Goal: Task Accomplishment & Management: Manage account settings

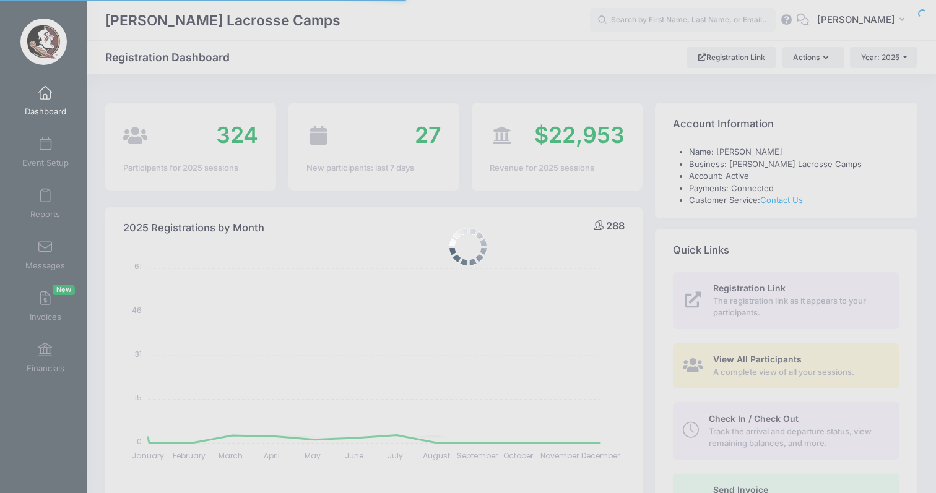
select select
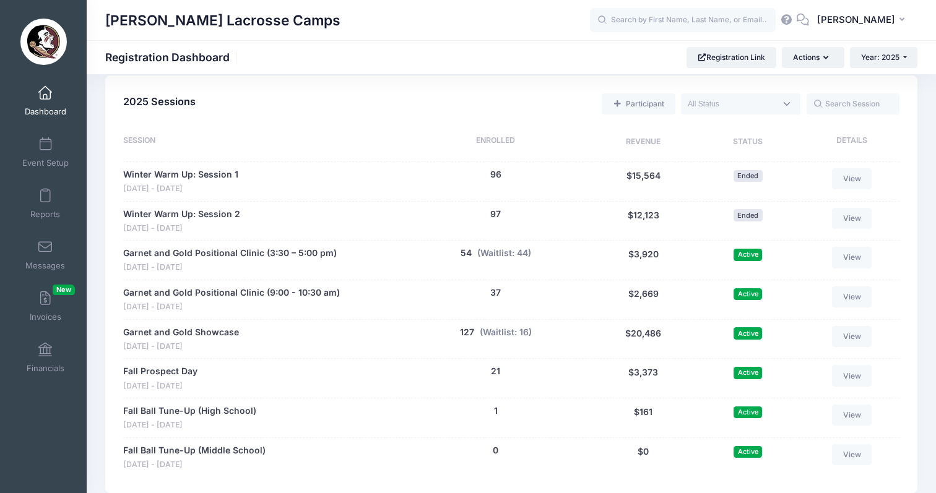
scroll to position [548, 0]
click at [254, 246] on link "Garnet and Gold Positional Clinic (3:30 – 5:00 pm)" at bounding box center [229, 252] width 213 height 13
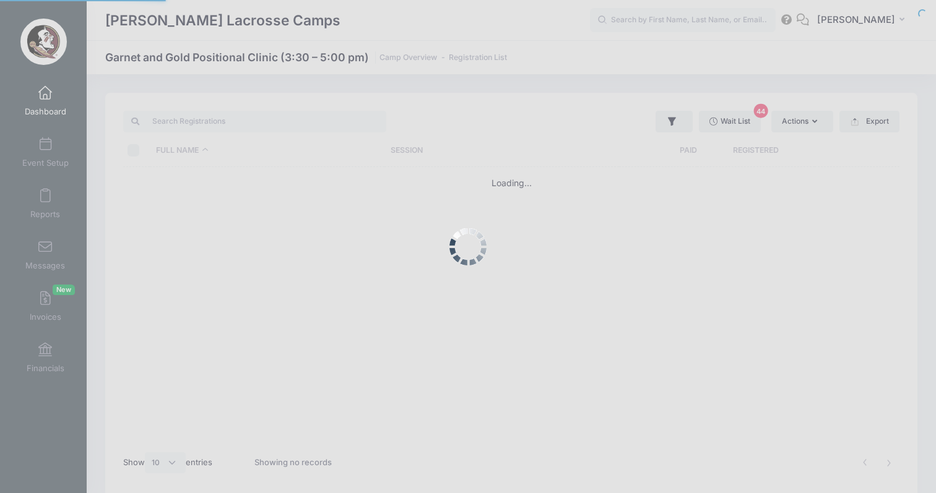
select select "10"
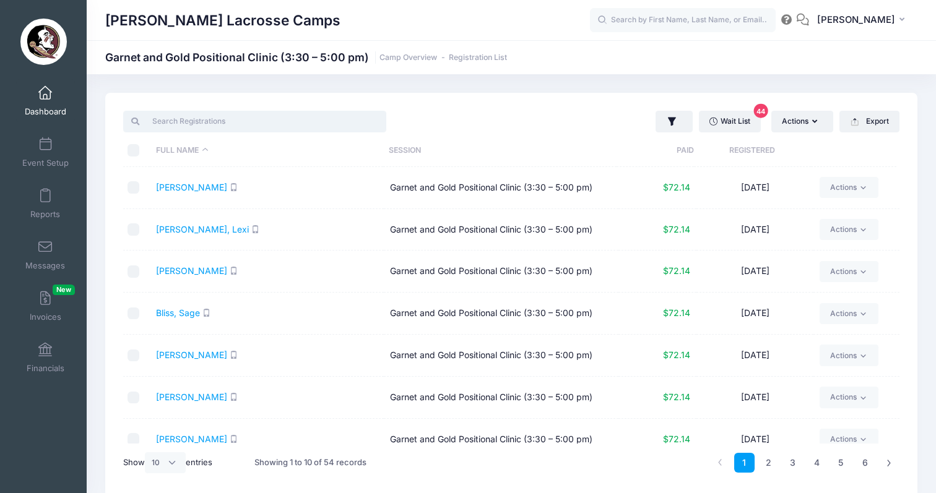
click at [187, 124] on input "search" at bounding box center [254, 121] width 263 height 21
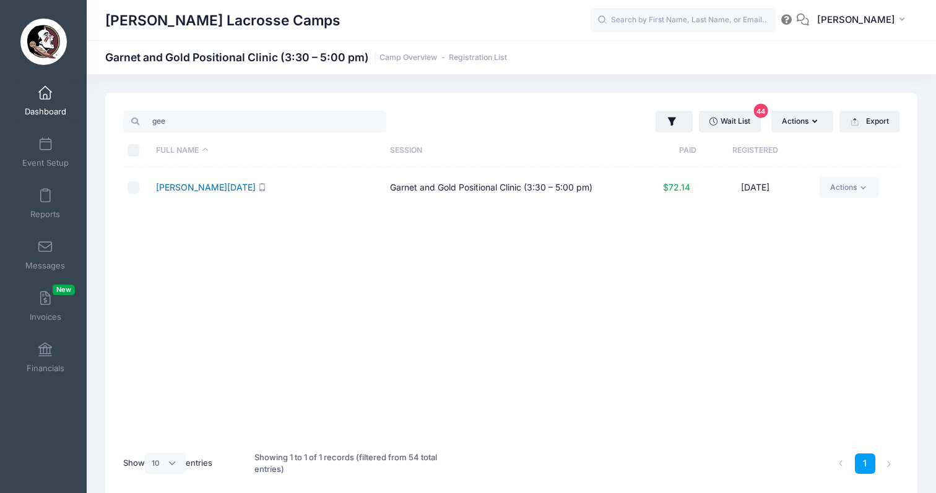
click at [173, 186] on link "Gee, Noel" at bounding box center [206, 187] width 100 height 11
click at [225, 122] on input "gee" at bounding box center [254, 121] width 263 height 21
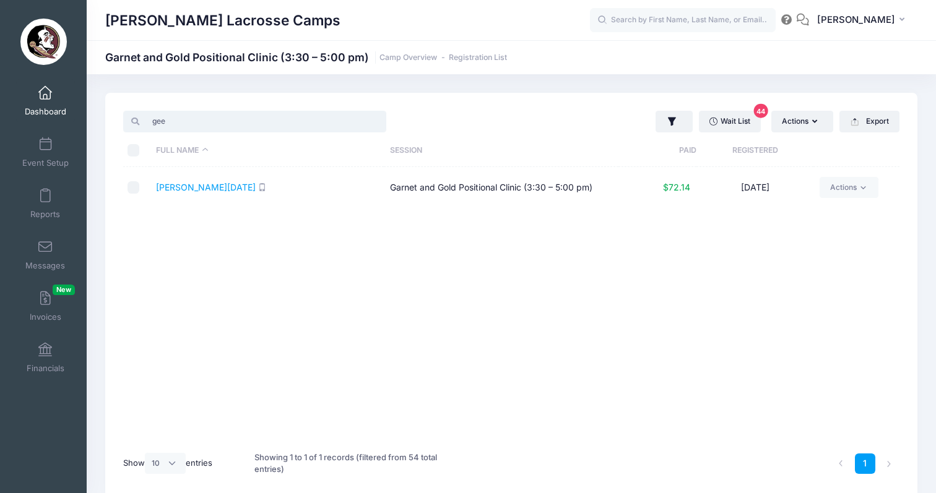
click at [225, 122] on input "gee" at bounding box center [254, 121] width 263 height 21
type input "jones"
click at [178, 189] on link "Jones, Ava" at bounding box center [191, 187] width 71 height 11
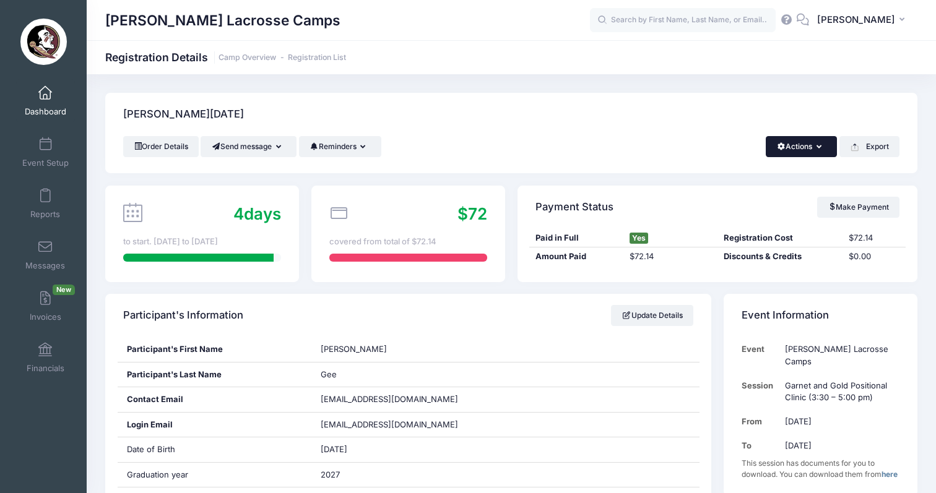
click at [811, 144] on button "Actions" at bounding box center [800, 146] width 71 height 21
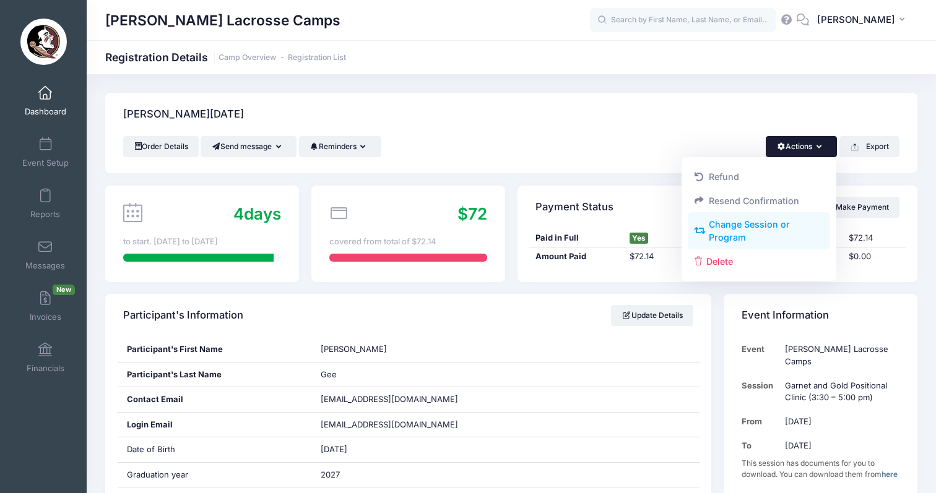
click at [790, 223] on link "Change Session or Program" at bounding box center [758, 231] width 143 height 37
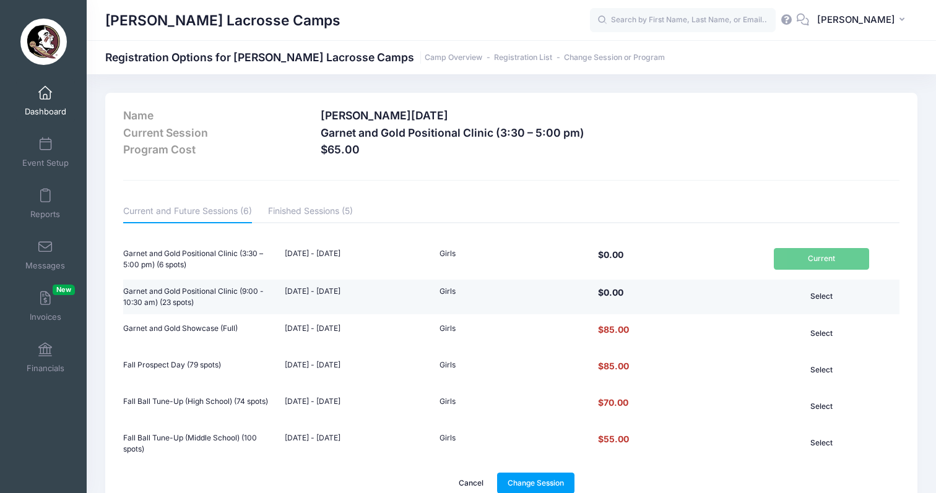
click at [833, 298] on button "Select" at bounding box center [820, 296] width 95 height 21
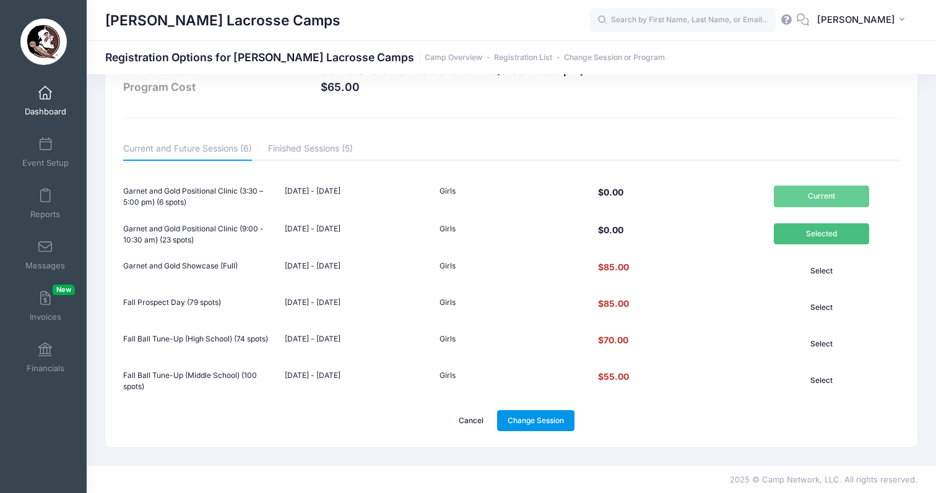
scroll to position [62, 0]
click at [540, 418] on link "Change Session" at bounding box center [536, 421] width 78 height 21
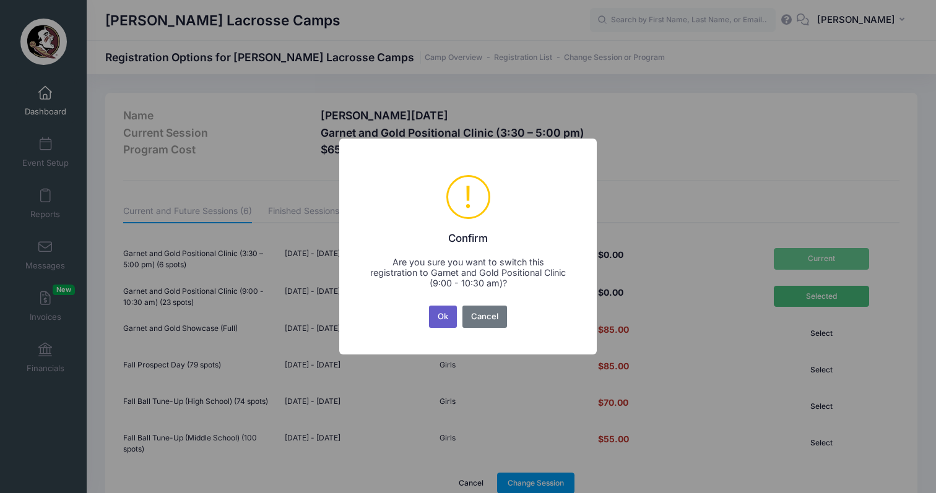
click at [439, 314] on button "Ok" at bounding box center [443, 317] width 28 height 22
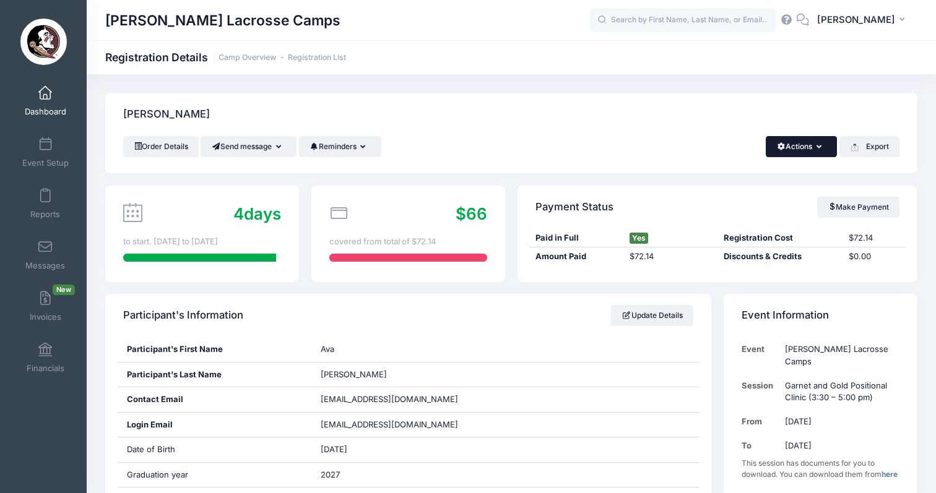
click at [808, 139] on button "Actions" at bounding box center [800, 146] width 71 height 21
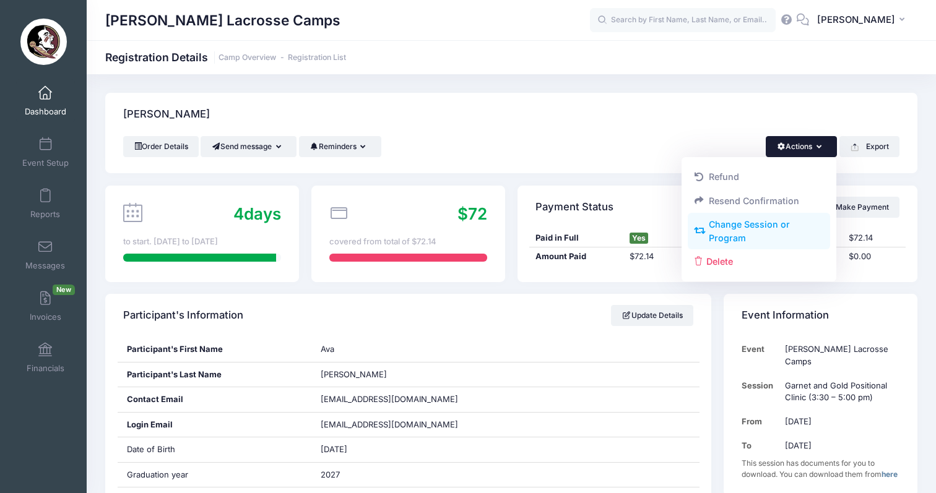
click at [782, 233] on link "Change Session or Program" at bounding box center [758, 231] width 143 height 37
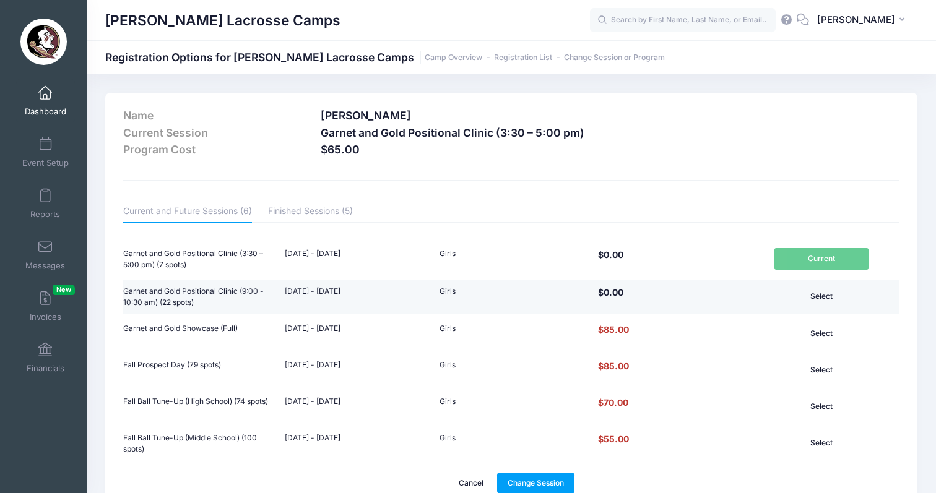
click at [821, 304] on button "Select" at bounding box center [820, 296] width 95 height 21
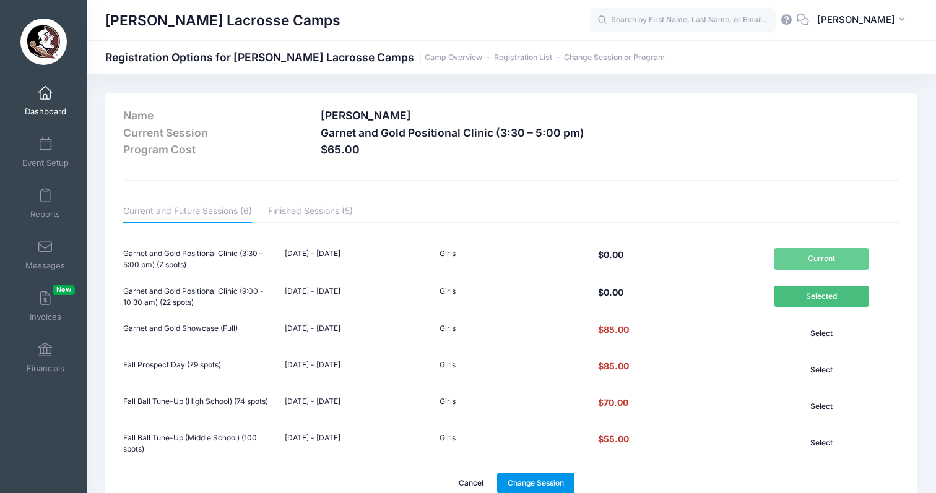
click at [538, 480] on link "Change Session" at bounding box center [536, 483] width 78 height 21
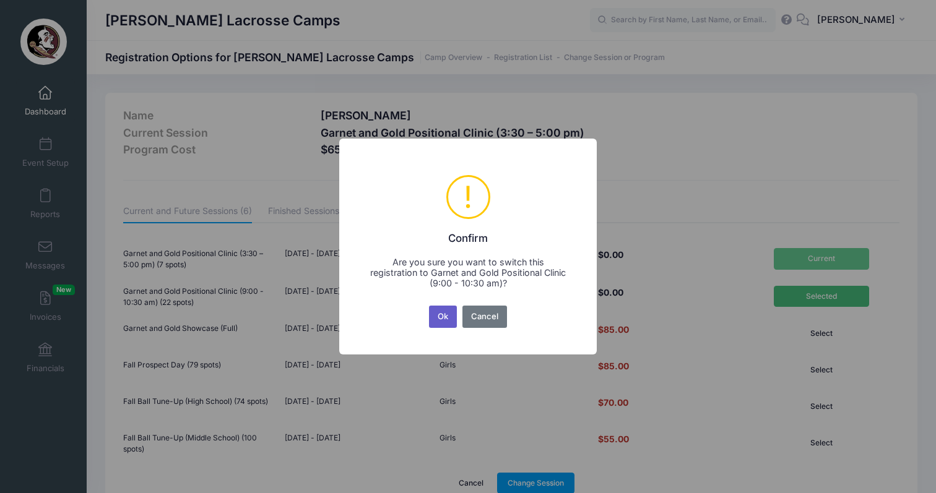
click at [436, 309] on button "Ok" at bounding box center [443, 317] width 28 height 22
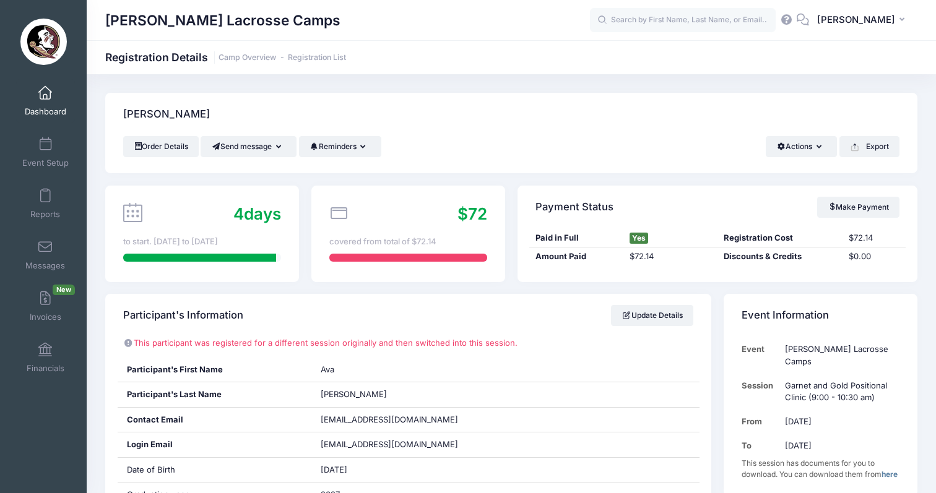
click at [45, 96] on span at bounding box center [45, 94] width 0 height 14
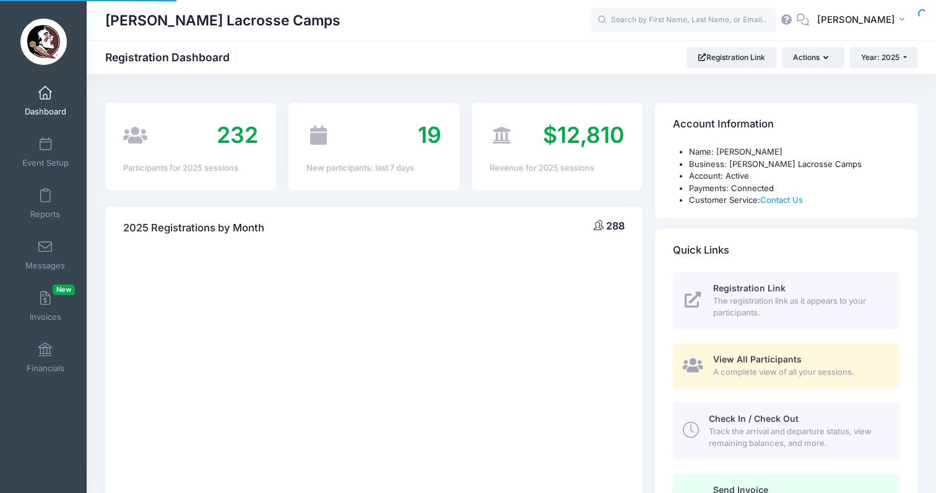
select select
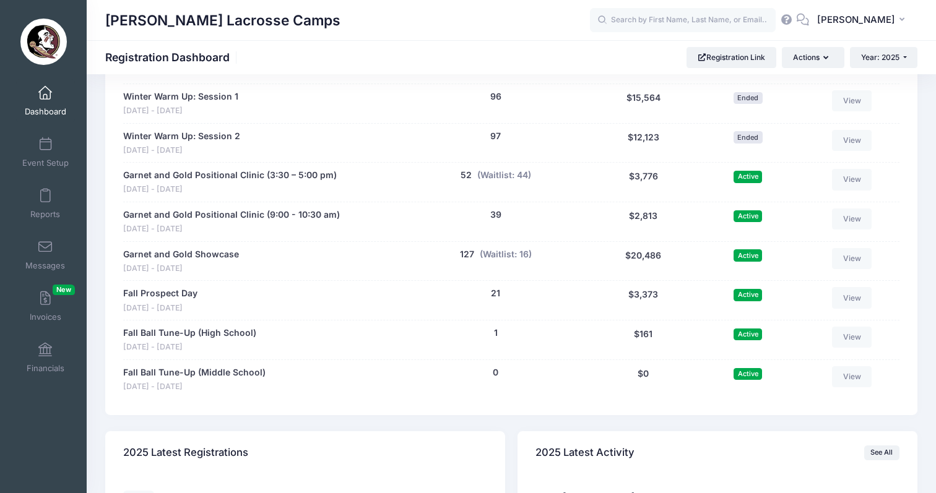
scroll to position [636, 0]
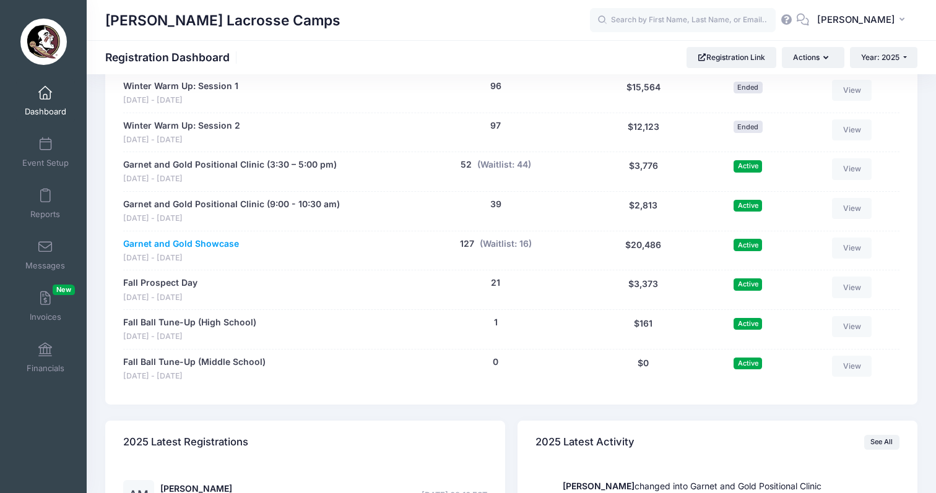
click at [205, 238] on link "Garnet and Gold Showcase" at bounding box center [181, 244] width 116 height 13
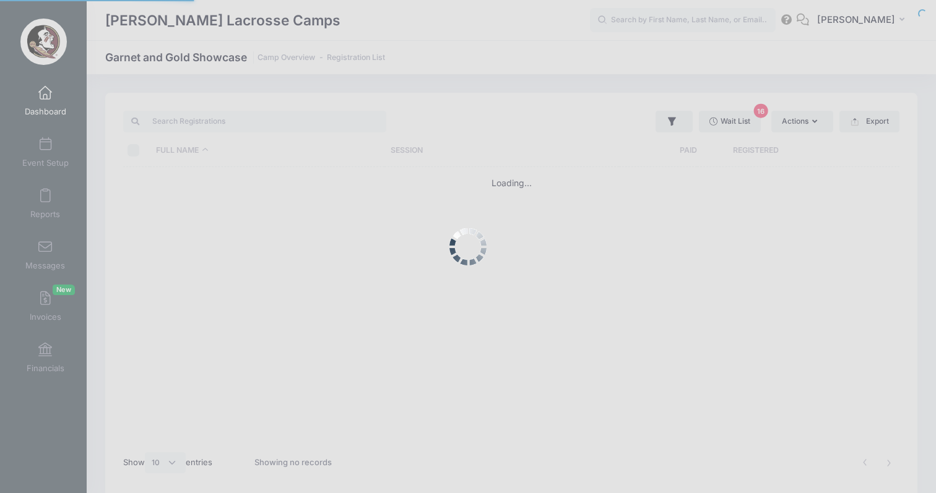
select select "10"
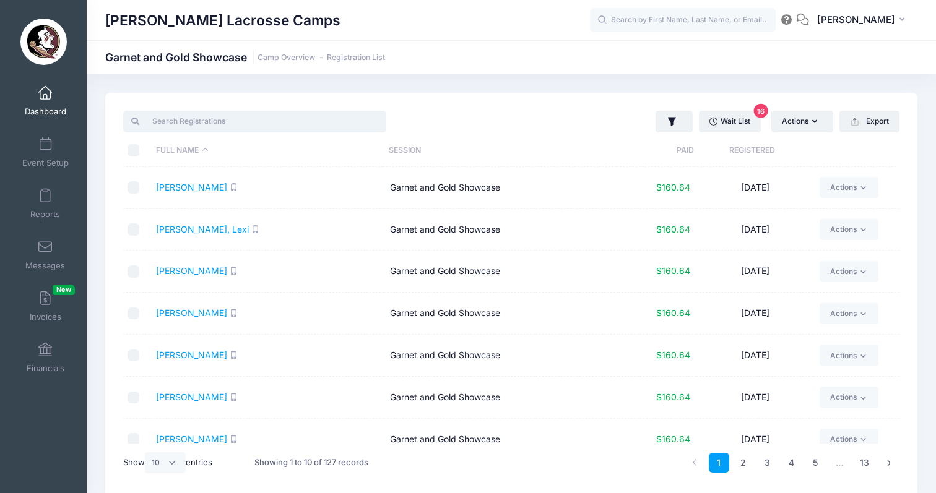
click at [272, 119] on input "search" at bounding box center [254, 121] width 263 height 21
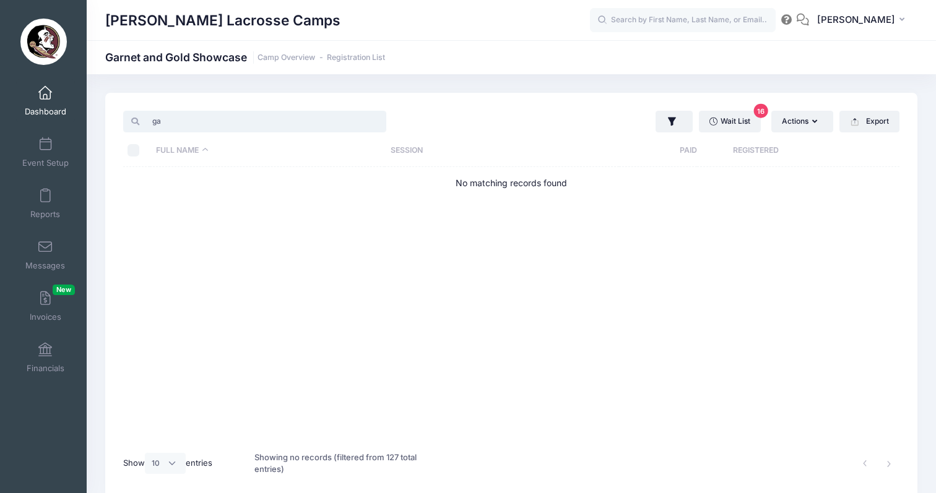
type input "g"
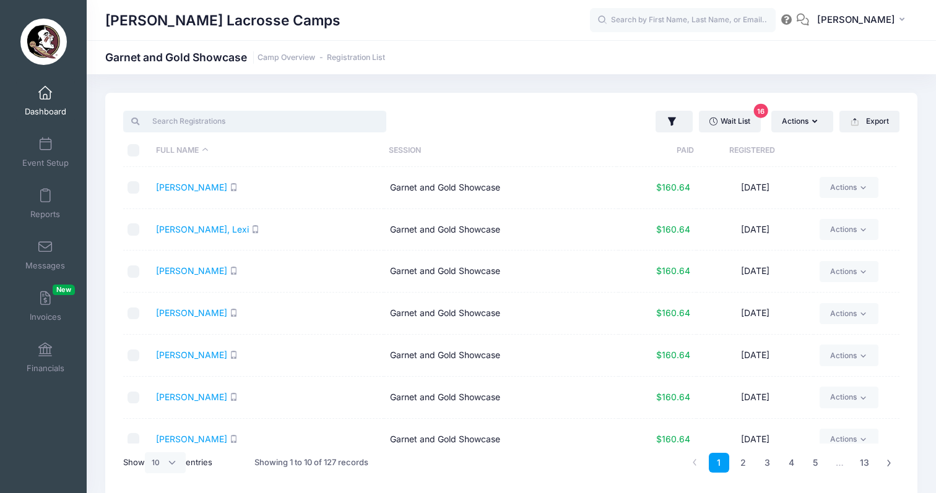
paste input "[PERSON_NAME]"
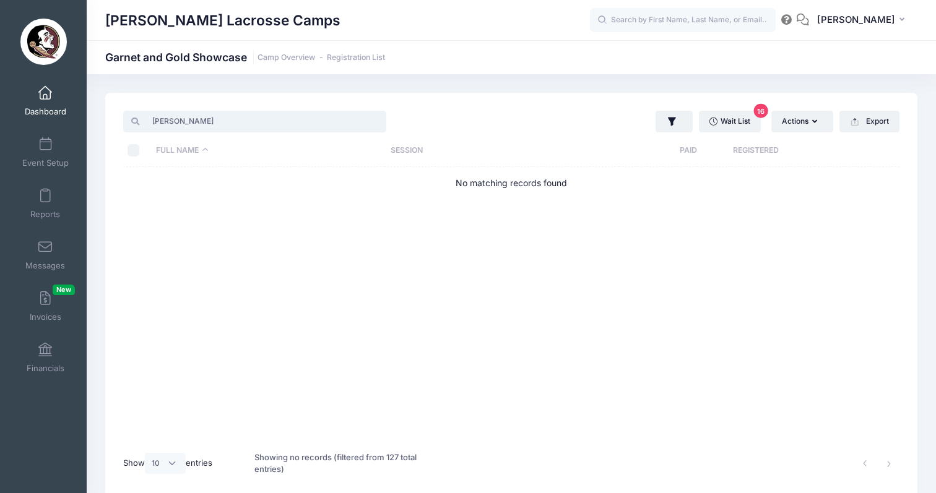
type input "[PERSON_NAME]"
click at [43, 100] on link "Dashboard" at bounding box center [45, 100] width 59 height 43
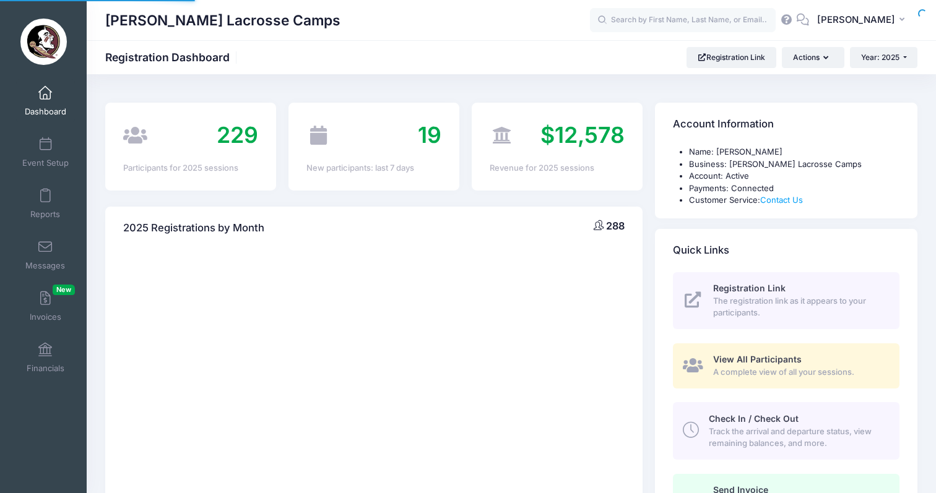
select select
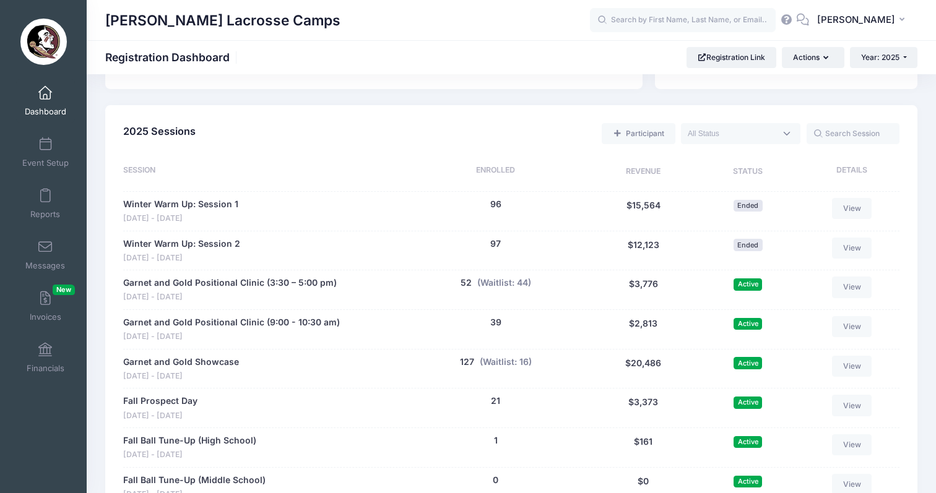
scroll to position [556, 0]
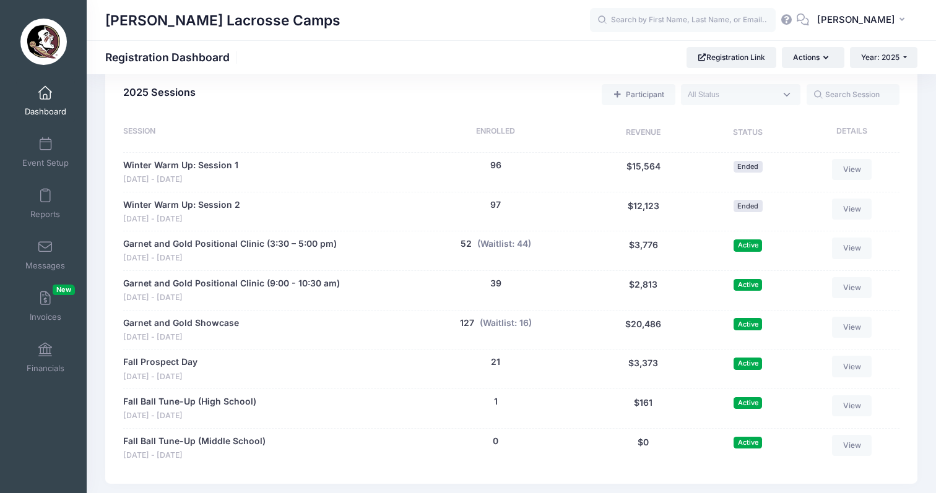
click at [212, 310] on div "Garnet and Gold Showcase Aug 17 - Aug 17, 2025 127 people (Waitlist: 16) $20,48…" at bounding box center [511, 330] width 776 height 40
click at [213, 317] on link "Garnet and Gold Showcase" at bounding box center [181, 323] width 116 height 13
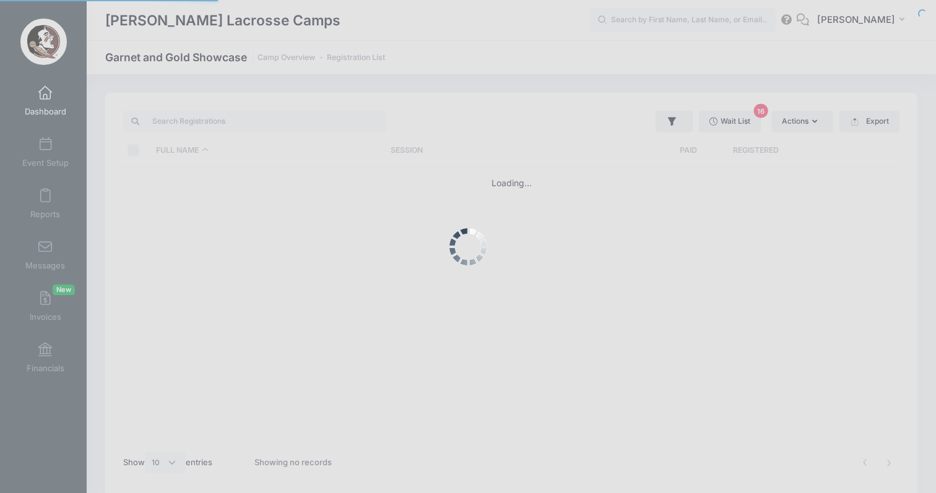
select select "10"
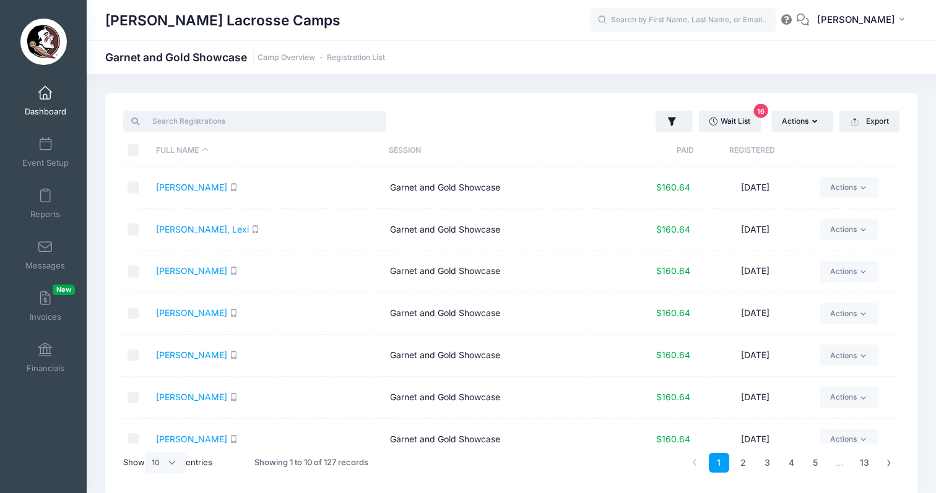
click at [275, 118] on input "search" at bounding box center [254, 121] width 263 height 21
paste input "Selph"
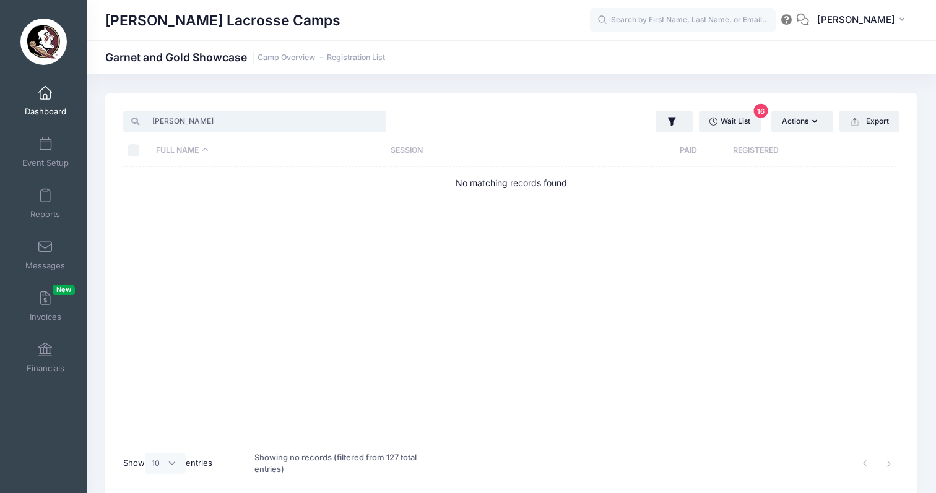
type input "Selph"
click at [52, 100] on link "Dashboard" at bounding box center [45, 100] width 59 height 43
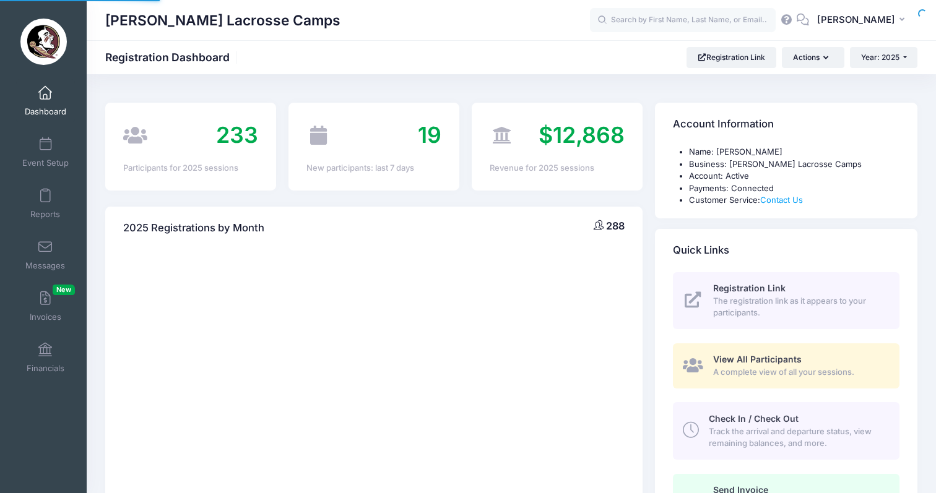
scroll to position [79, 0]
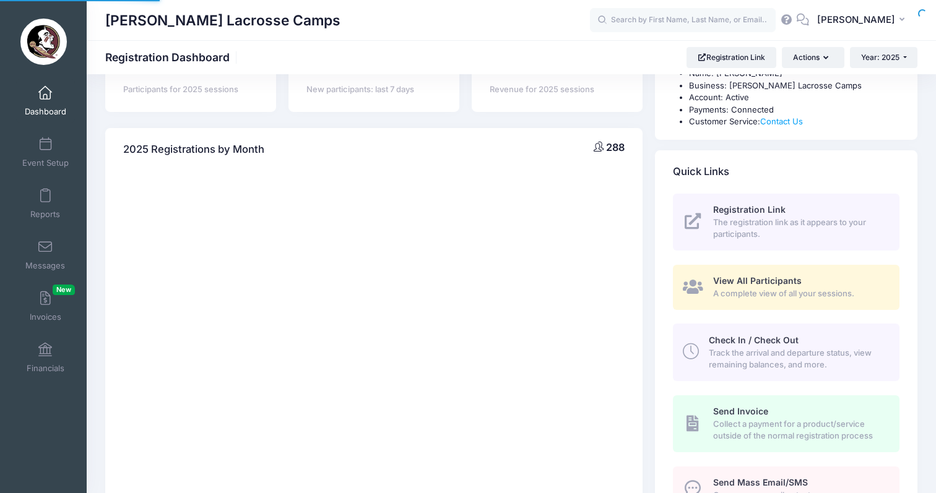
select select
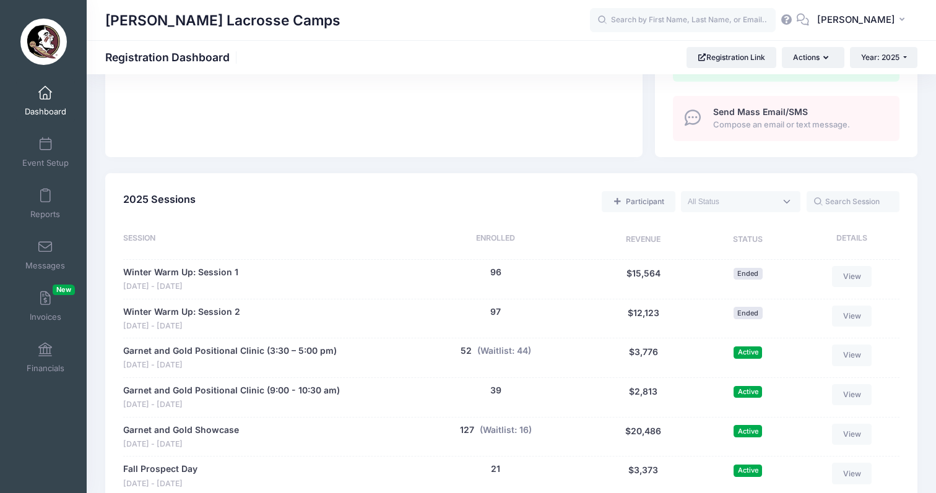
scroll to position [465, 0]
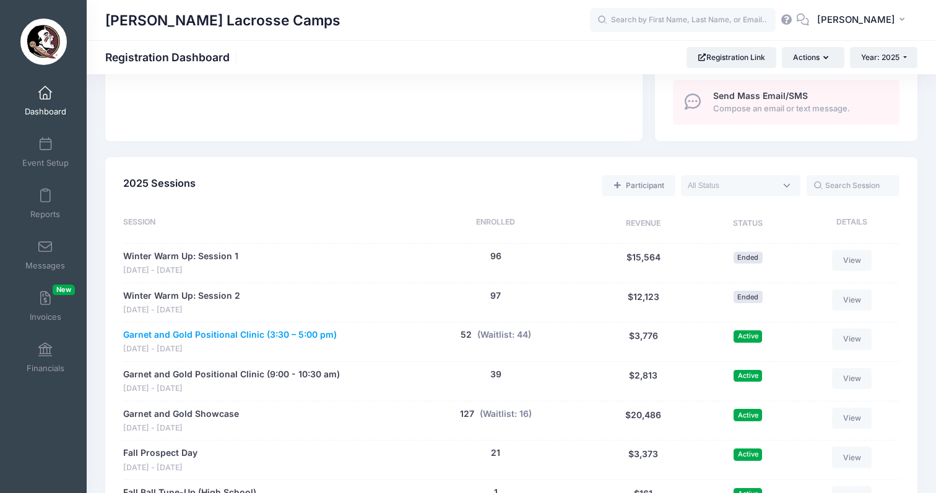
click at [308, 329] on link "Garnet and Gold Positional Clinic (3:30 – 5:00 pm)" at bounding box center [229, 335] width 213 height 13
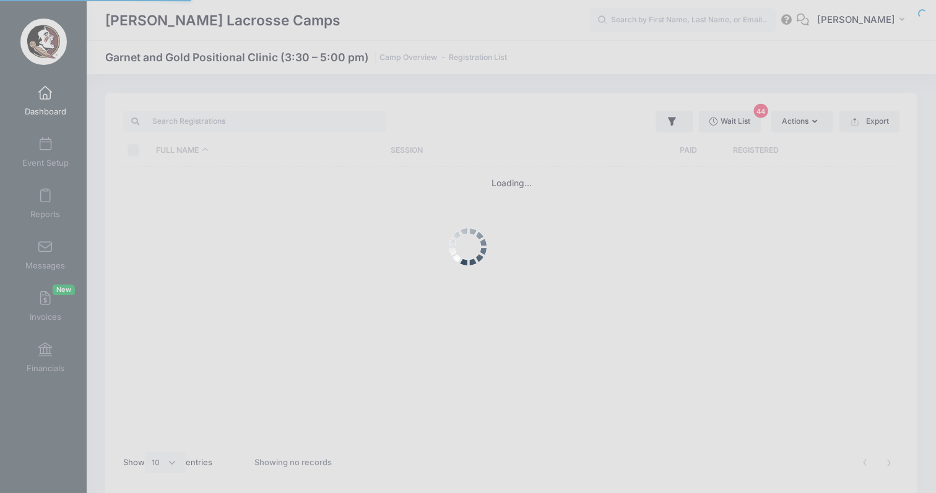
select select "10"
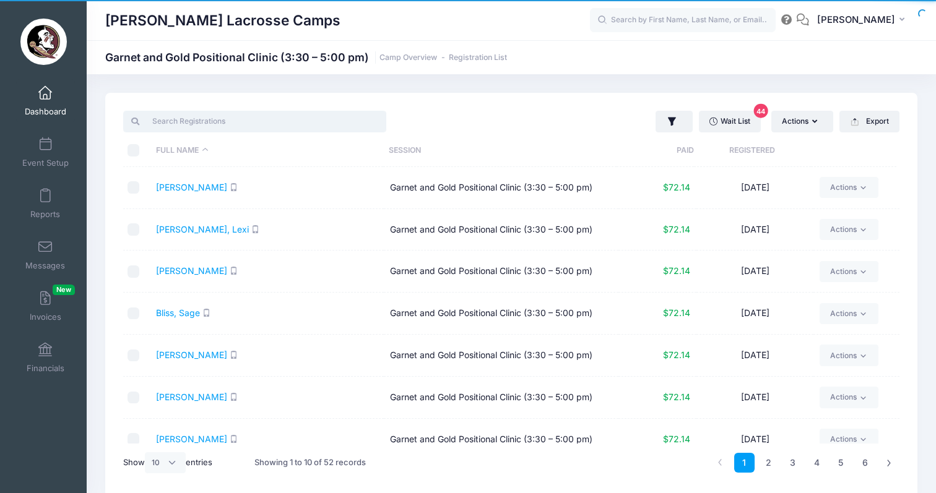
click at [218, 123] on input "search" at bounding box center [254, 121] width 263 height 21
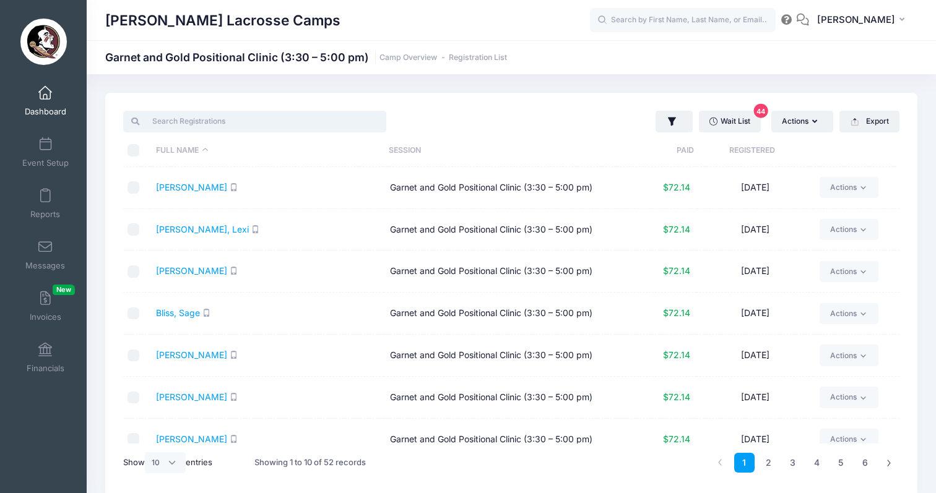
paste input "[PERSON_NAME]"
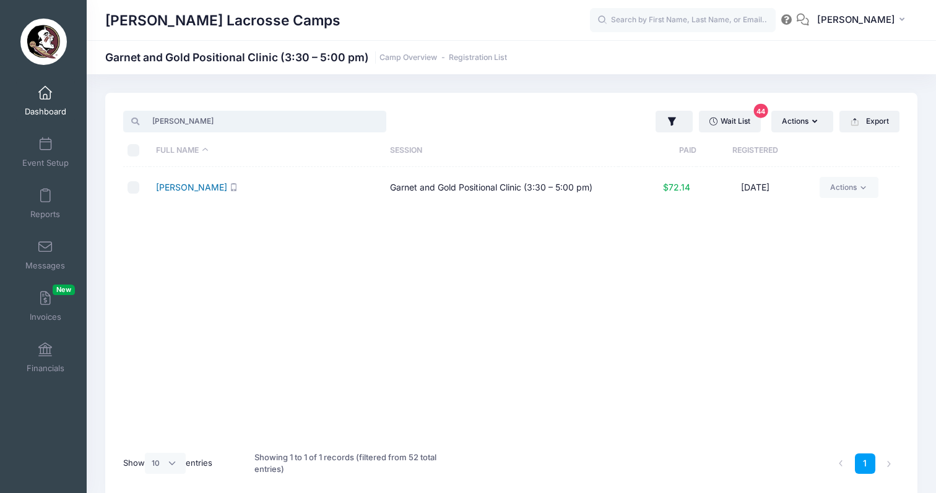
type input "Selph"
click at [175, 187] on link "Selph, Mallie" at bounding box center [191, 187] width 71 height 11
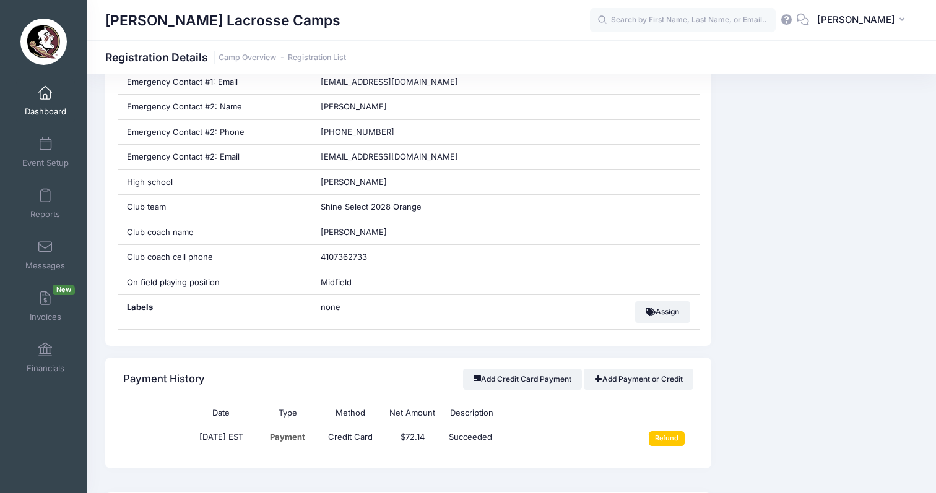
scroll to position [705, 0]
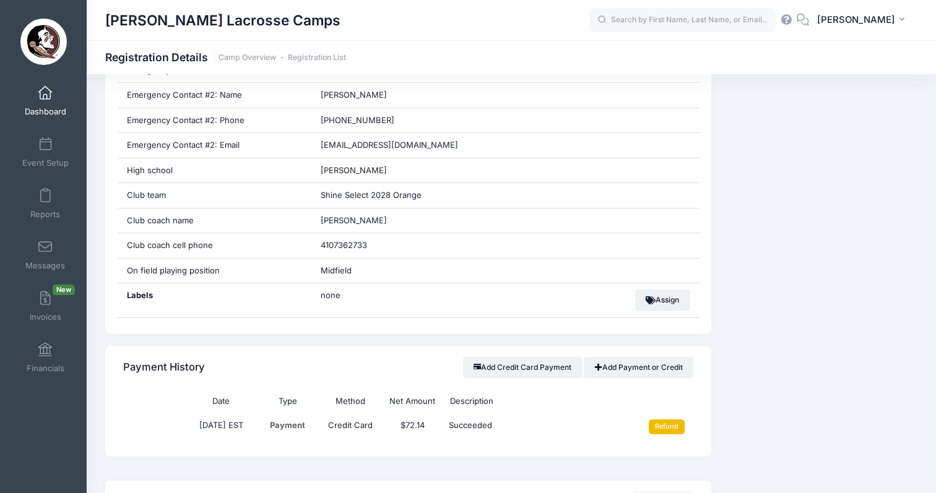
click at [672, 421] on input "Refund" at bounding box center [666, 427] width 37 height 15
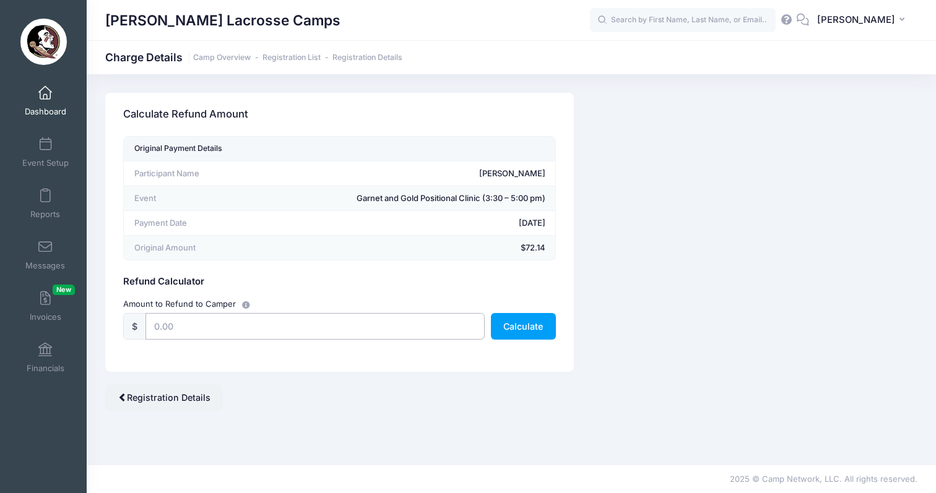
click at [410, 328] on input "text" at bounding box center [314, 326] width 339 height 27
type input "55"
click at [531, 331] on button "Calculate" at bounding box center [523, 326] width 65 height 27
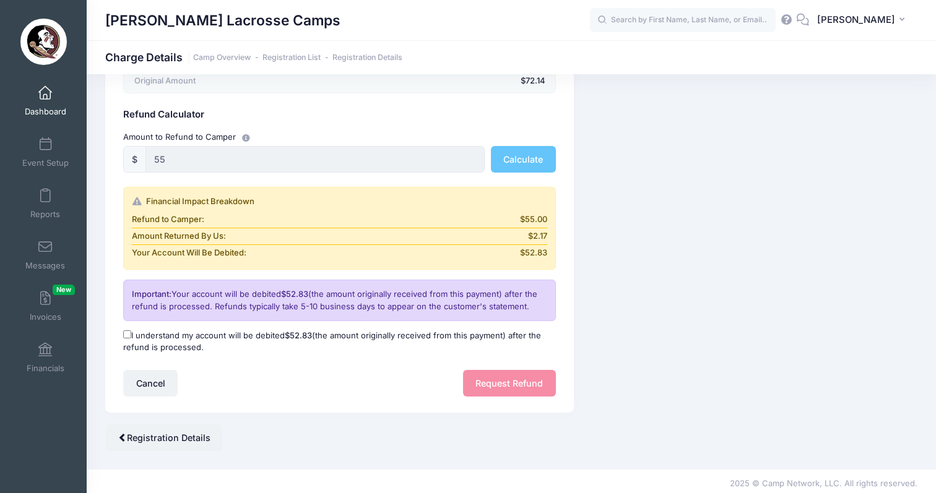
scroll to position [166, 0]
click at [125, 334] on input "I understand my account will be debited $52.83 (the amount originally received …" at bounding box center [127, 335] width 8 height 8
checkbox input "true"
click at [503, 374] on button "Request Refund" at bounding box center [509, 384] width 93 height 27
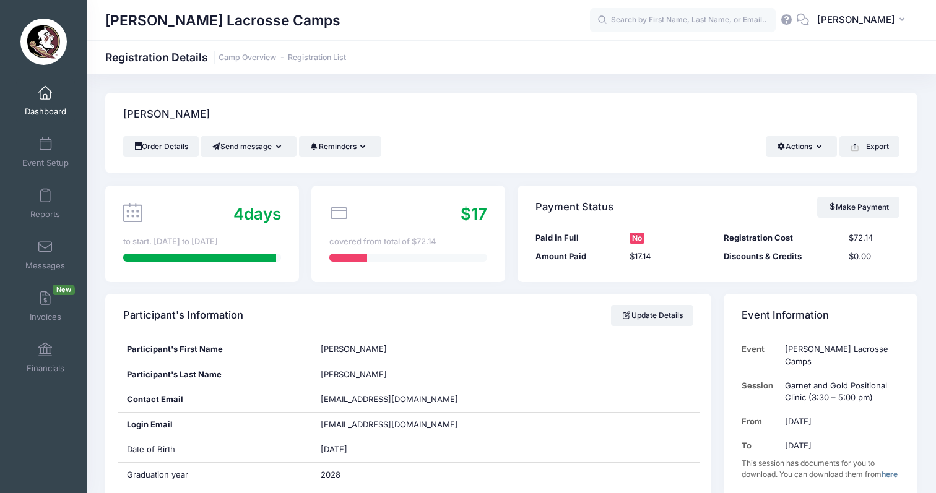
click at [45, 97] on span at bounding box center [45, 94] width 0 height 14
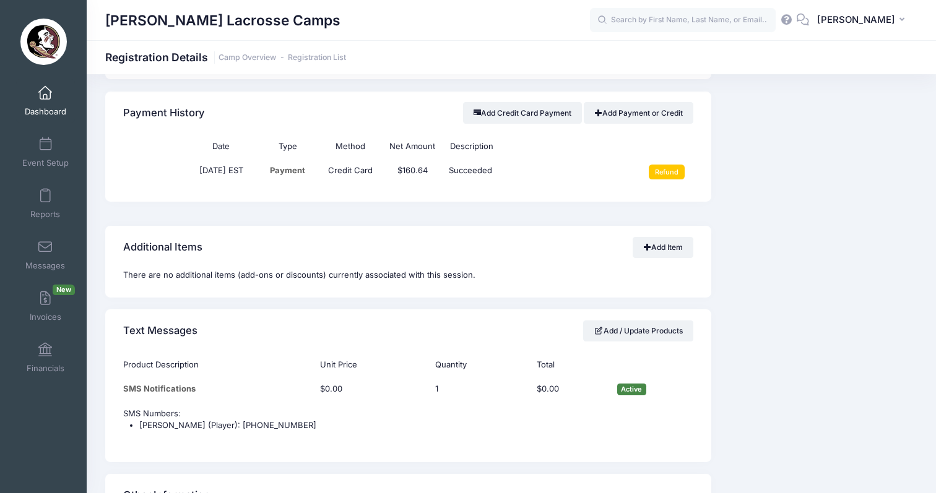
scroll to position [1041, 0]
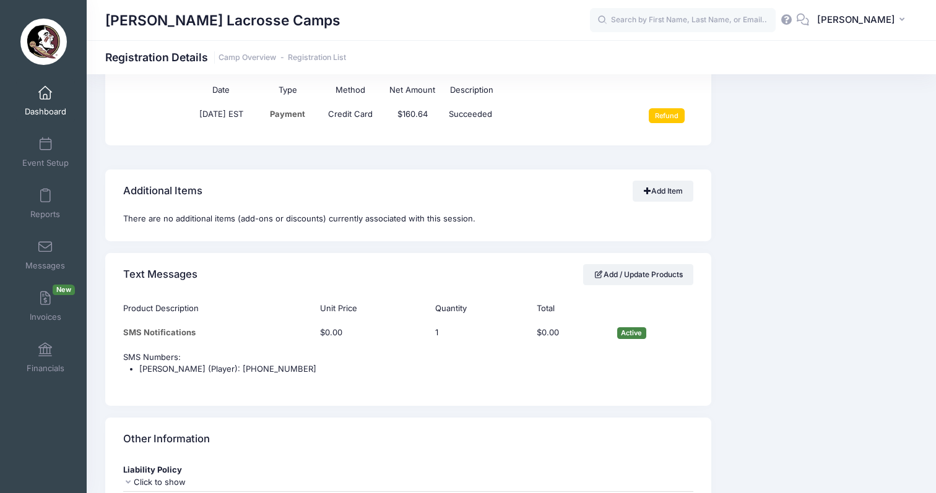
click at [686, 103] on td "Refund" at bounding box center [662, 116] width 62 height 27
click at [666, 108] on input "Refund" at bounding box center [666, 115] width 37 height 15
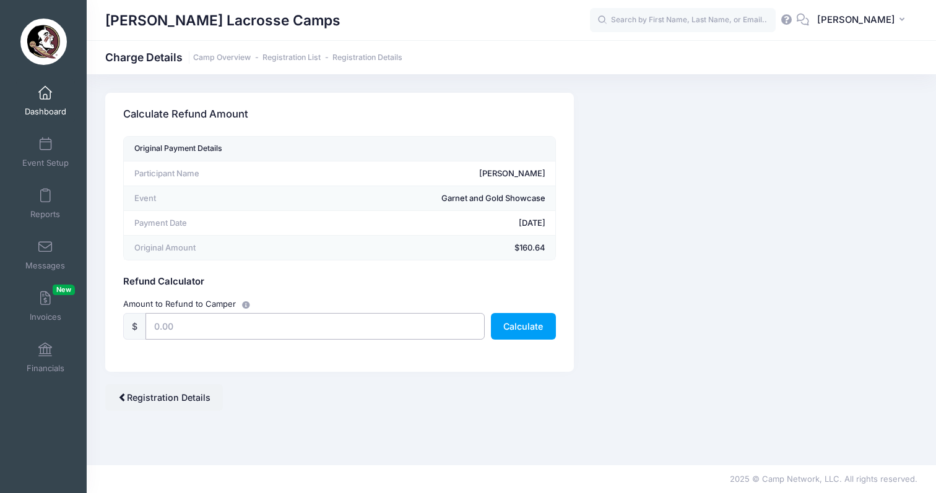
click at [226, 336] on input "text" at bounding box center [314, 326] width 339 height 27
type input "150"
click at [528, 317] on button "Calculate" at bounding box center [523, 326] width 65 height 27
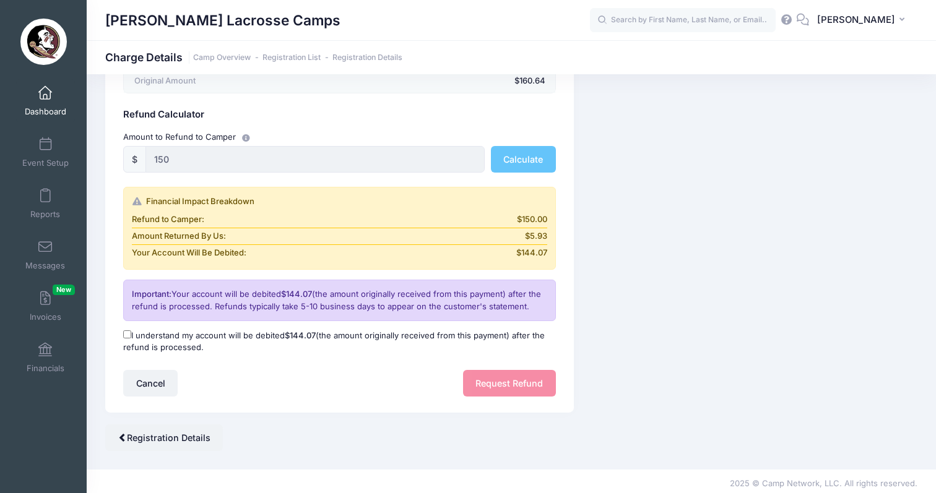
scroll to position [166, 0]
click at [127, 336] on label "I understand my account will be debited $144.07 (the amount originally received…" at bounding box center [339, 342] width 433 height 24
click at [127, 336] on input "I understand my account will be debited $144.07 (the amount originally received…" at bounding box center [127, 335] width 8 height 8
checkbox input "true"
click at [536, 375] on button "Request Refund" at bounding box center [509, 384] width 93 height 27
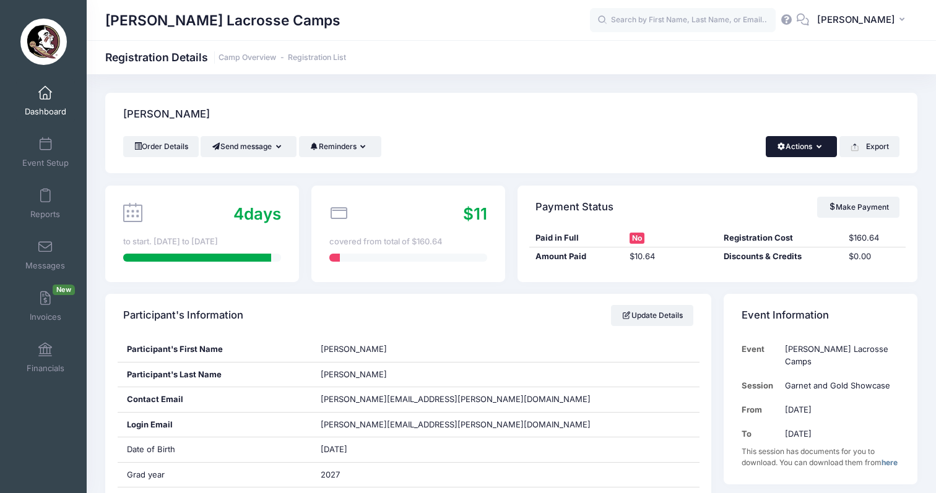
click at [805, 147] on button "Actions" at bounding box center [800, 146] width 71 height 21
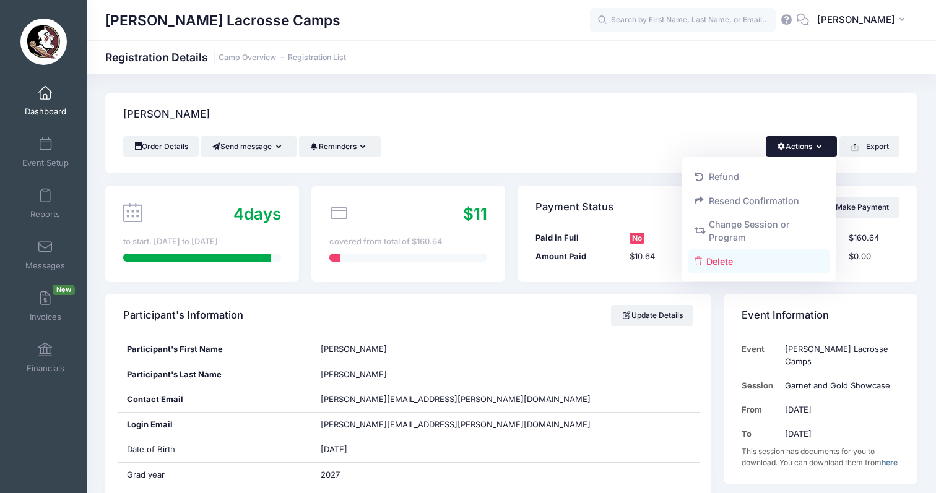
click at [744, 269] on link "Delete" at bounding box center [758, 261] width 143 height 24
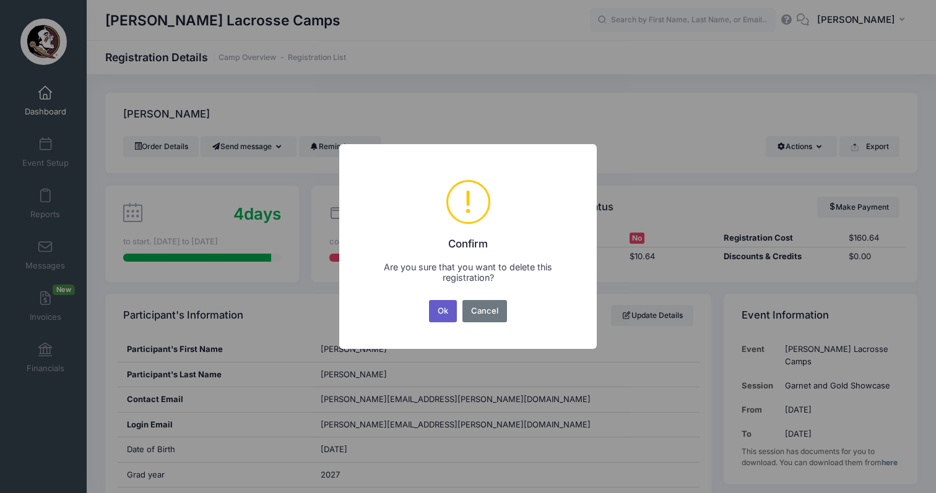
click at [443, 311] on button "Ok" at bounding box center [443, 311] width 28 height 22
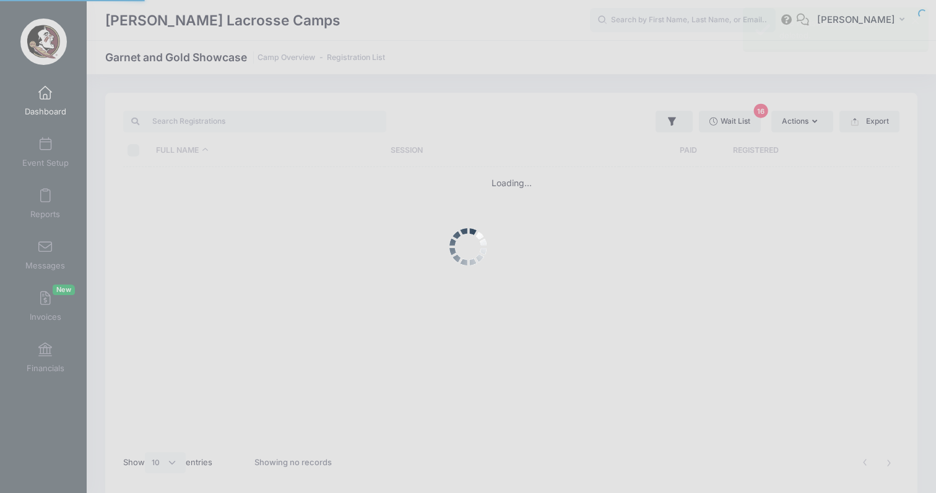
select select "10"
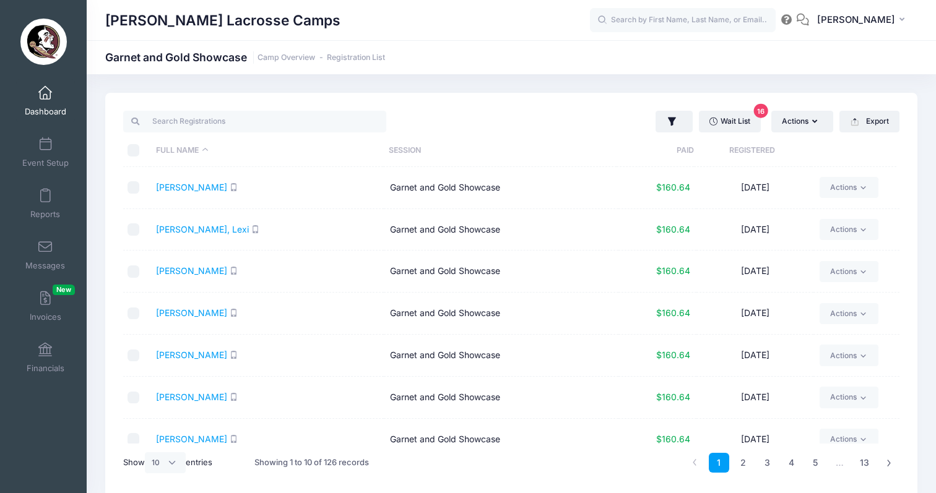
click at [41, 100] on link "Dashboard" at bounding box center [45, 100] width 59 height 43
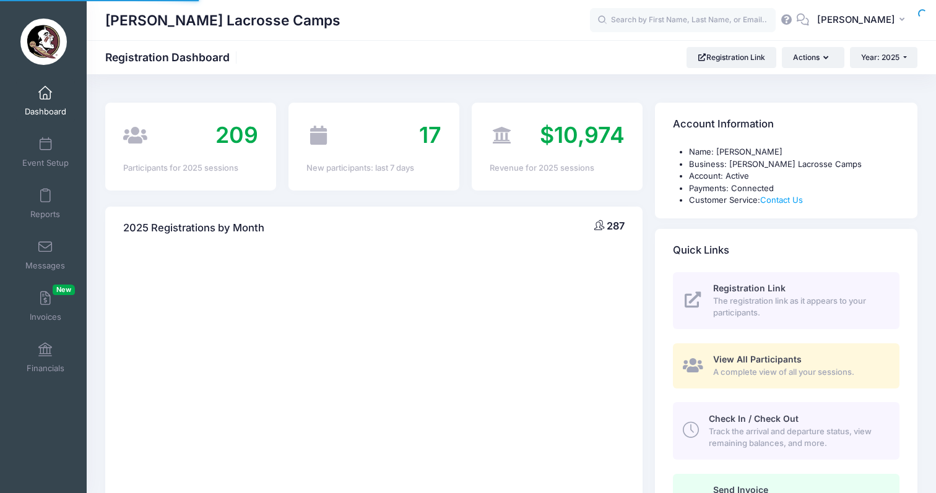
select select
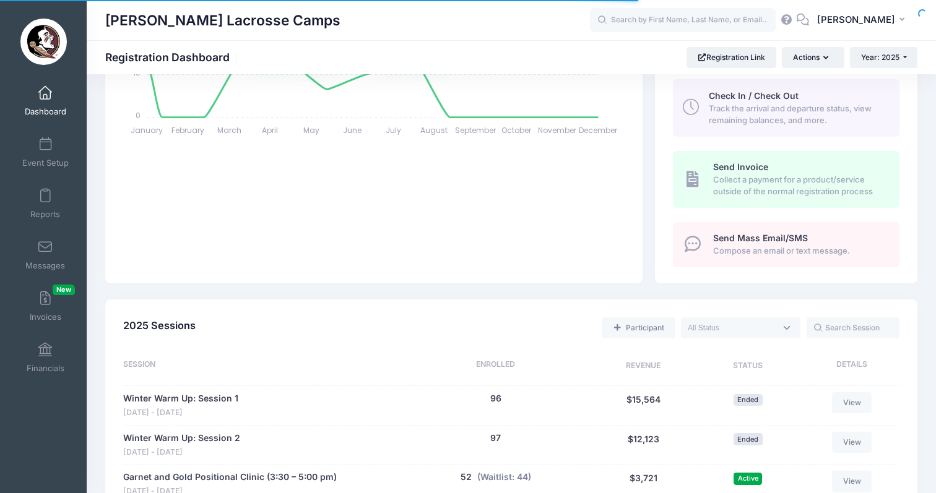
scroll to position [599, 0]
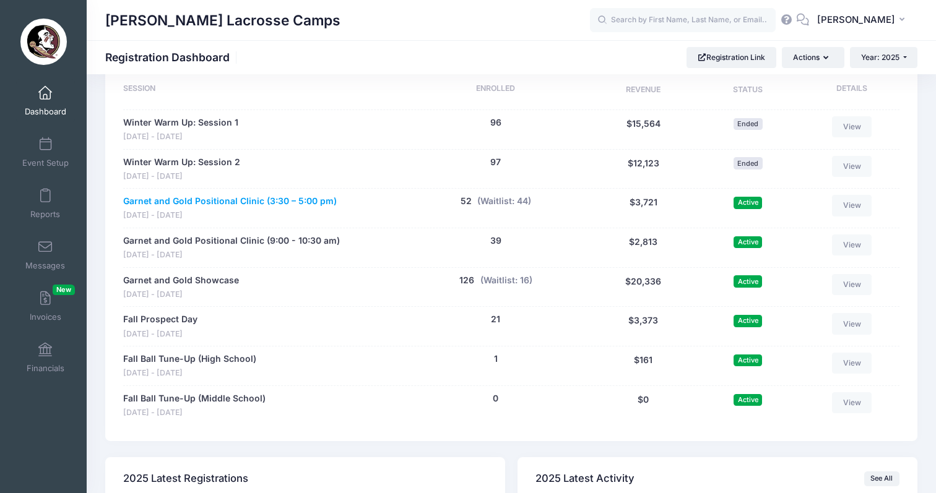
click at [231, 195] on link "Garnet and Gold Positional Clinic (3:30 – 5:00 pm)" at bounding box center [229, 201] width 213 height 13
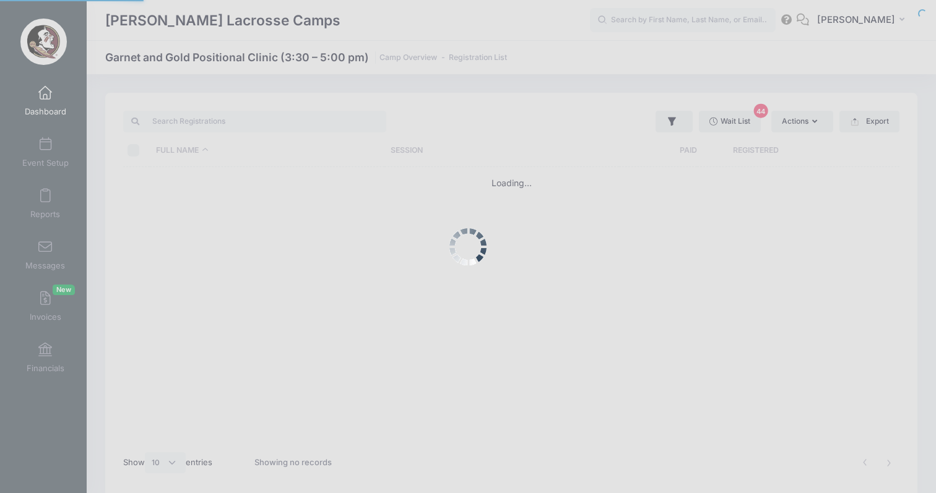
select select "10"
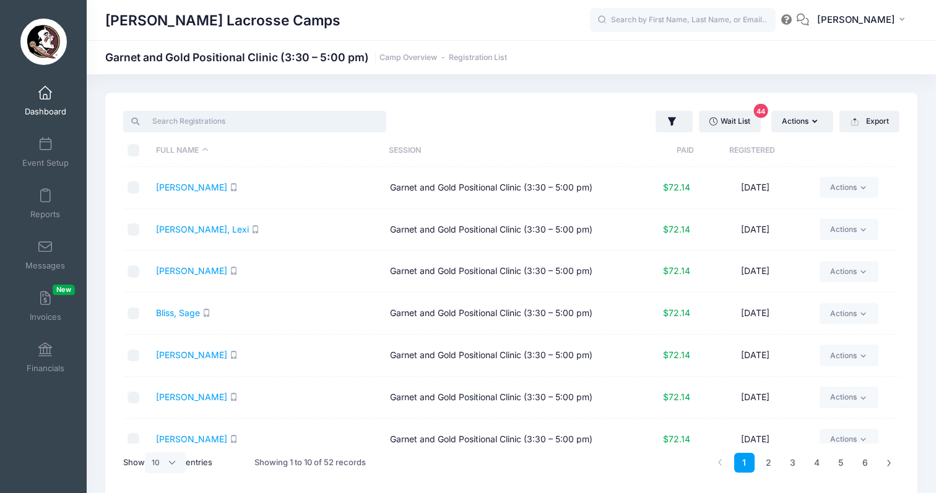
click at [246, 127] on input "search" at bounding box center [254, 121] width 263 height 21
paste input "Lefkovits"
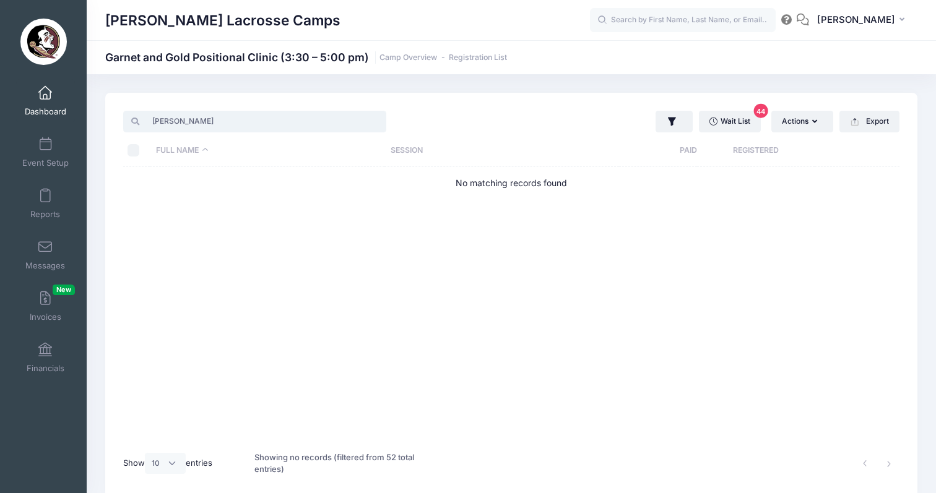
type input "Lefkovits"
click at [46, 110] on span "Dashboard" at bounding box center [45, 111] width 41 height 11
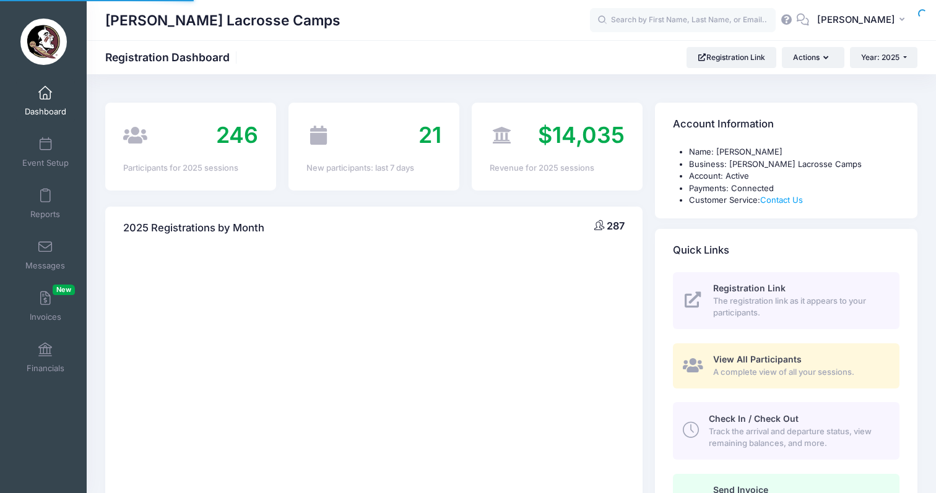
select select
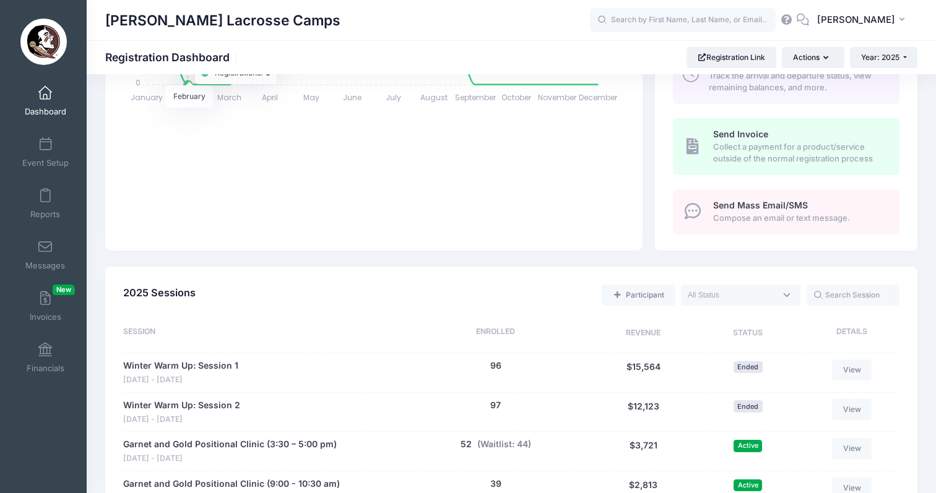
scroll to position [414, 0]
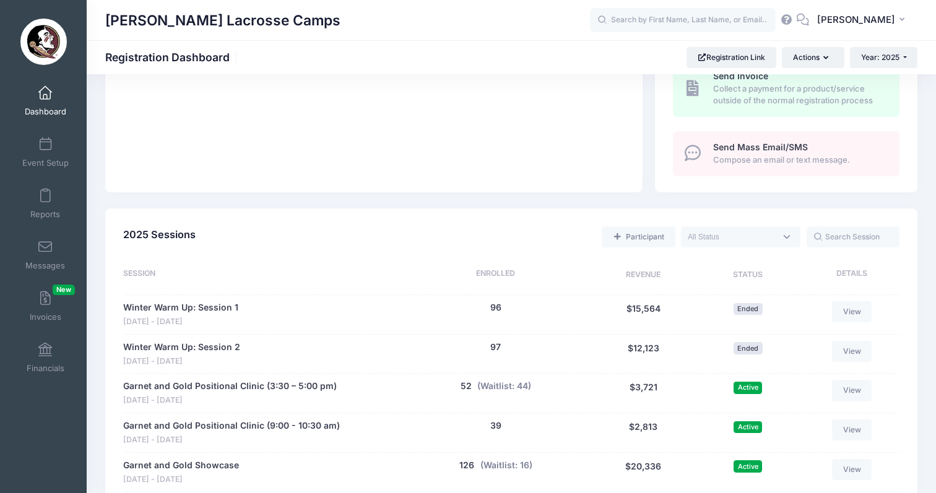
click at [45, 95] on span at bounding box center [45, 94] width 0 height 14
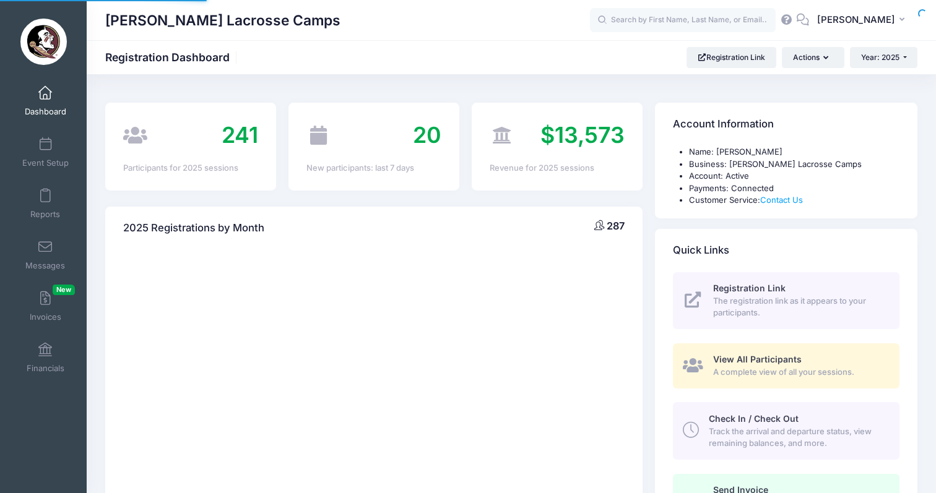
select select
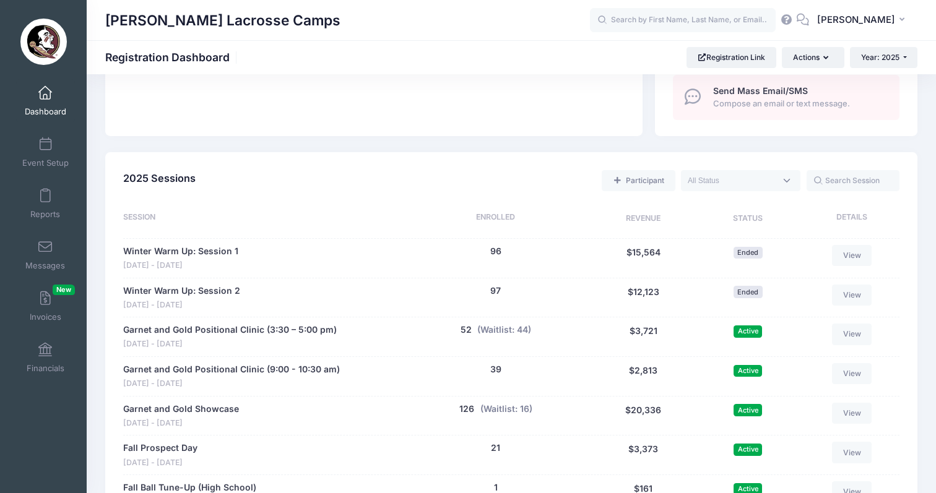
scroll to position [472, 0]
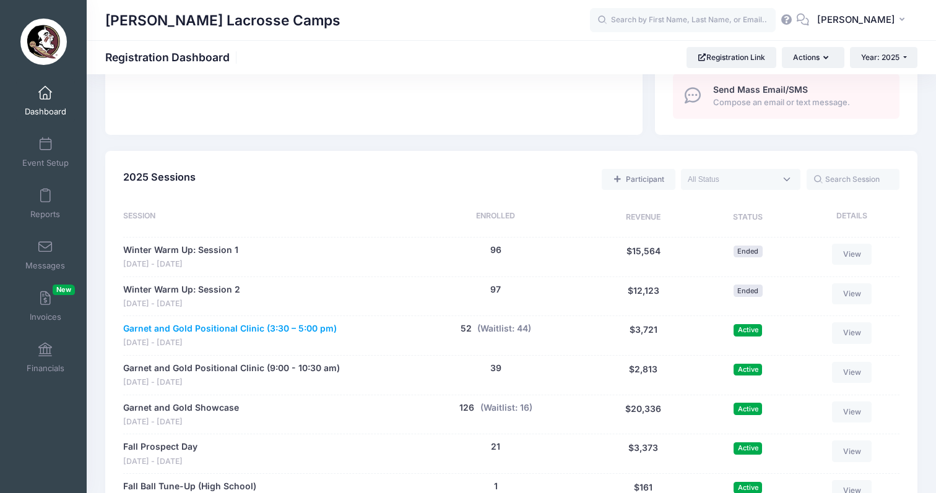
click at [223, 322] on link "Garnet and Gold Positional Clinic (3:30 – 5:00 pm)" at bounding box center [229, 328] width 213 height 13
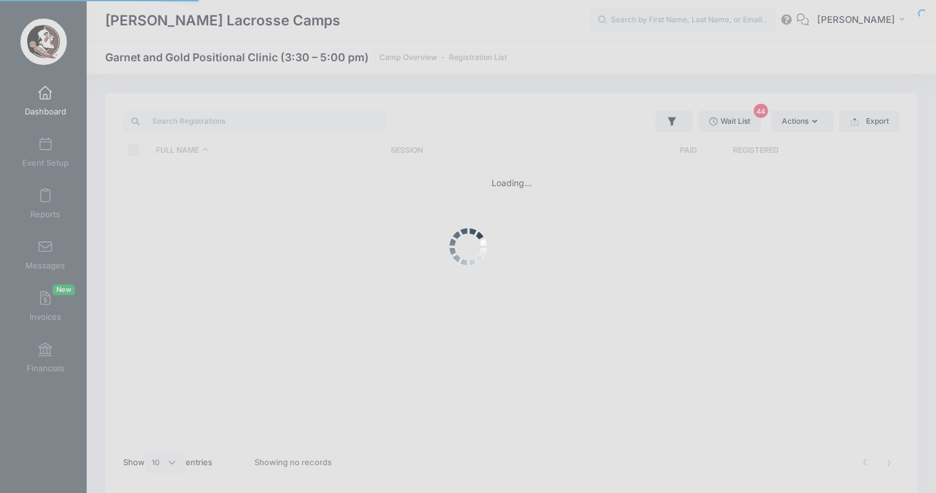
select select "10"
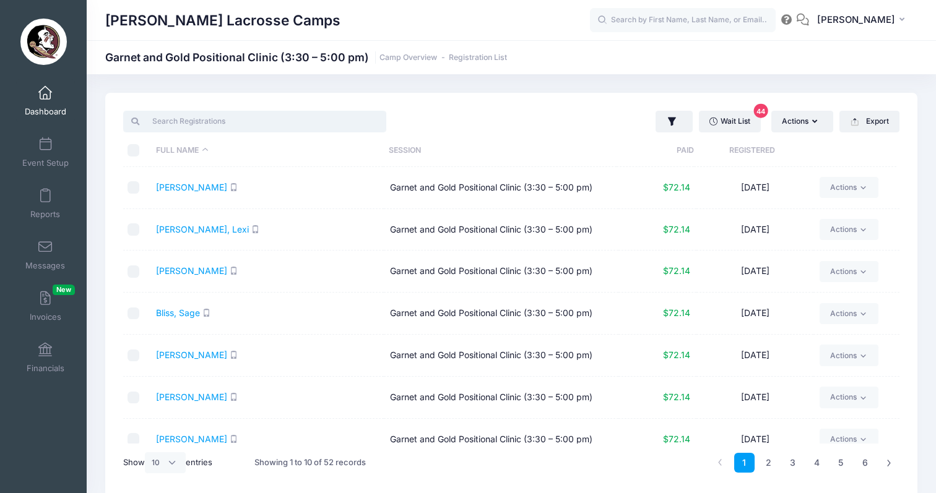
click at [217, 124] on input "search" at bounding box center [254, 121] width 263 height 21
paste input "[PERSON_NAME]"
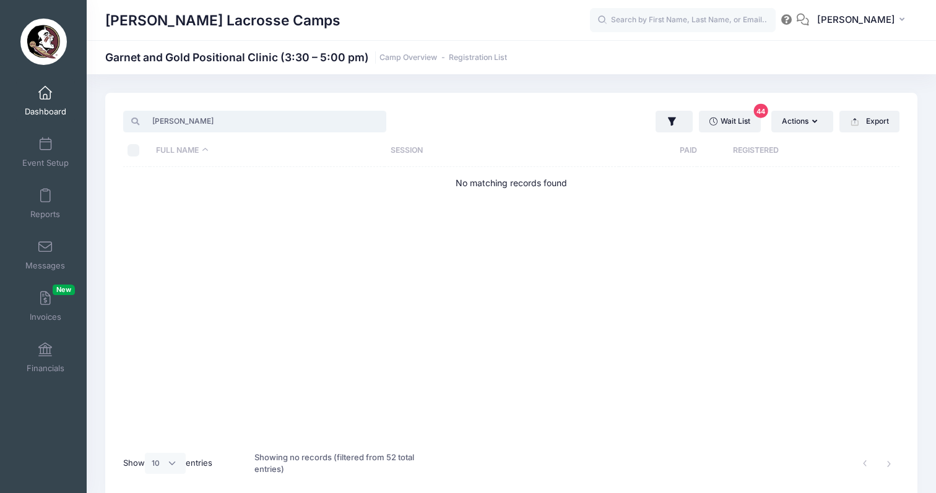
type input "[PERSON_NAME]"
click at [58, 108] on span "Dashboard" at bounding box center [45, 111] width 41 height 11
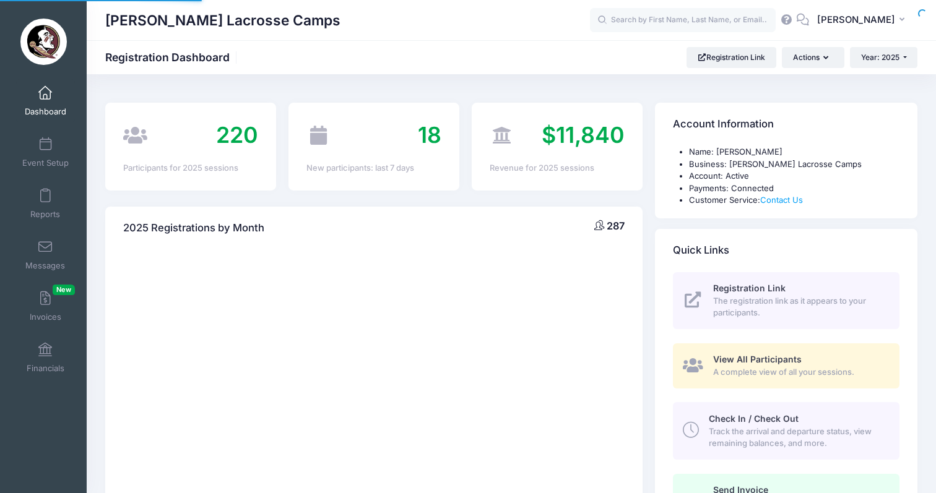
select select
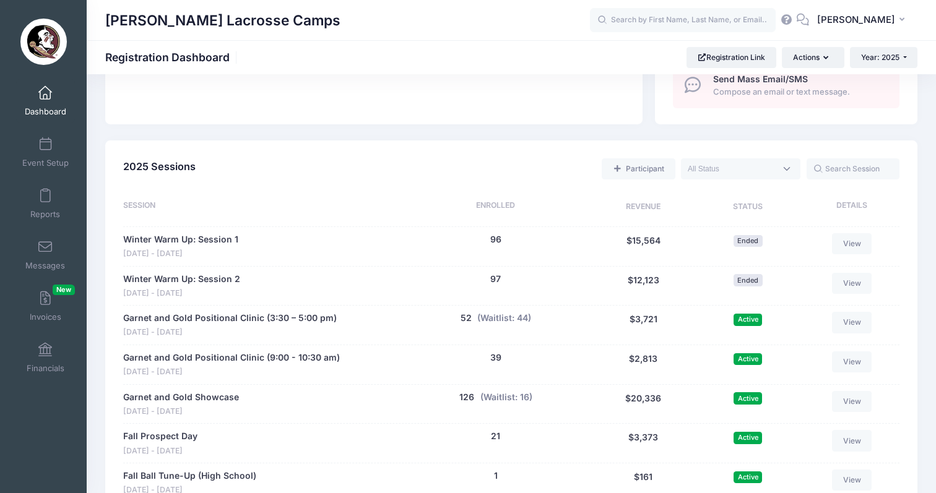
scroll to position [494, 0]
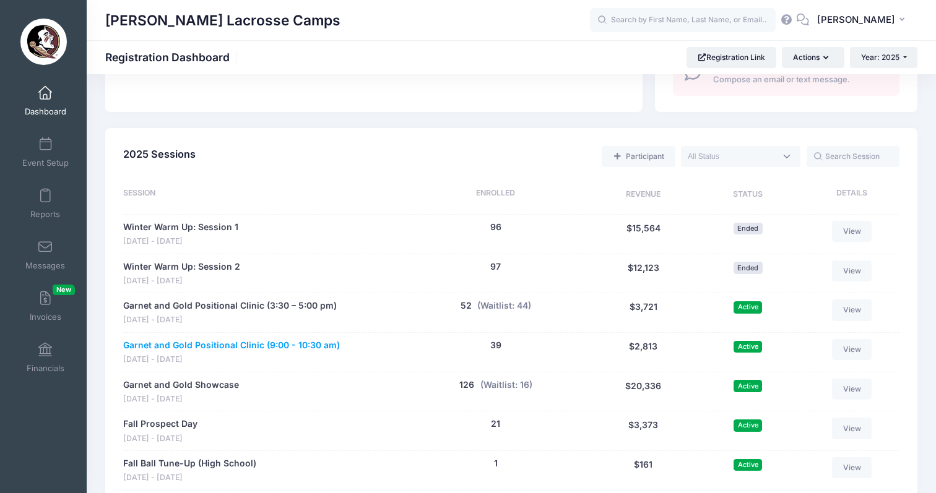
click at [199, 339] on link "Garnet and Gold Positional Clinic (9:00 - 10:30 am)" at bounding box center [231, 345] width 217 height 13
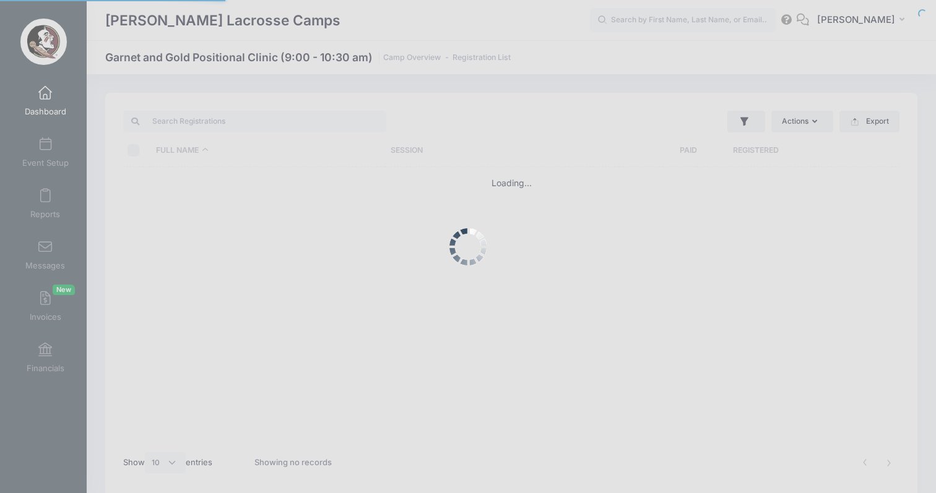
select select "10"
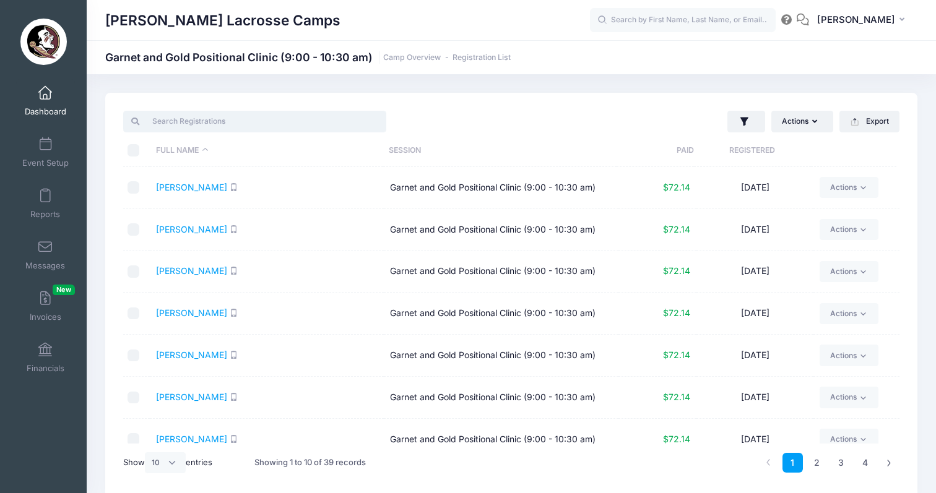
click at [236, 124] on input "search" at bounding box center [254, 121] width 263 height 21
paste input "Renzulli"
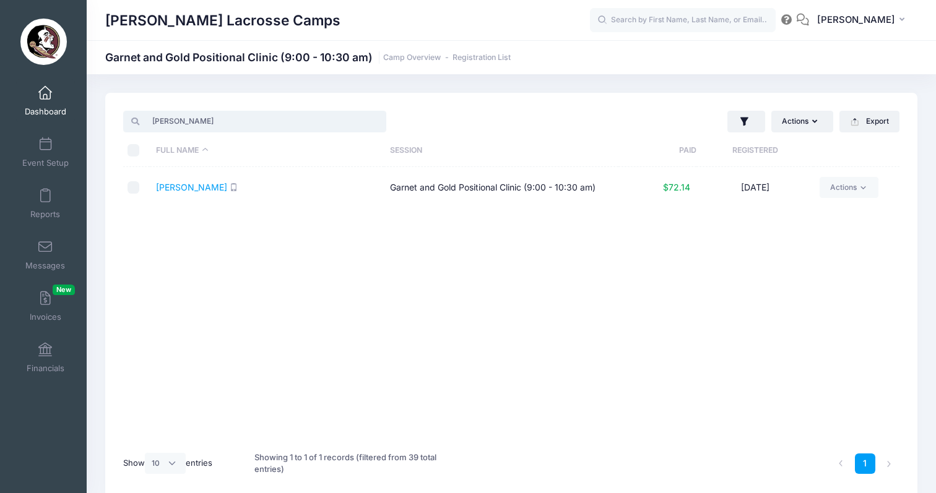
type input "Renzulli"
click at [45, 92] on span at bounding box center [45, 94] width 0 height 14
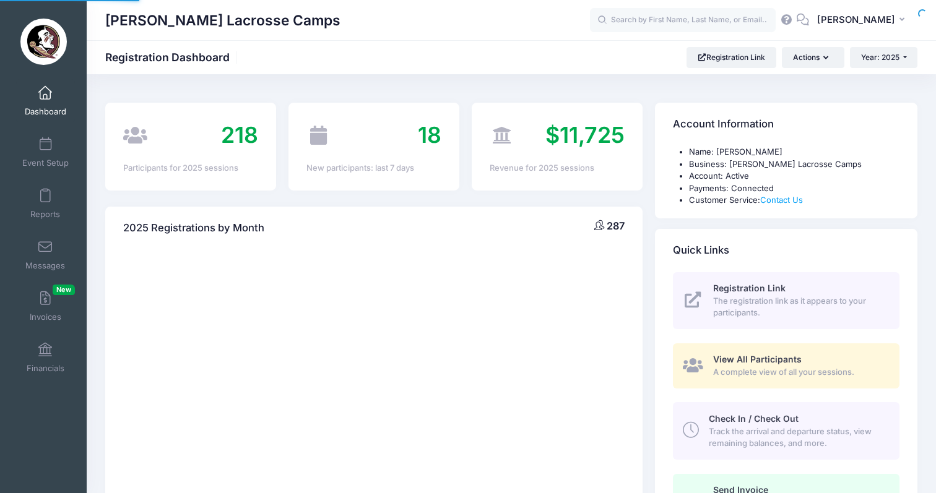
select select
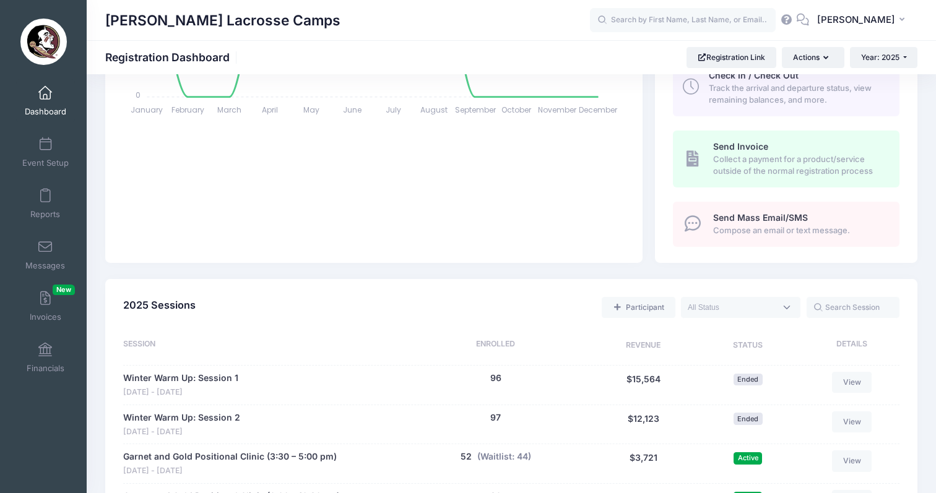
scroll to position [639, 0]
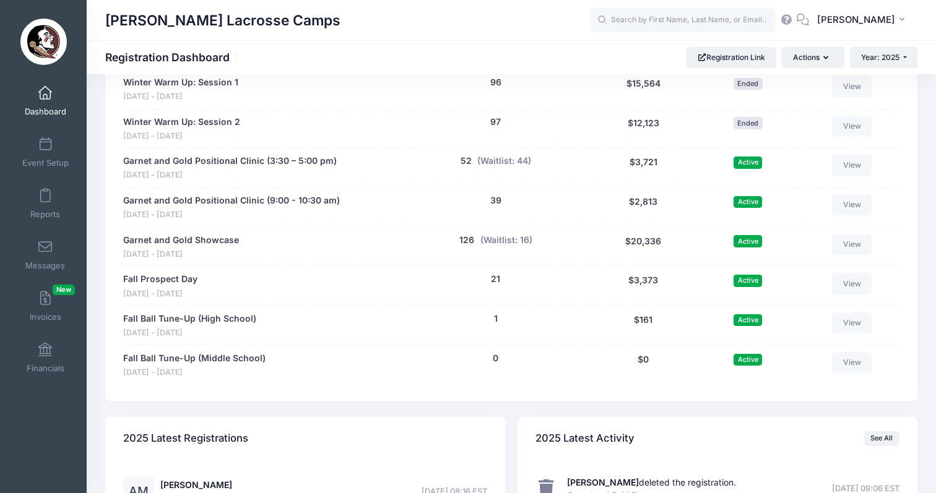
click at [252, 148] on div "Garnet and Gold Positional Clinic (3:30 – 5:00 pm) [DATE] - [DATE] 52 people (W…" at bounding box center [511, 168] width 776 height 40
click at [252, 155] on link "Garnet and Gold Positional Clinic (3:30 – 5:00 pm)" at bounding box center [229, 161] width 213 height 13
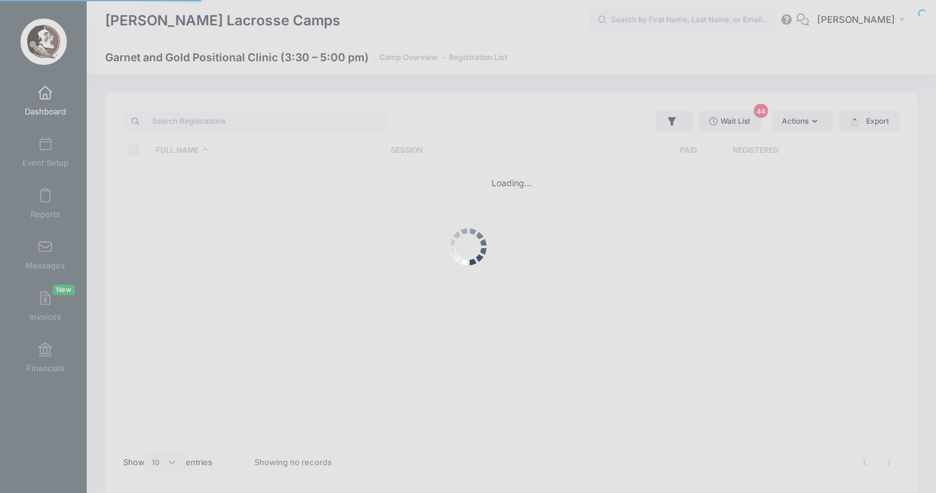
select select "10"
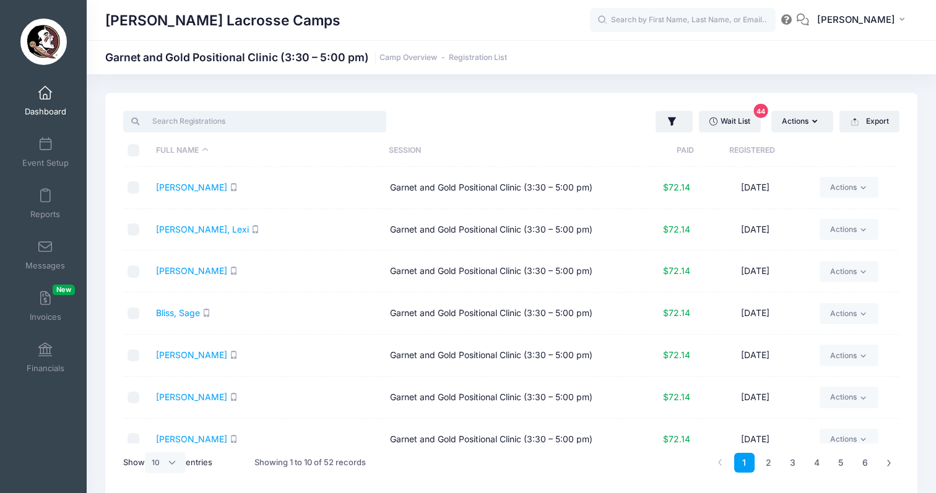
click at [213, 129] on input "search" at bounding box center [254, 121] width 263 height 21
paste input "Anzalone"
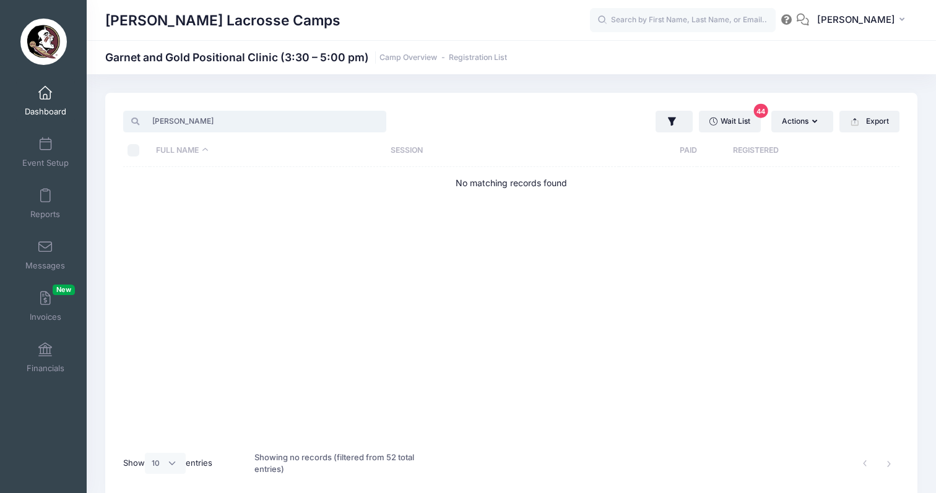
type input "Anzalone"
click at [37, 103] on link "Dashboard" at bounding box center [45, 100] width 59 height 43
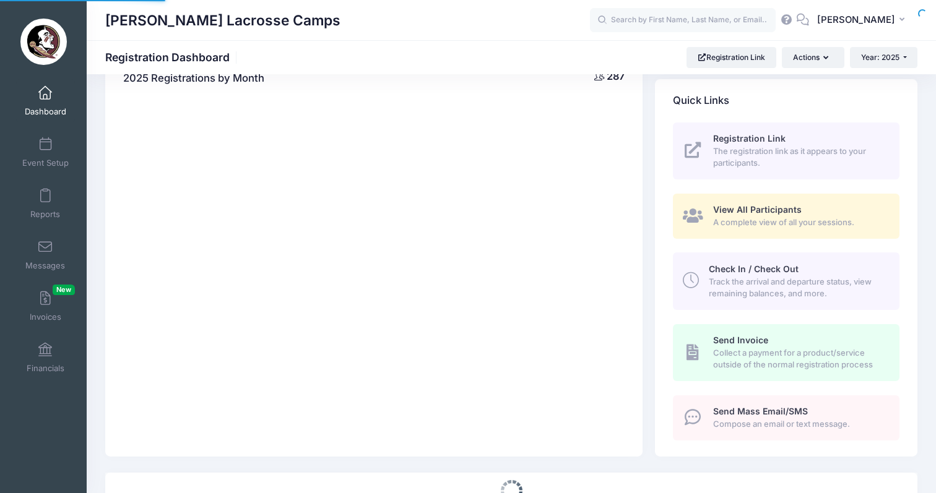
scroll to position [244, 0]
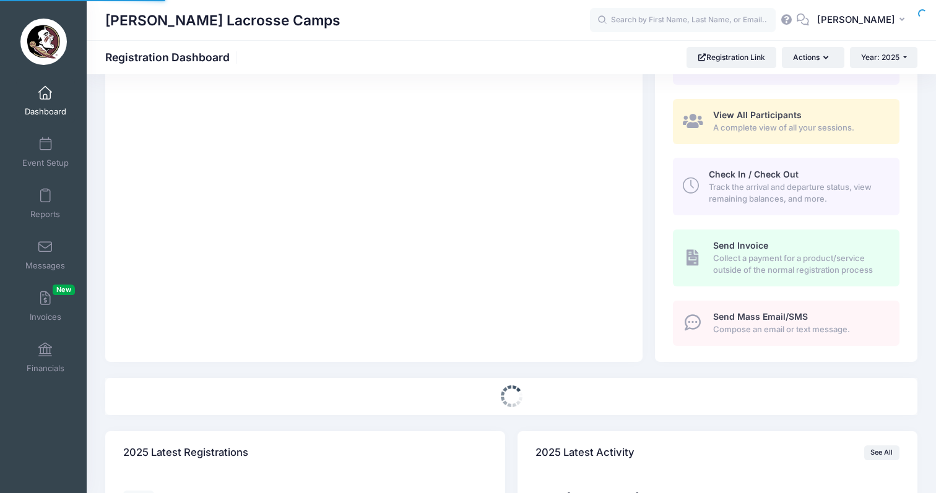
select select
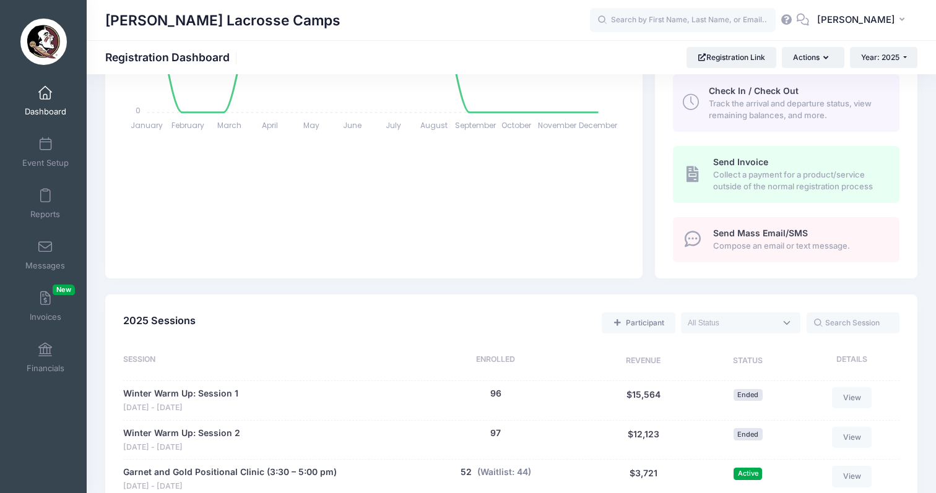
scroll to position [498, 0]
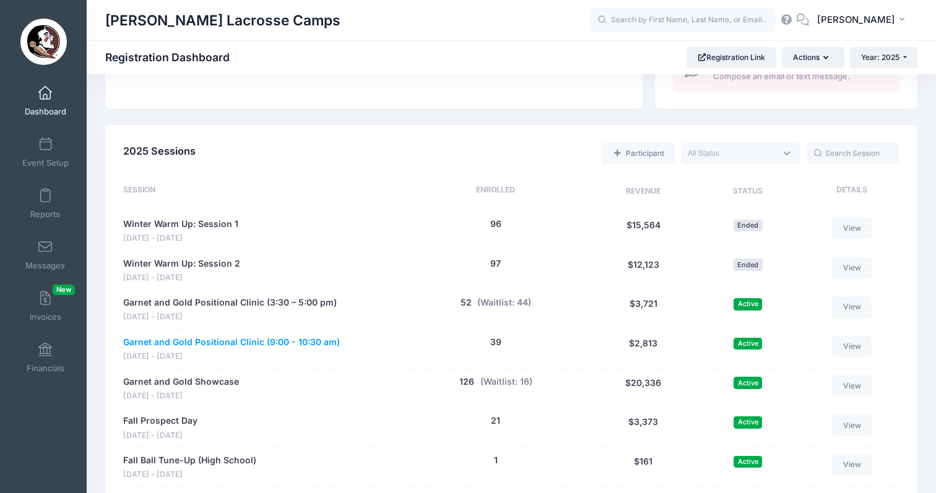
click at [243, 336] on link "Garnet and Gold Positional Clinic (9:00 - 10:30 am)" at bounding box center [231, 342] width 217 height 13
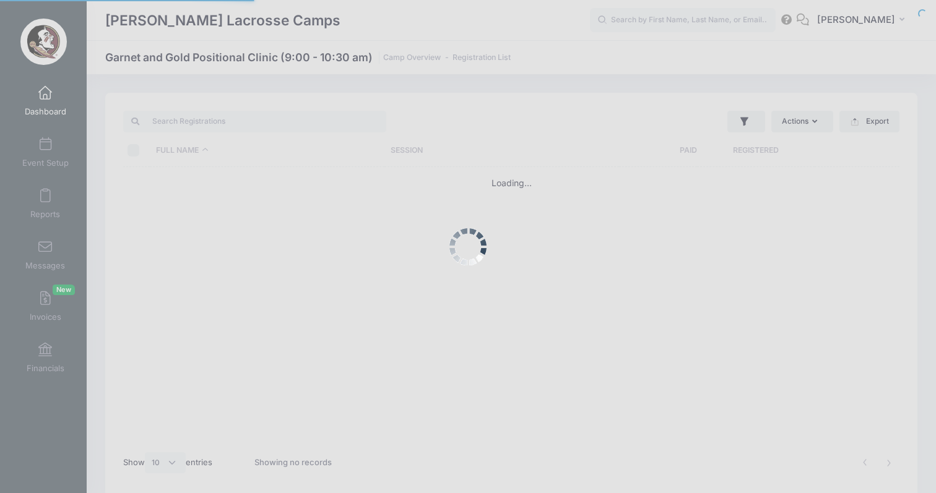
select select "10"
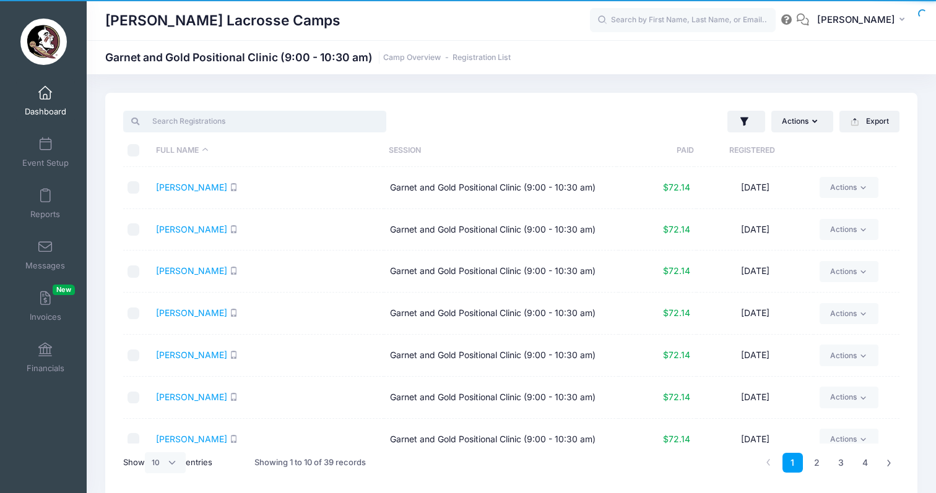
click at [206, 120] on input "search" at bounding box center [254, 121] width 263 height 21
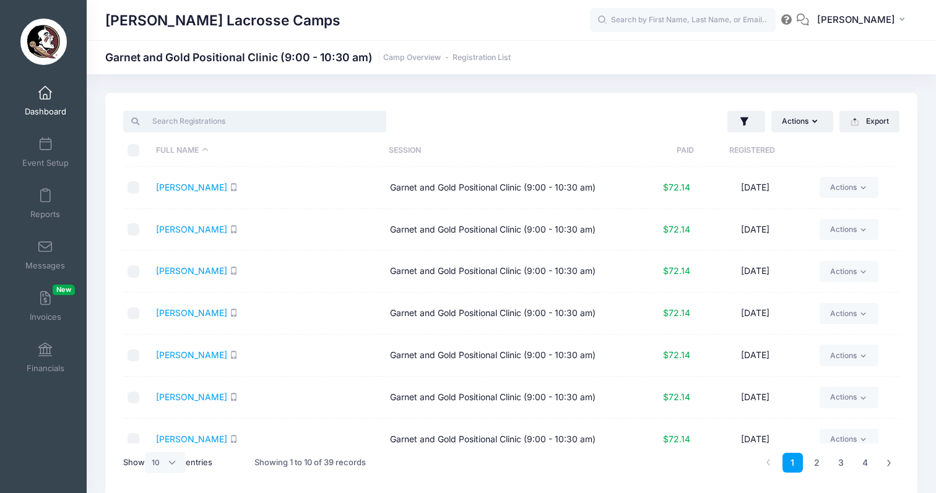
paste input "[PERSON_NAME]"
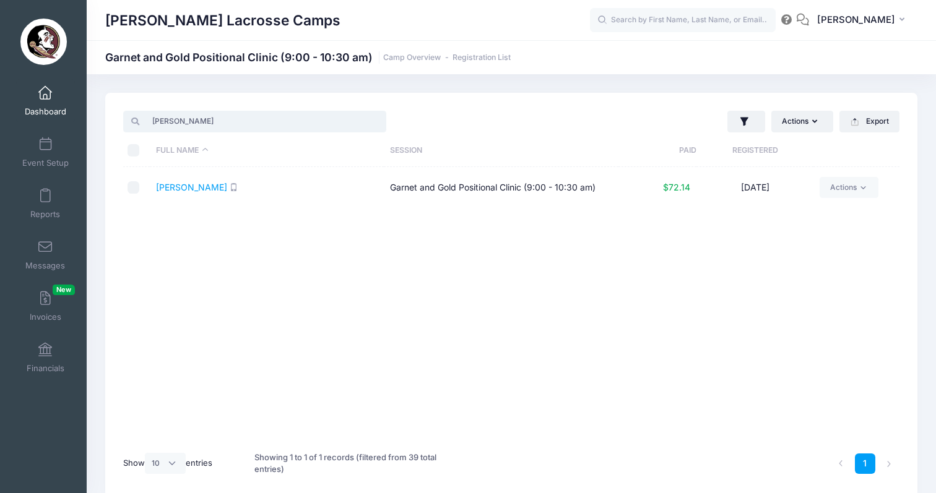
type input "[PERSON_NAME]"
click at [45, 97] on span at bounding box center [45, 94] width 0 height 14
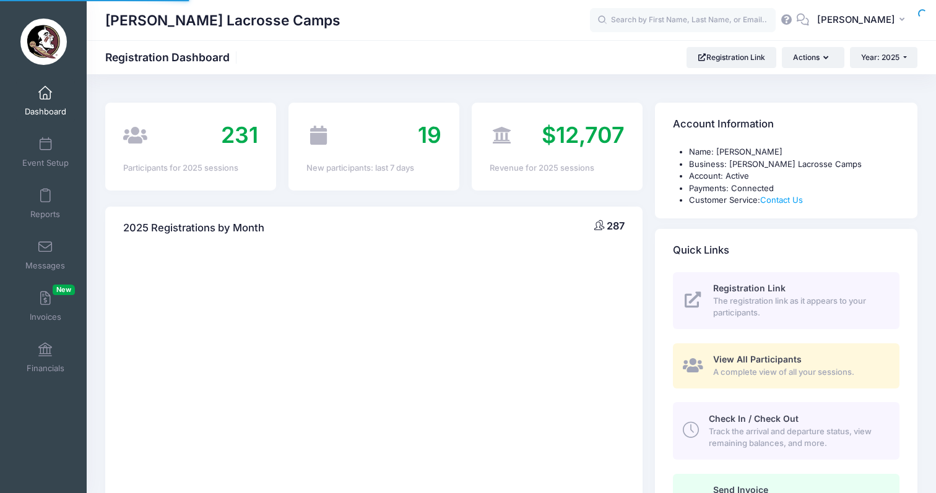
select select
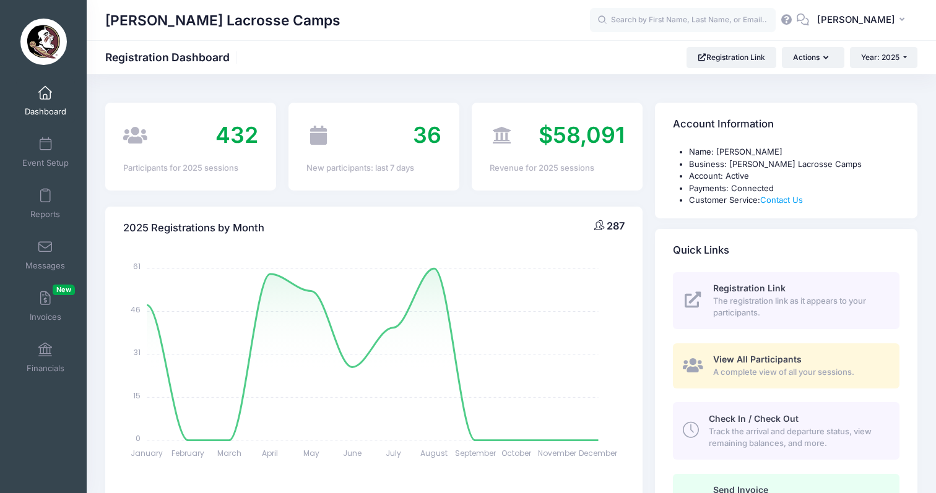
click at [45, 95] on span at bounding box center [45, 94] width 0 height 14
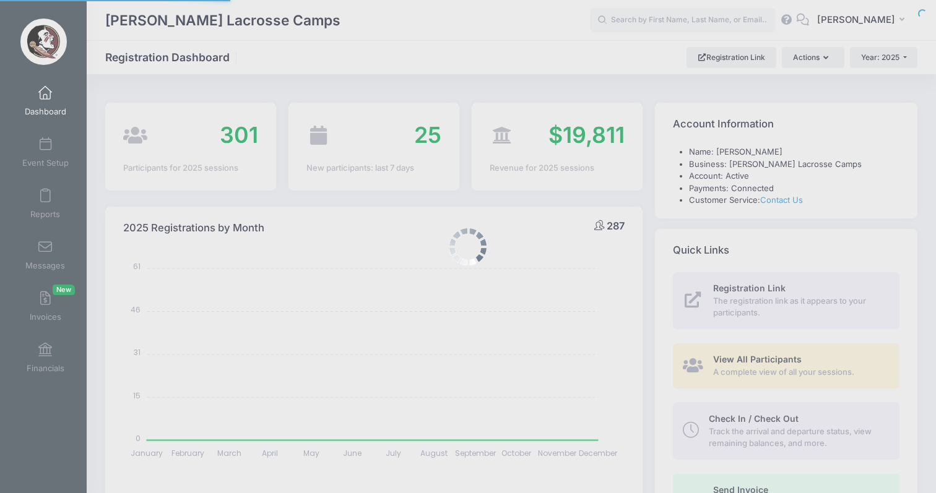
select select
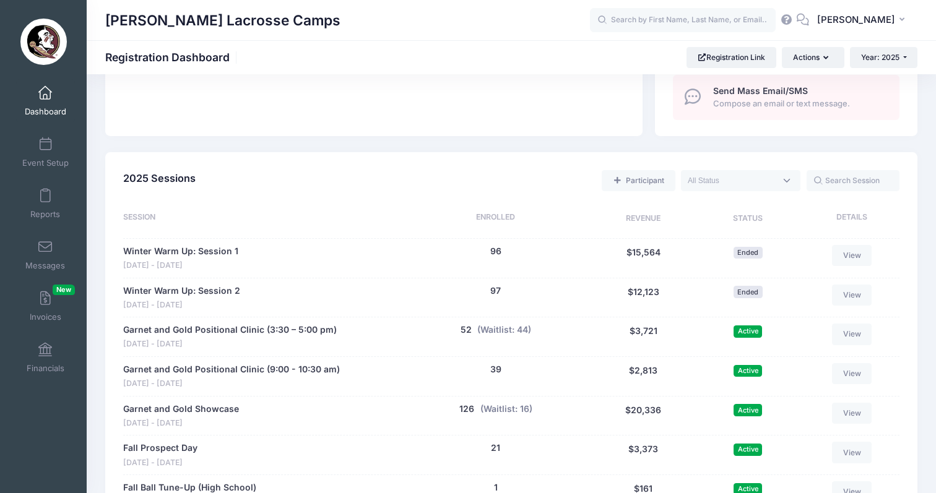
scroll to position [518, 0]
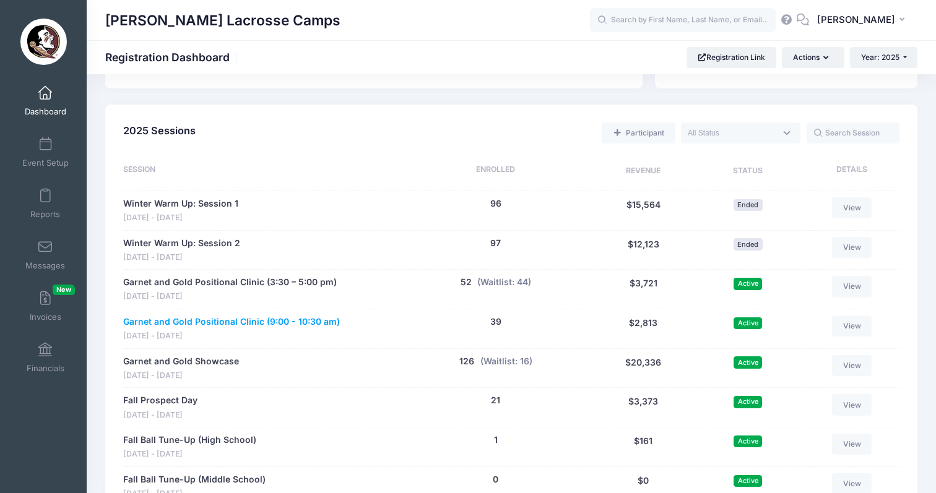
click at [246, 316] on link "Garnet and Gold Positional Clinic (9:00 - 10:30 am)" at bounding box center [231, 322] width 217 height 13
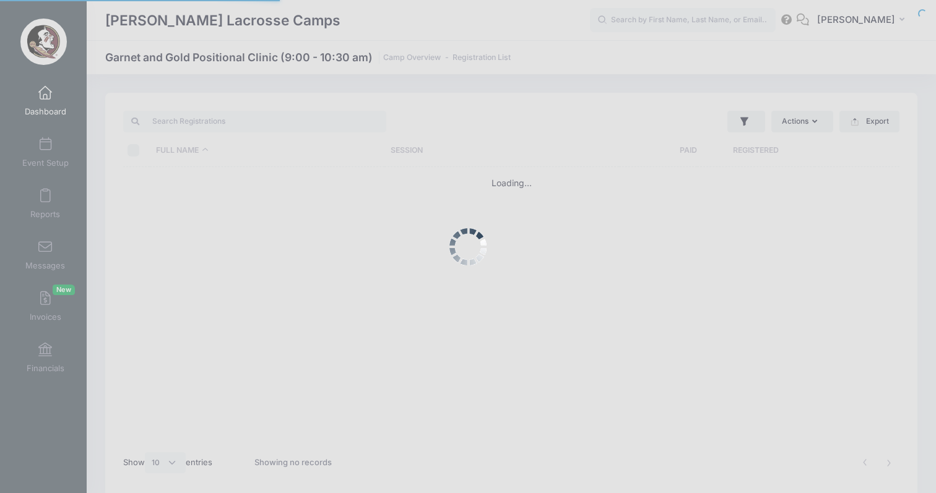
select select "10"
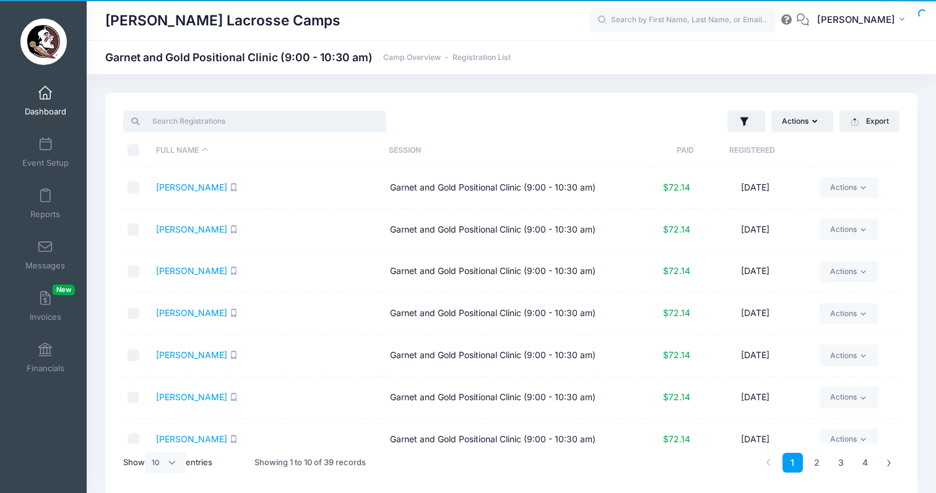
click at [217, 116] on input "search" at bounding box center [254, 121] width 263 height 21
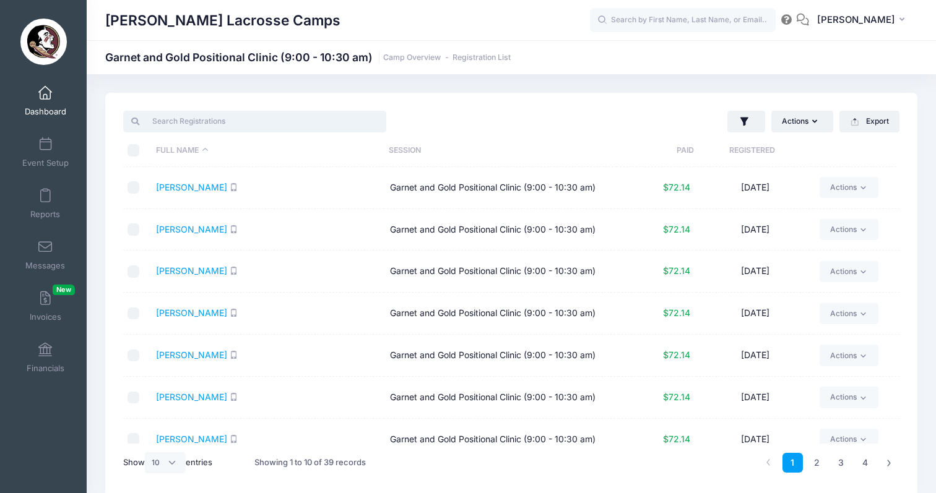
paste input "Smerker"
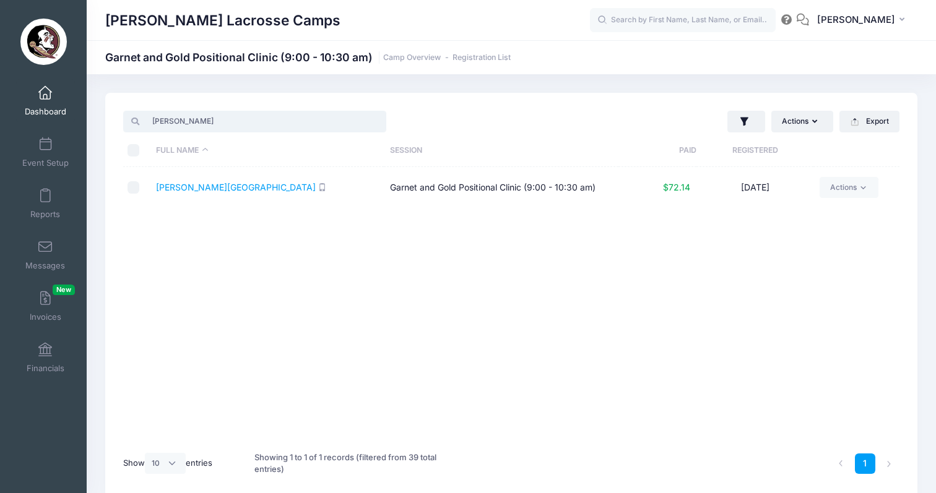
type input "Smerker"
click at [51, 100] on link "Dashboard" at bounding box center [45, 100] width 59 height 43
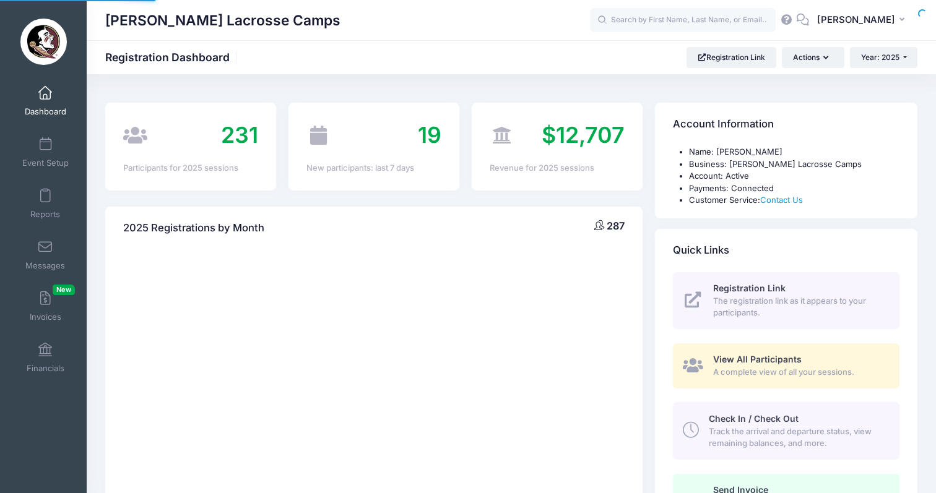
select select
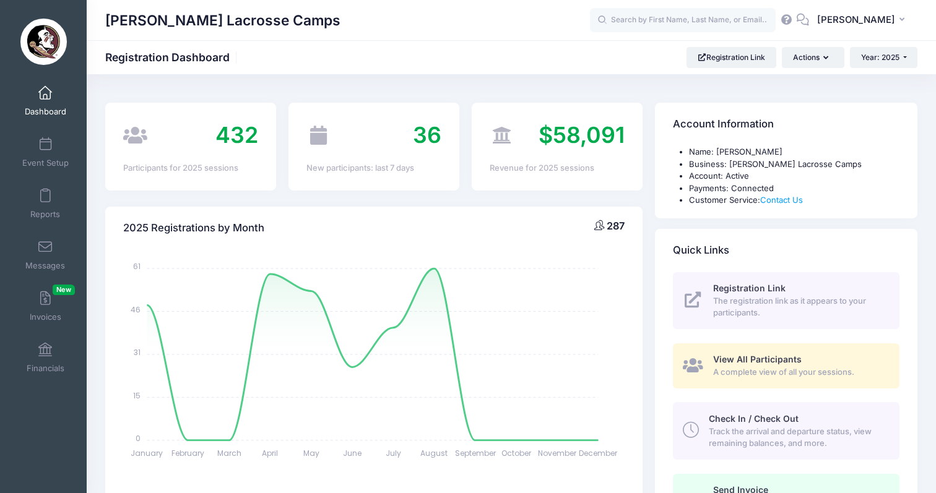
click at [49, 98] on link "Dashboard" at bounding box center [45, 100] width 59 height 43
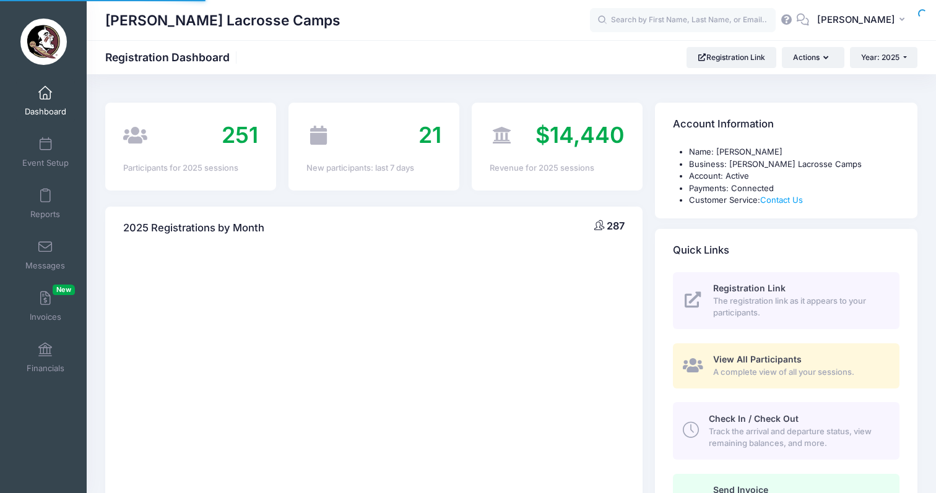
select select
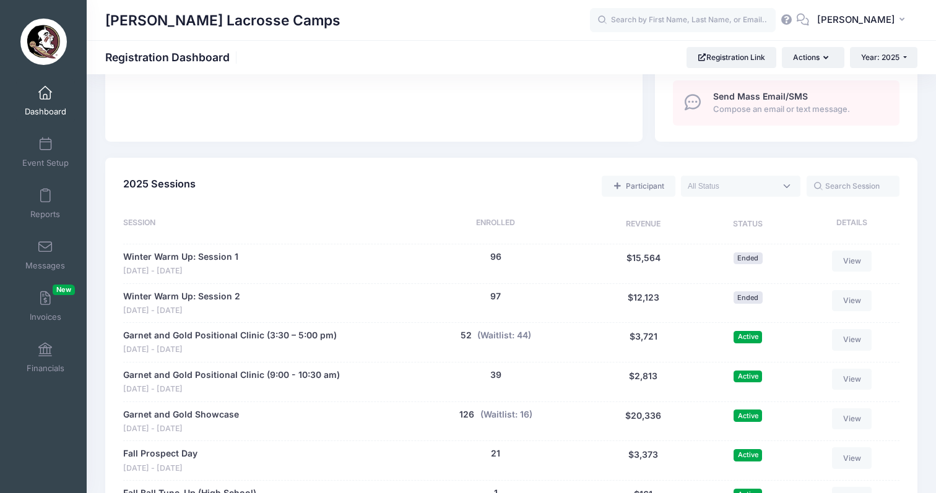
scroll to position [530, 0]
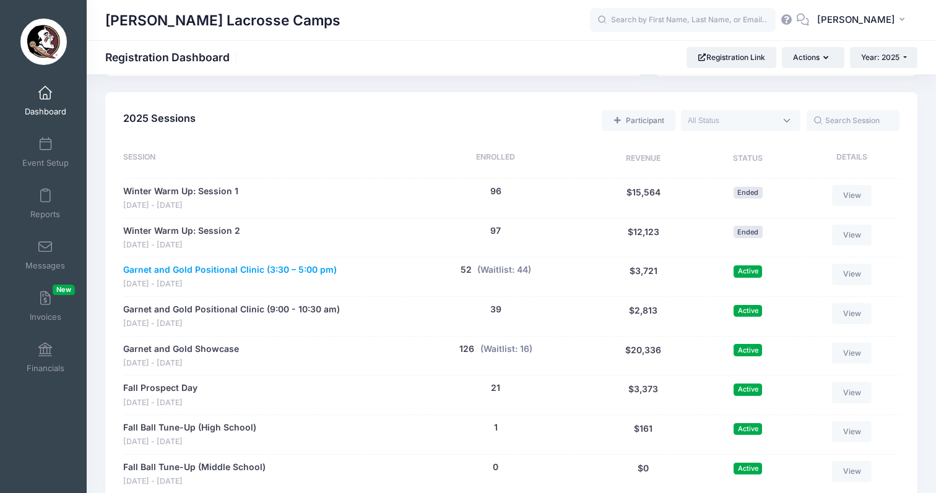
click at [230, 264] on link "Garnet and Gold Positional Clinic (3:30 – 5:00 pm)" at bounding box center [229, 270] width 213 height 13
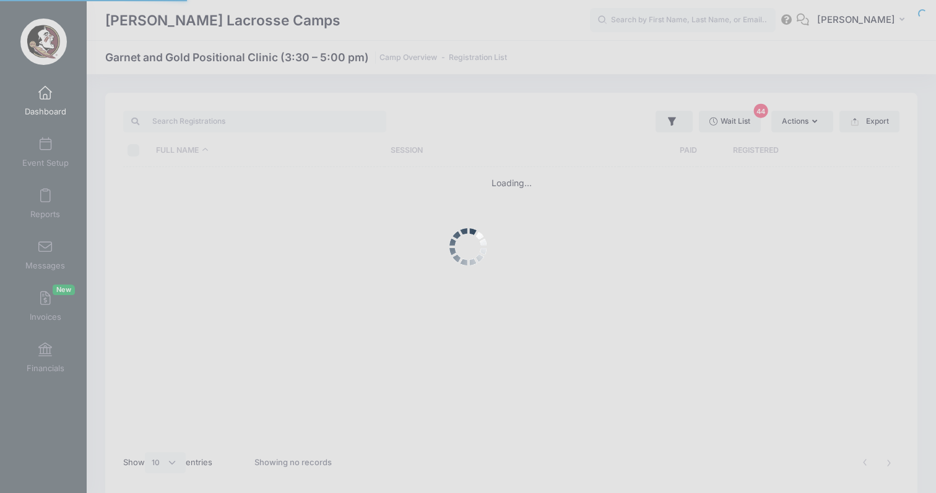
select select "10"
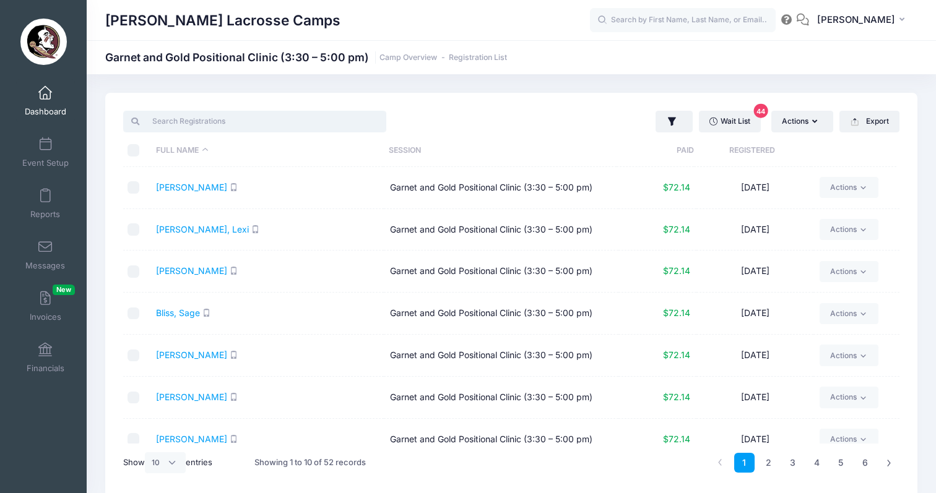
click at [206, 125] on input "search" at bounding box center [254, 121] width 263 height 21
paste input "Maneen"
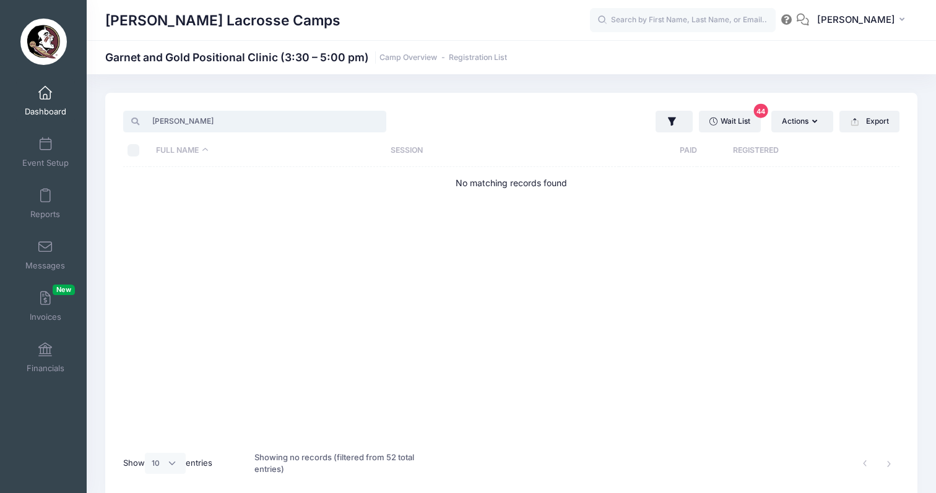
type input "Maneen"
click at [45, 91] on span at bounding box center [45, 94] width 0 height 14
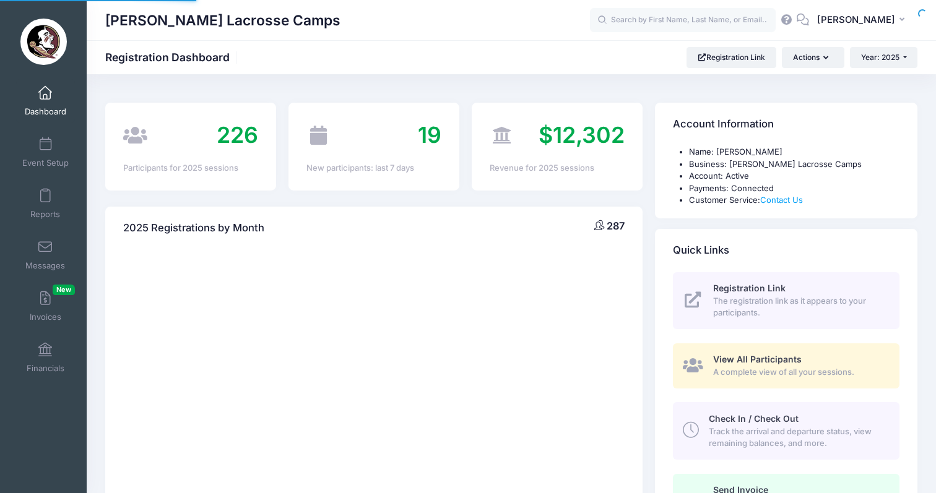
select select
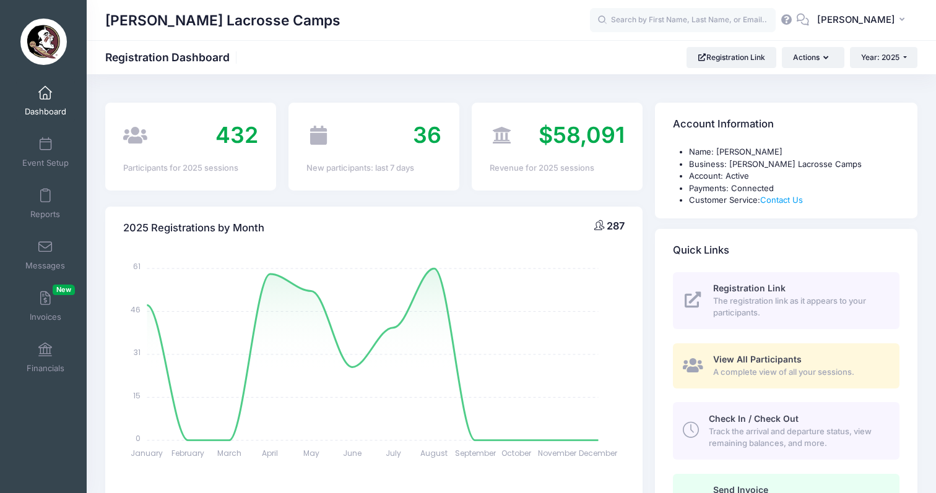
click at [45, 97] on span at bounding box center [45, 94] width 0 height 14
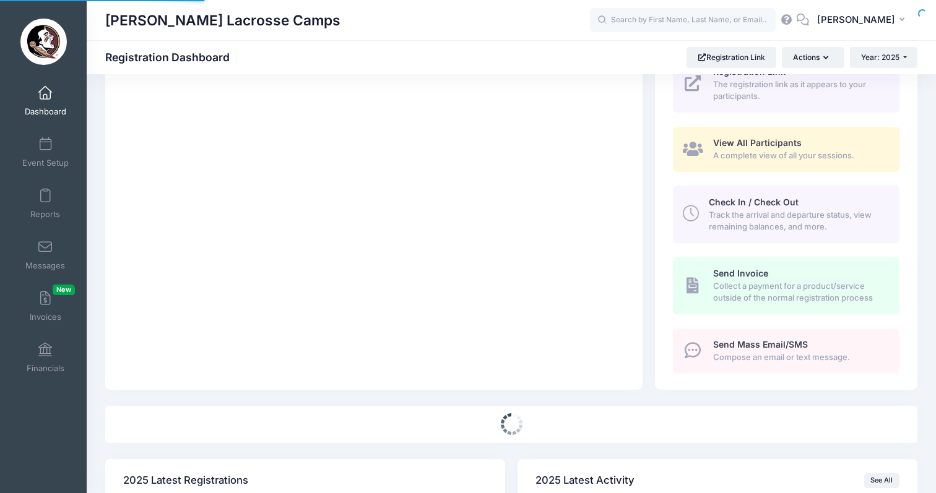
select select
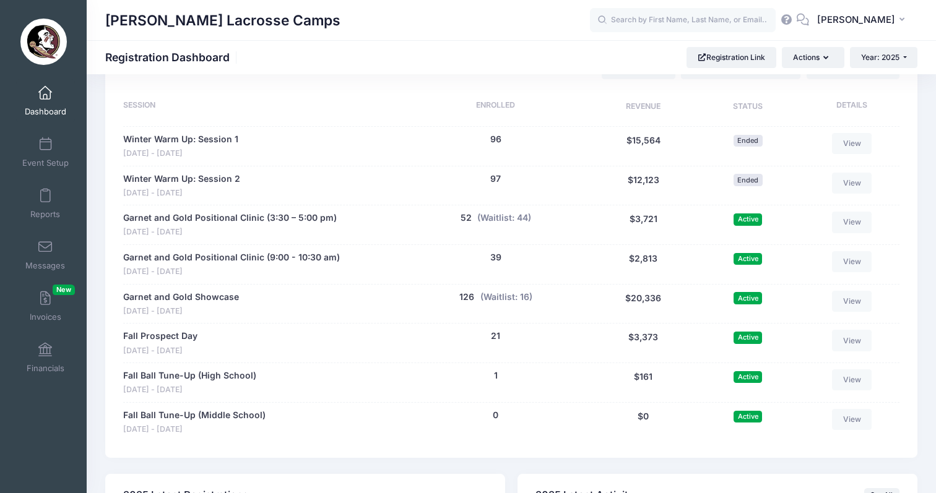
scroll to position [609, 0]
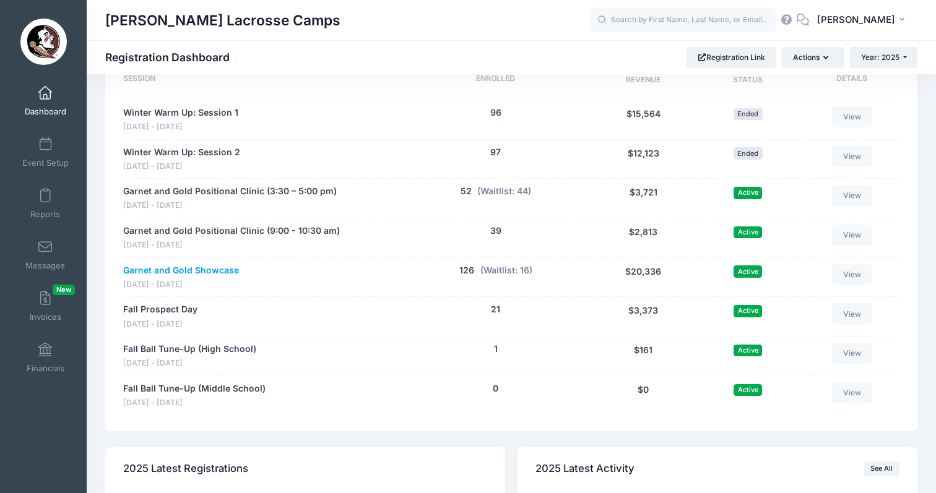
click at [202, 264] on link "Garnet and Gold Showcase" at bounding box center [181, 270] width 116 height 13
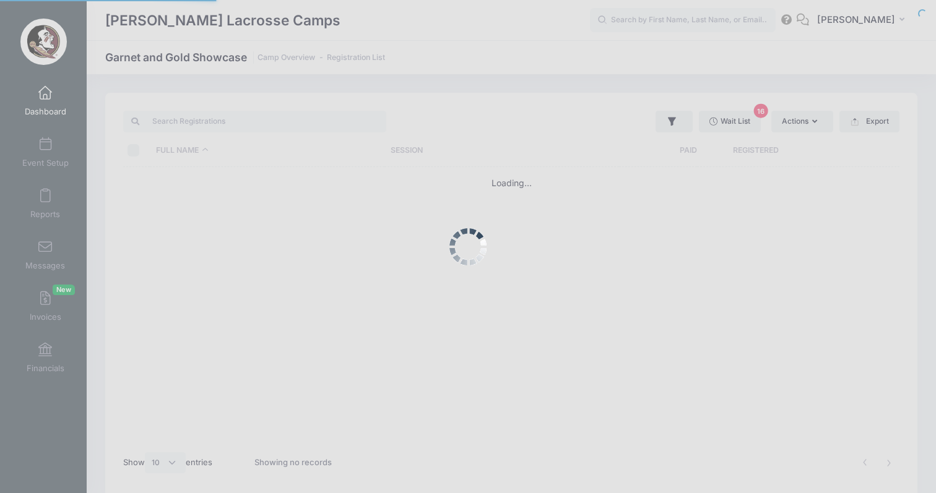
select select "10"
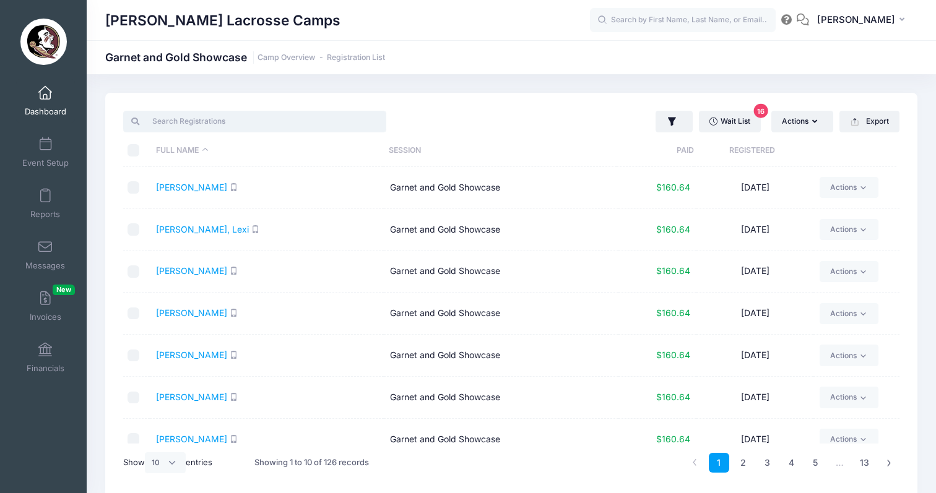
click at [235, 124] on input "search" at bounding box center [254, 121] width 263 height 21
paste input "Diehl"
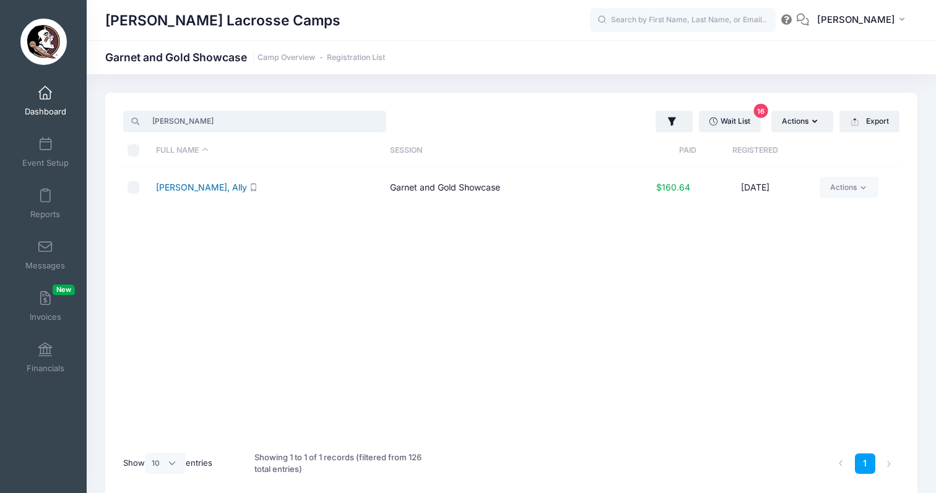
type input "Diehl"
click at [175, 190] on link "Diehl, Ally" at bounding box center [201, 187] width 91 height 11
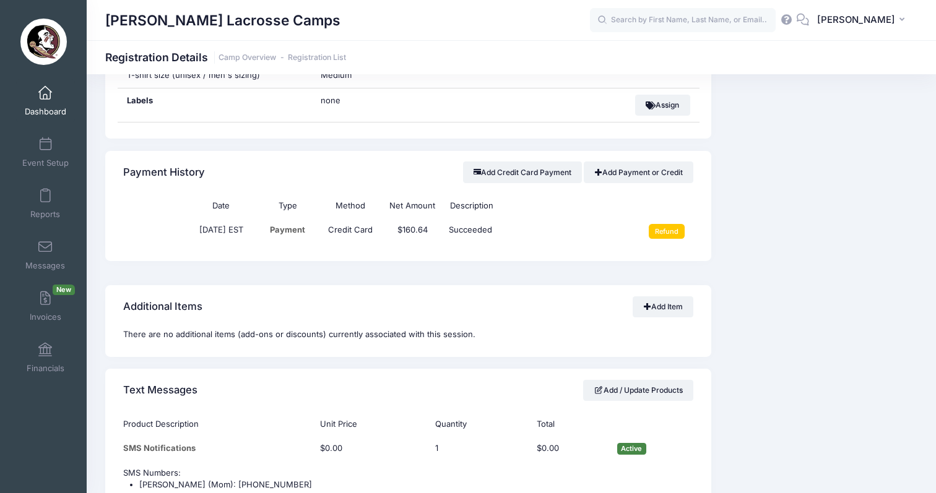
scroll to position [931, 0]
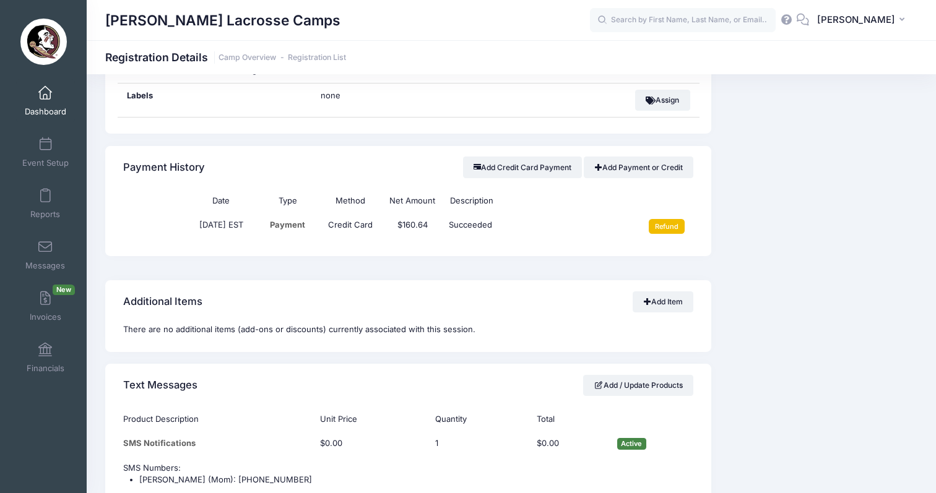
click at [668, 219] on input "Refund" at bounding box center [666, 226] width 37 height 15
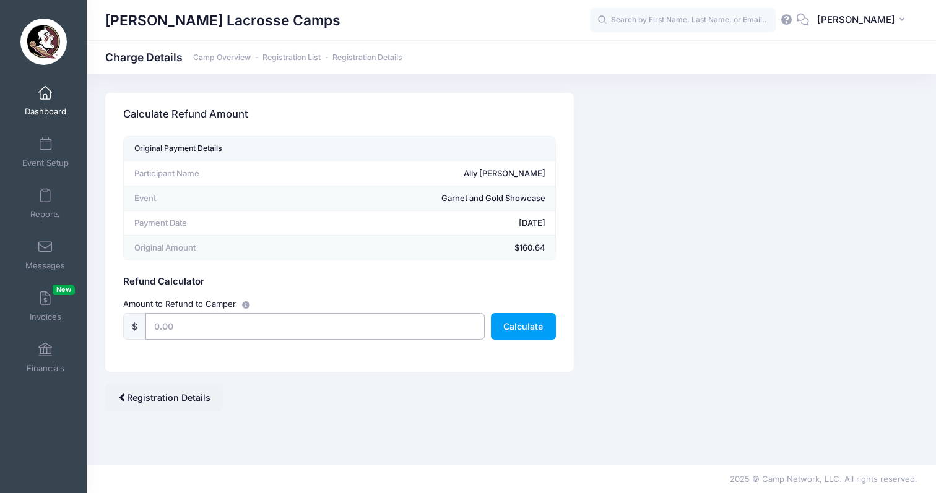
click at [209, 332] on input "text" at bounding box center [314, 326] width 339 height 27
type input "150"
click at [507, 314] on button "Calculate" at bounding box center [523, 326] width 65 height 27
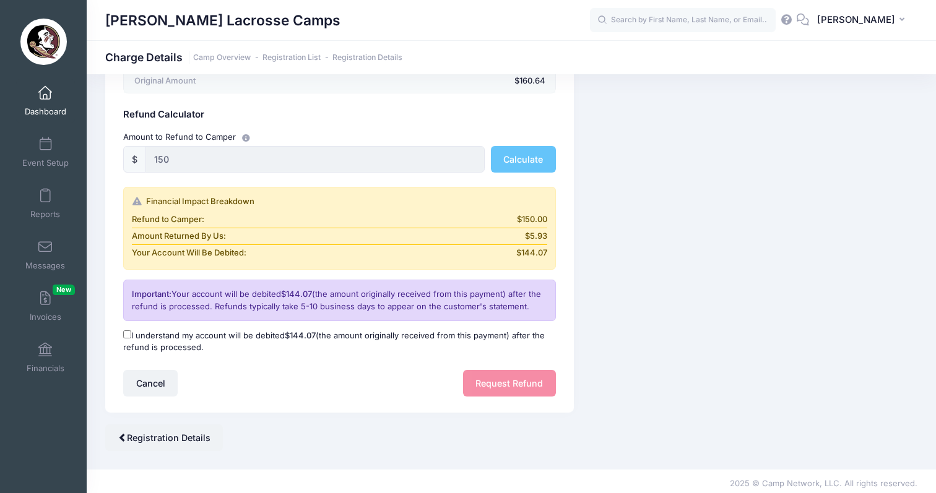
scroll to position [166, 0]
click at [129, 334] on input "I understand my account will be debited $144.07 (the amount originally received…" at bounding box center [127, 335] width 8 height 8
checkbox input "true"
click at [534, 373] on button "Request Refund" at bounding box center [509, 384] width 93 height 27
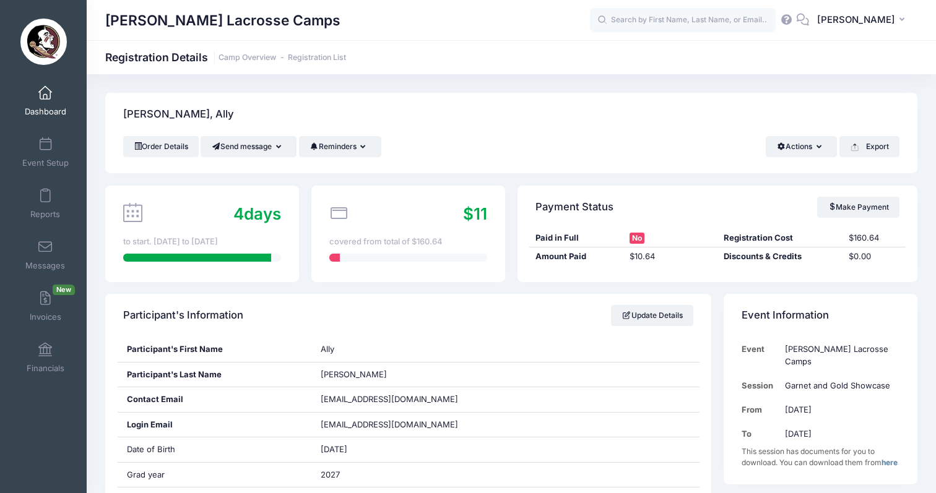
click at [51, 104] on link "Dashboard" at bounding box center [45, 100] width 59 height 43
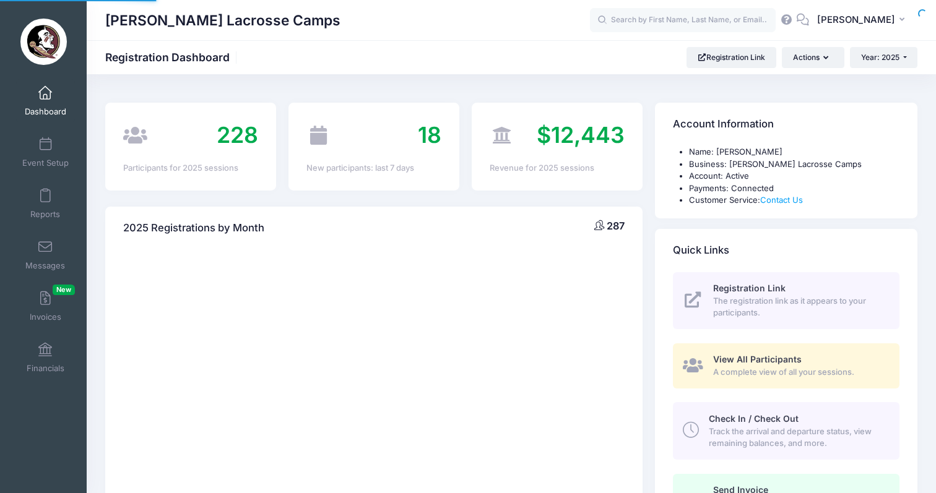
select select
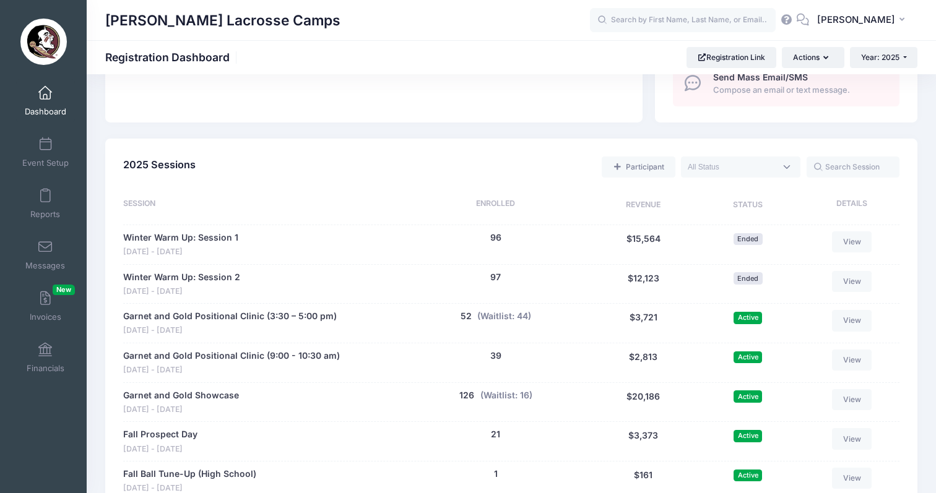
scroll to position [522, 0]
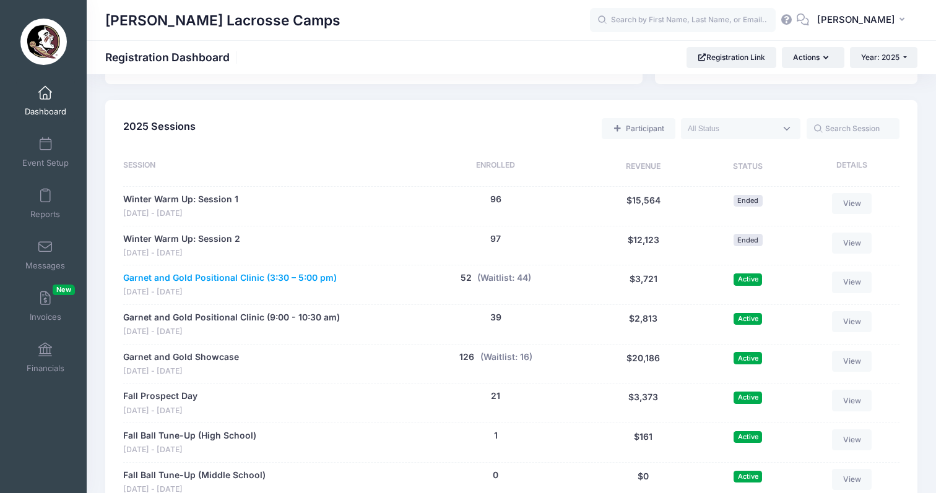
click at [246, 272] on link "Garnet and Gold Positional Clinic (3:30 – 5:00 pm)" at bounding box center [229, 278] width 213 height 13
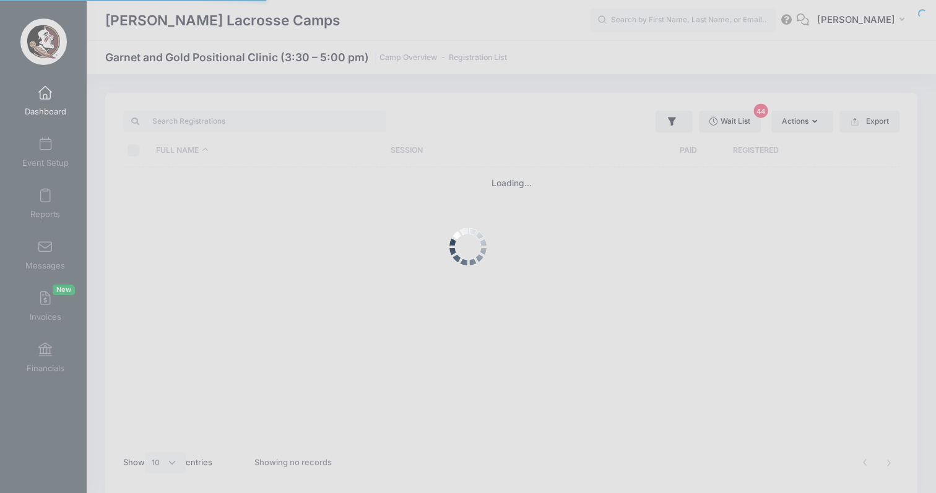
select select "10"
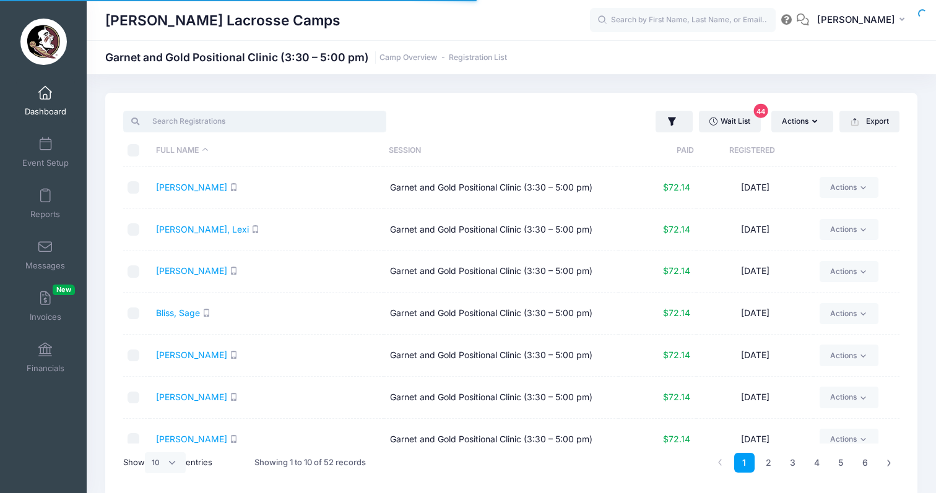
click at [229, 121] on input "search" at bounding box center [254, 121] width 263 height 21
paste input "[PERSON_NAME]"
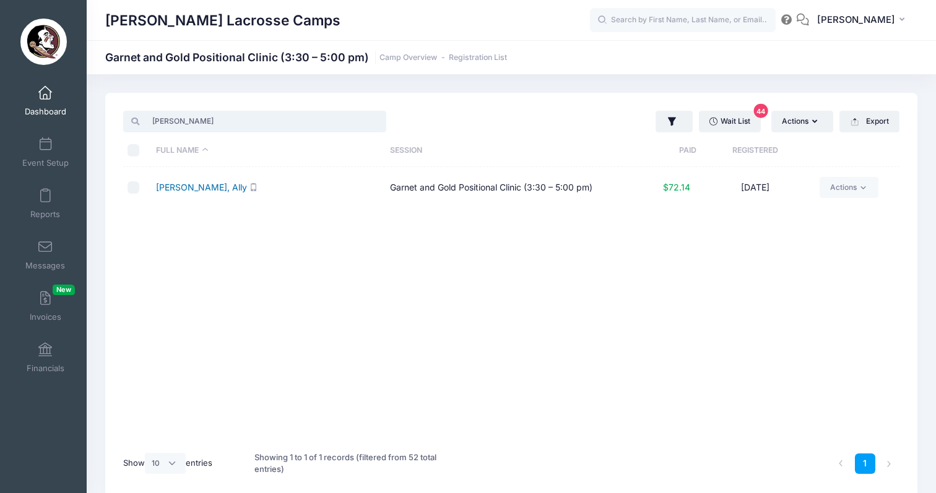
type input "[PERSON_NAME]"
click at [179, 183] on link "Diehl, Ally" at bounding box center [201, 187] width 91 height 11
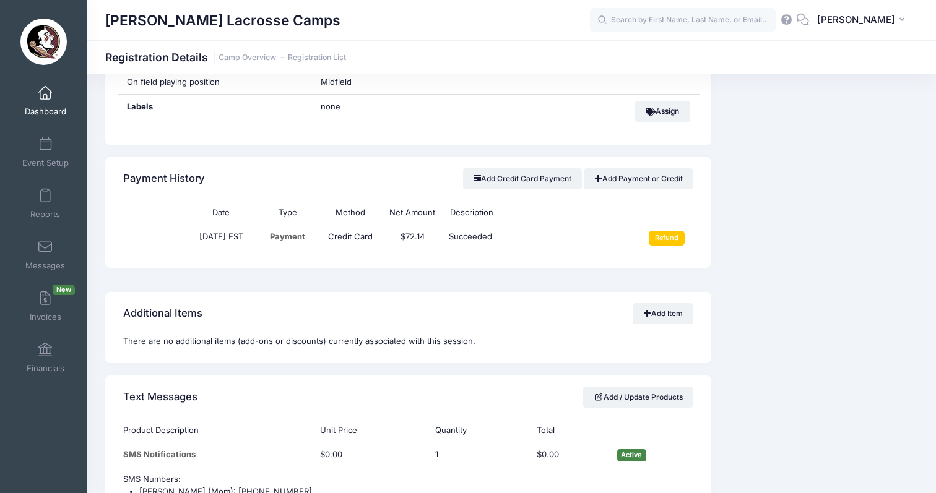
scroll to position [957, 0]
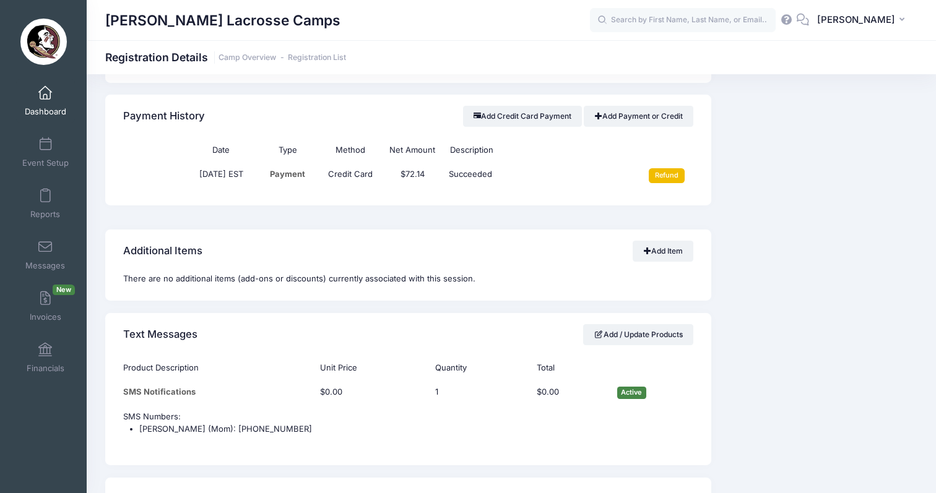
click at [665, 168] on input "Refund" at bounding box center [666, 175] width 37 height 15
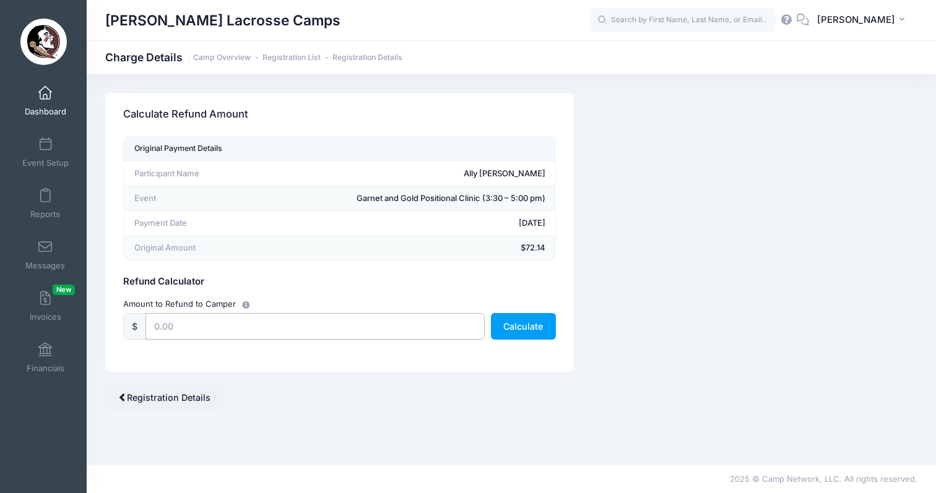
click at [290, 327] on input "text" at bounding box center [314, 326] width 339 height 27
type input "50"
click at [532, 319] on button "Calculate" at bounding box center [523, 326] width 65 height 27
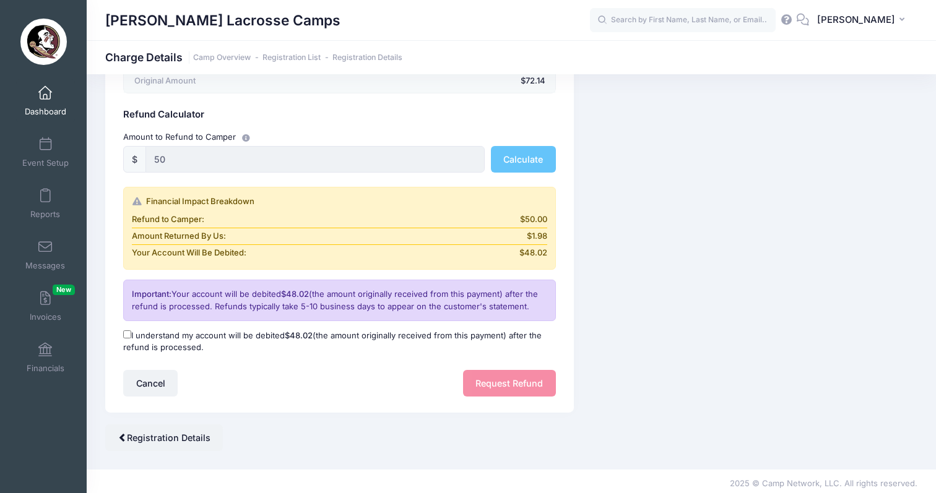
scroll to position [166, 0]
click at [128, 331] on input "I understand my account will be debited $48.02 (the amount originally received …" at bounding box center [127, 335] width 8 height 8
checkbox input "true"
click at [515, 379] on button "Request Refund" at bounding box center [509, 384] width 93 height 27
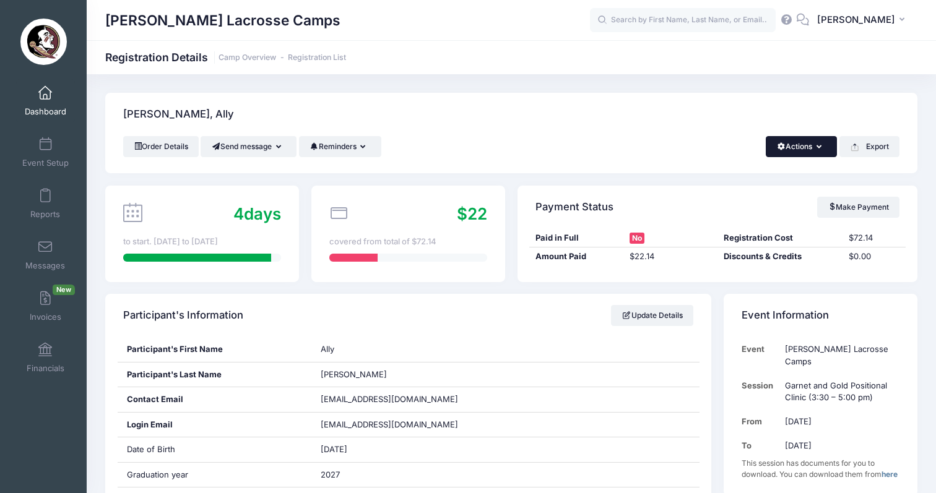
click at [819, 153] on button "Actions" at bounding box center [800, 146] width 71 height 21
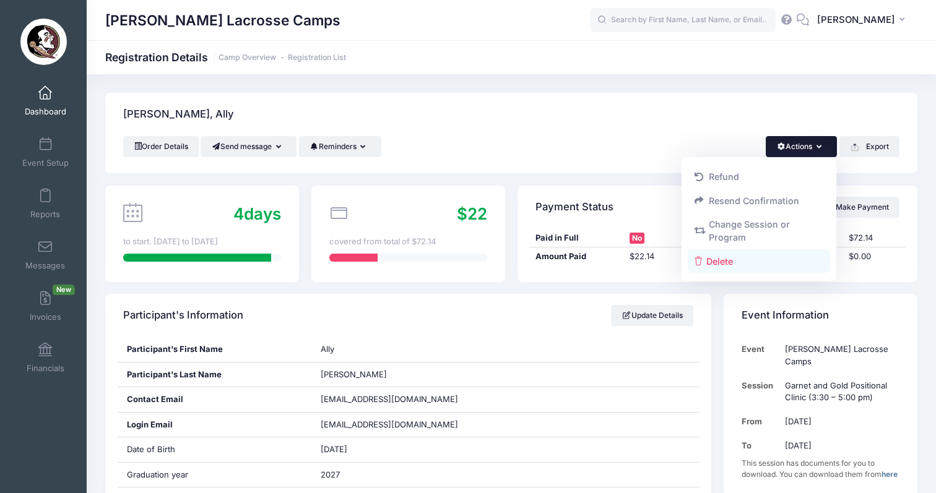
click at [745, 267] on link "Delete" at bounding box center [758, 261] width 143 height 24
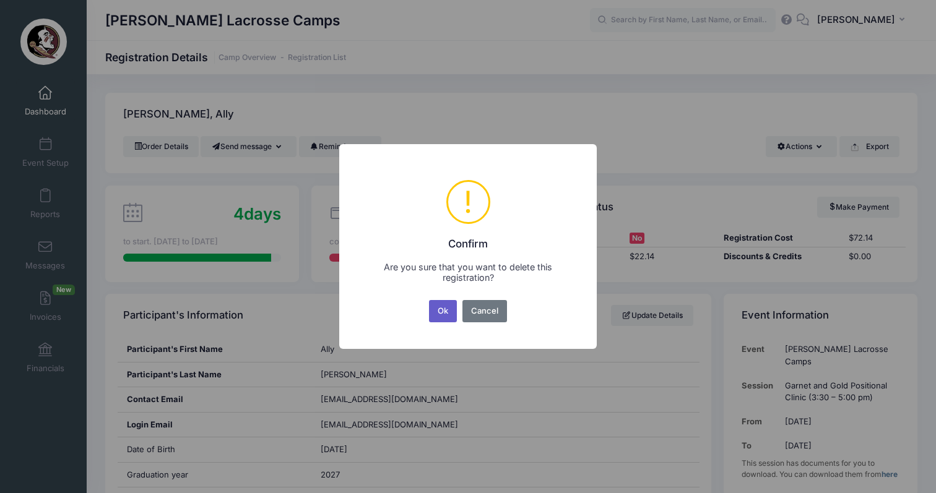
click at [442, 306] on button "Ok" at bounding box center [443, 311] width 28 height 22
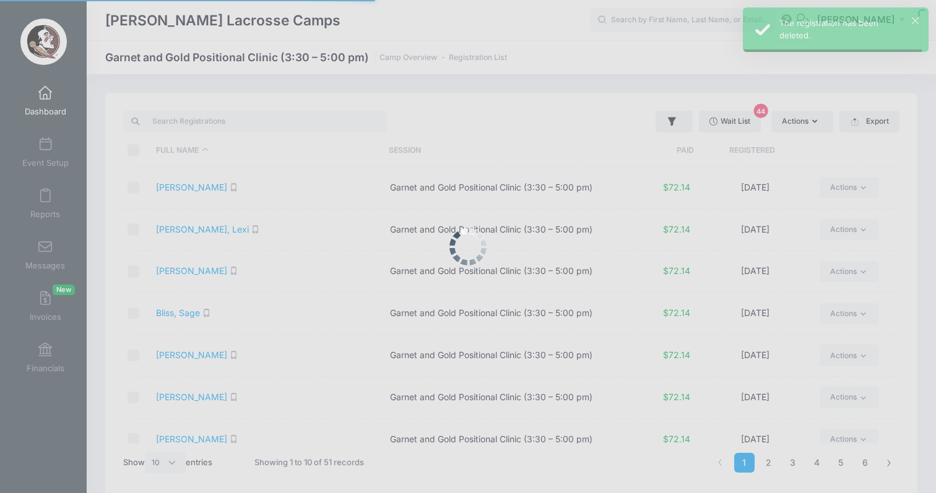
select select "10"
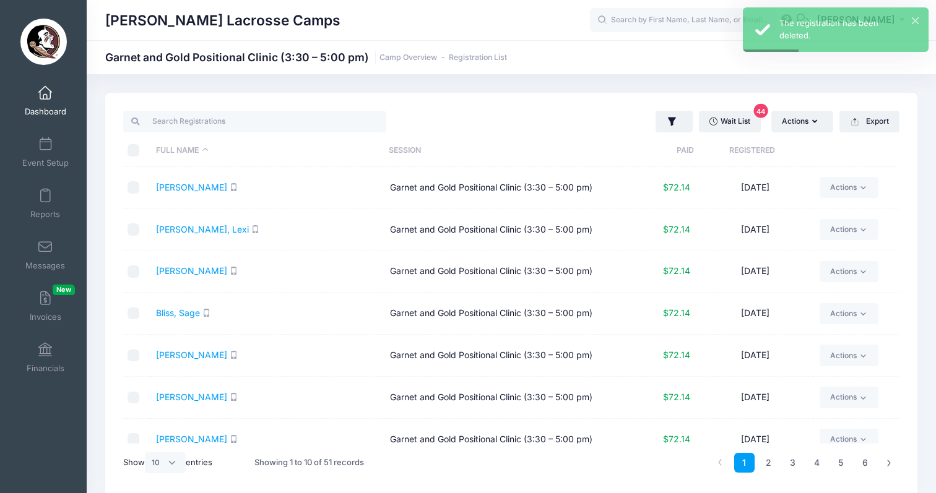
click at [45, 96] on span at bounding box center [45, 94] width 0 height 14
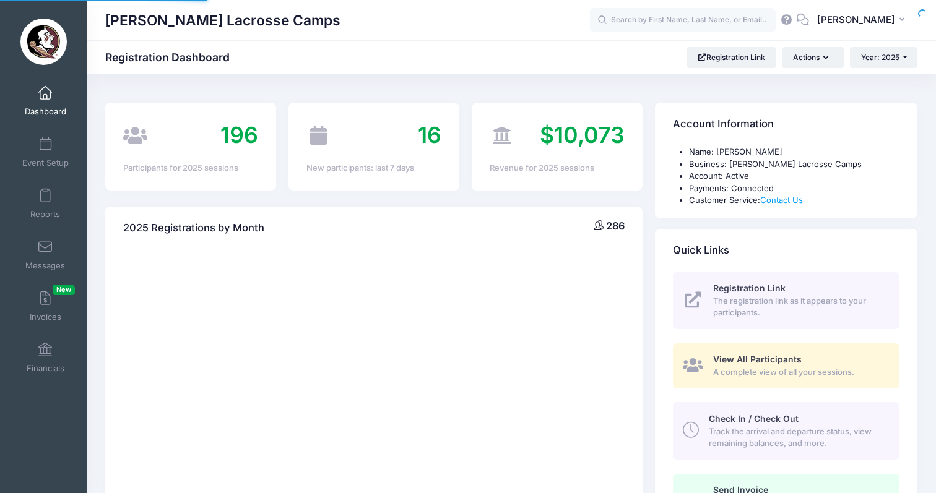
select select
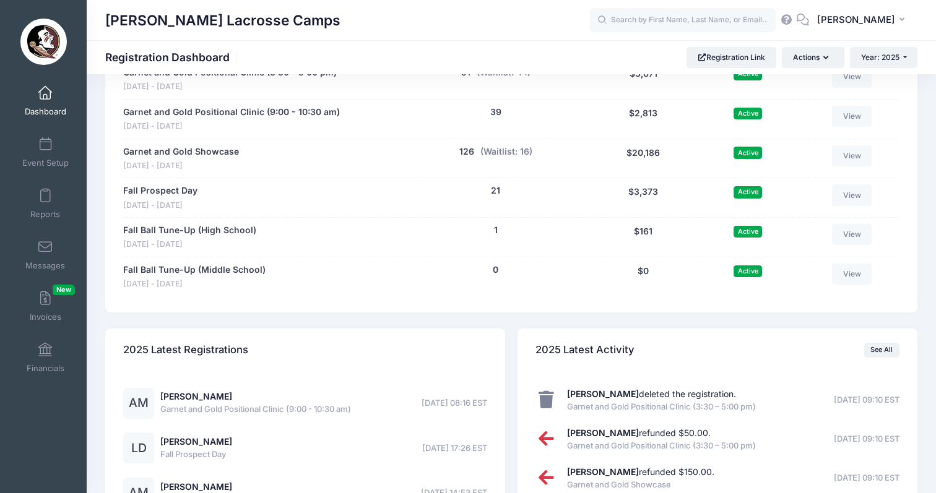
scroll to position [678, 0]
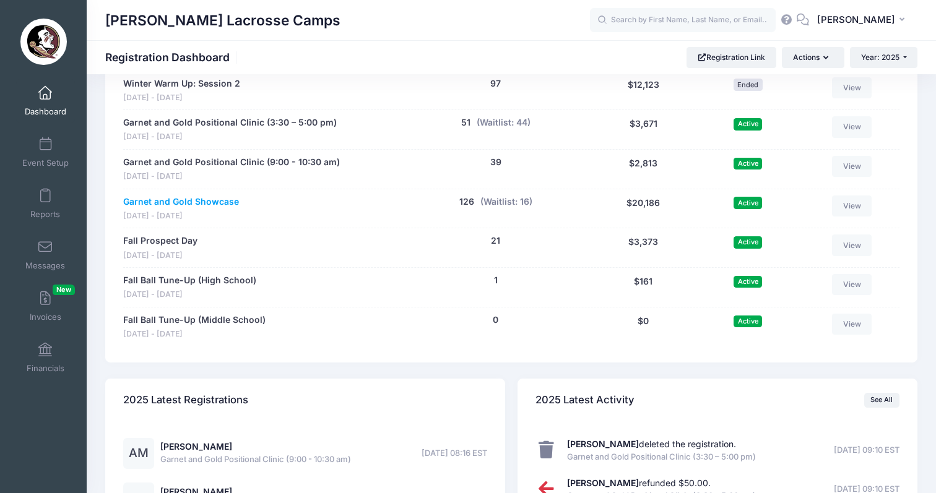
click at [209, 196] on link "Garnet and Gold Showcase" at bounding box center [181, 202] width 116 height 13
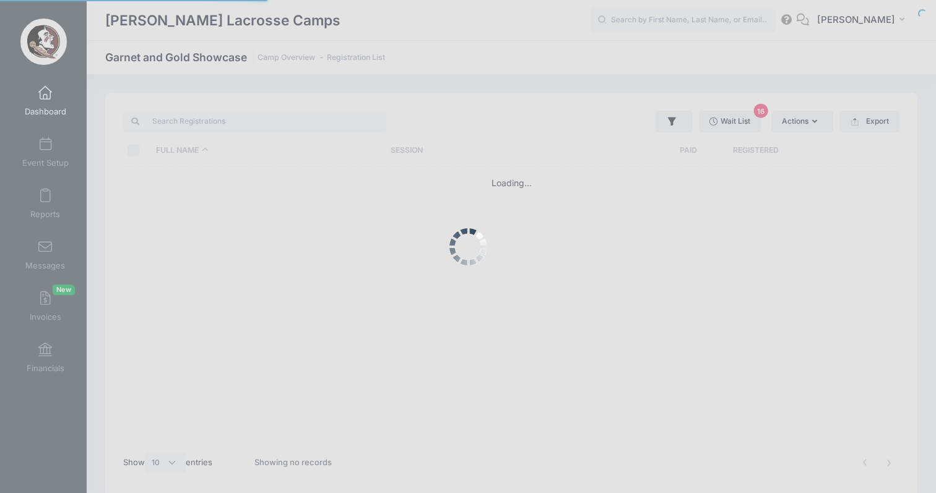
select select "10"
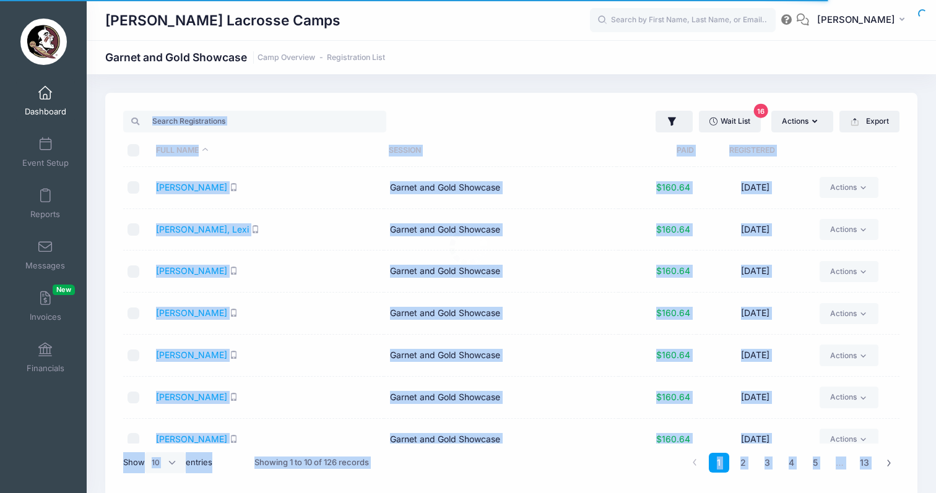
click at [220, 121] on body "Processing Request Please wait... Processing Request Please wait... Processing …" at bounding box center [468, 246] width 936 height 493
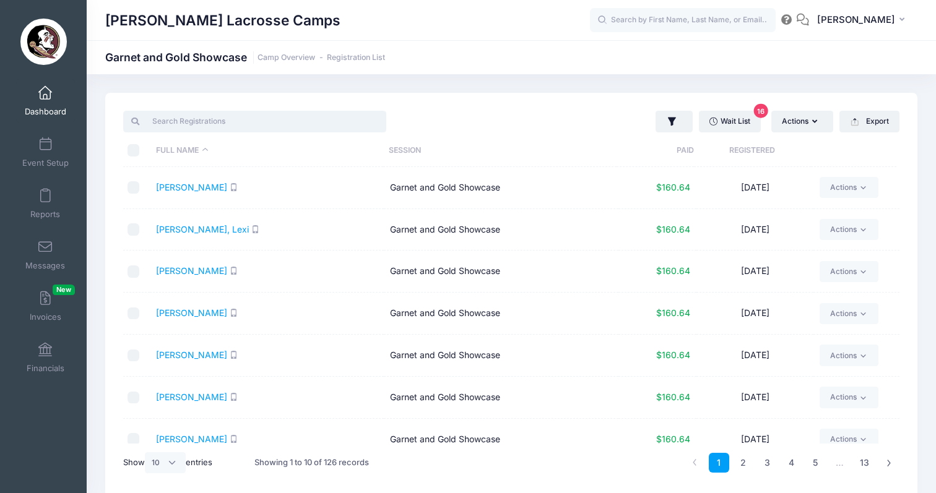
click at [230, 116] on input "search" at bounding box center [254, 121] width 263 height 21
paste input "[PERSON_NAME]"
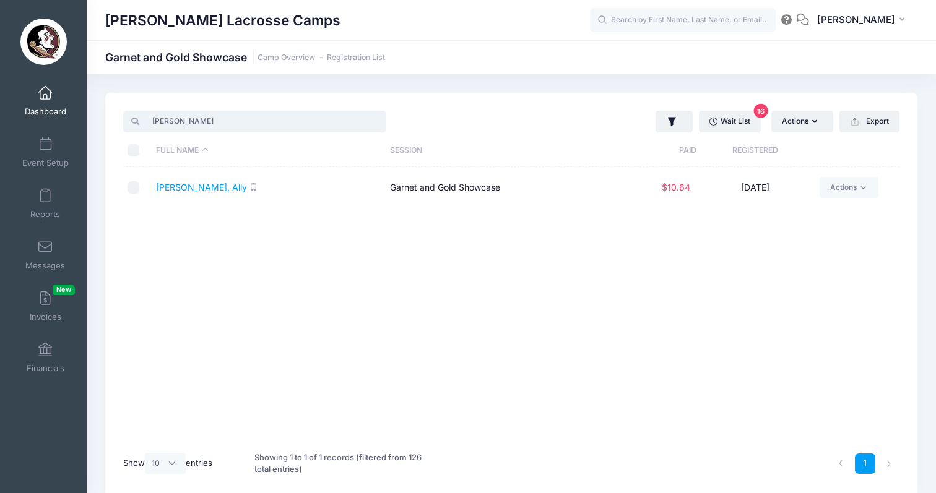
type input "[PERSON_NAME]"
click at [134, 186] on input "checkbox" at bounding box center [133, 187] width 12 height 12
checkbox input "true"
click at [857, 194] on link "Actions" at bounding box center [848, 187] width 59 height 21
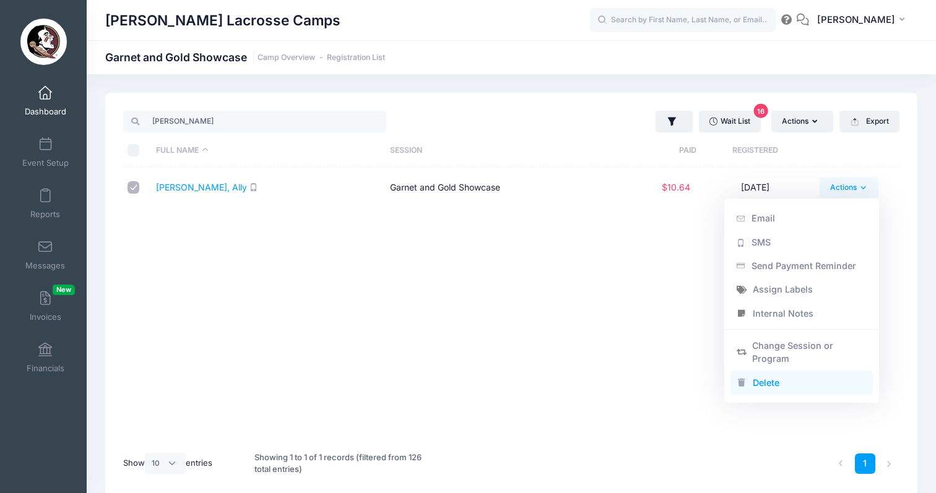
click at [777, 371] on link "Delete" at bounding box center [801, 383] width 143 height 24
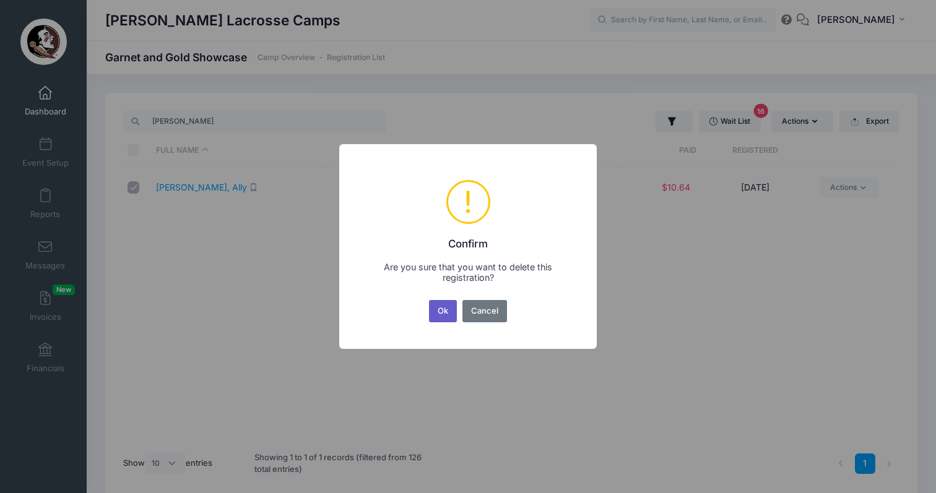
click at [450, 309] on button "Ok" at bounding box center [443, 311] width 28 height 22
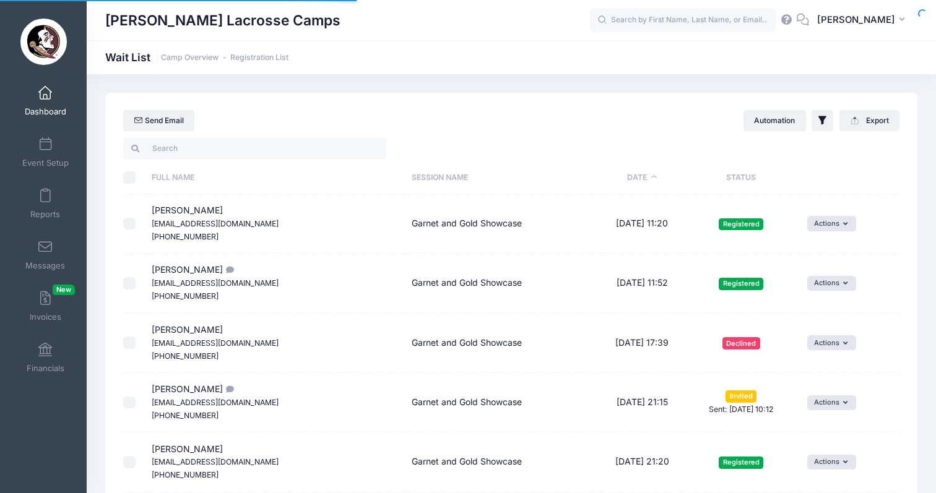
select select "50"
click at [45, 95] on span at bounding box center [45, 94] width 0 height 14
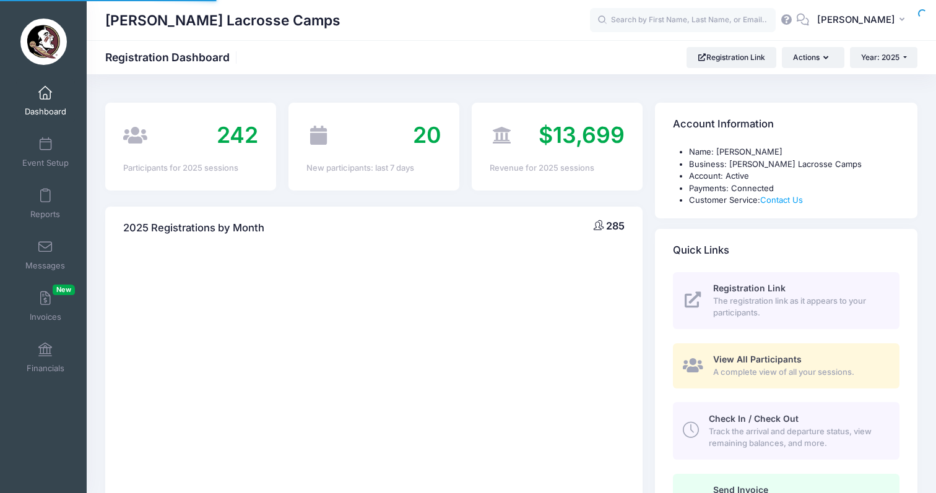
select select
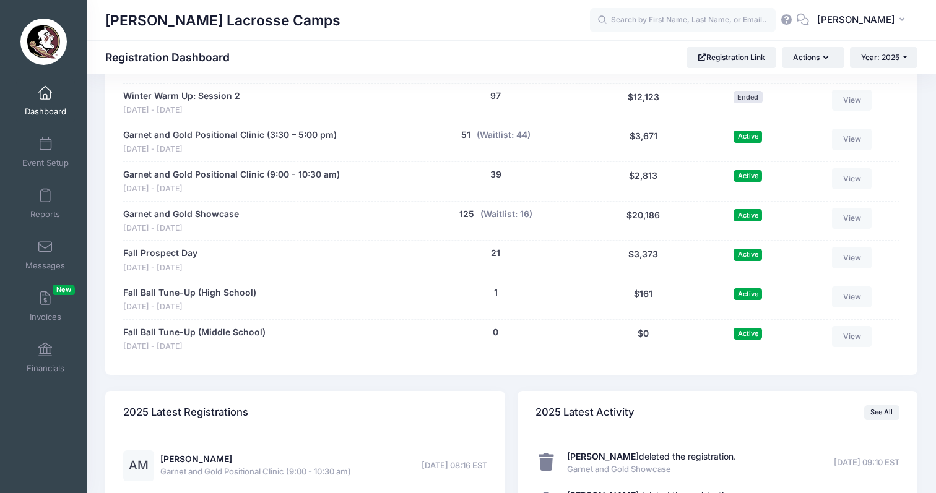
scroll to position [662, 0]
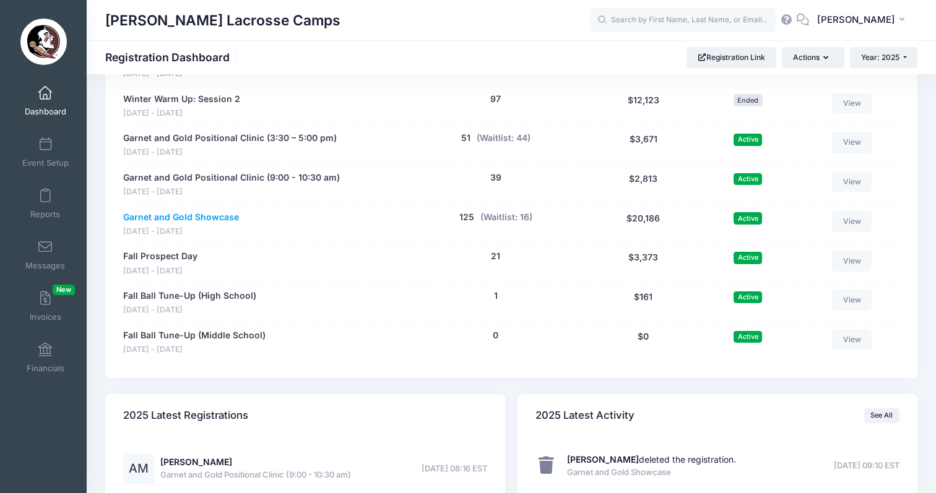
click at [212, 211] on link "Garnet and Gold Showcase" at bounding box center [181, 217] width 116 height 13
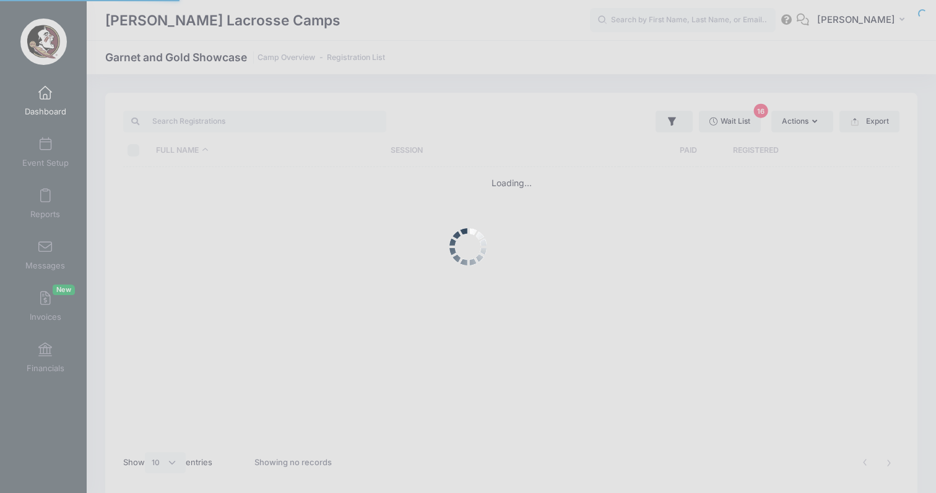
select select "10"
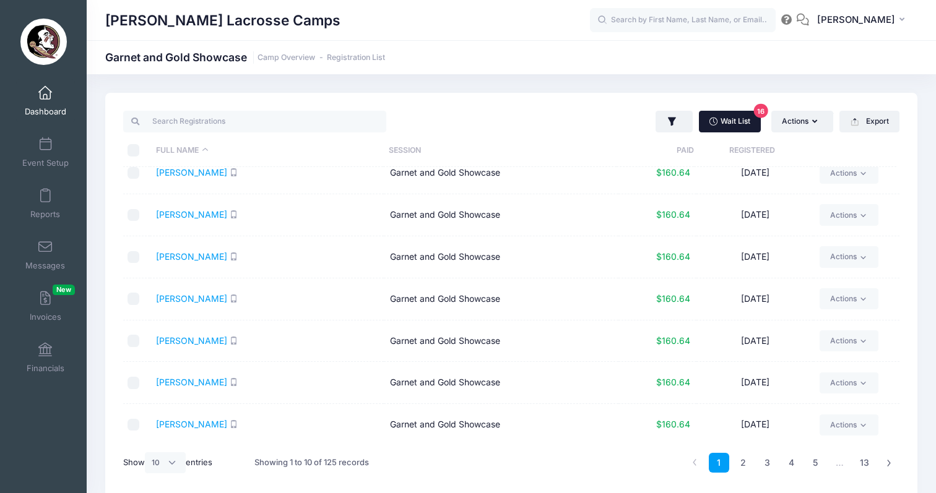
click at [742, 120] on link "Wait List 16" at bounding box center [730, 121] width 62 height 21
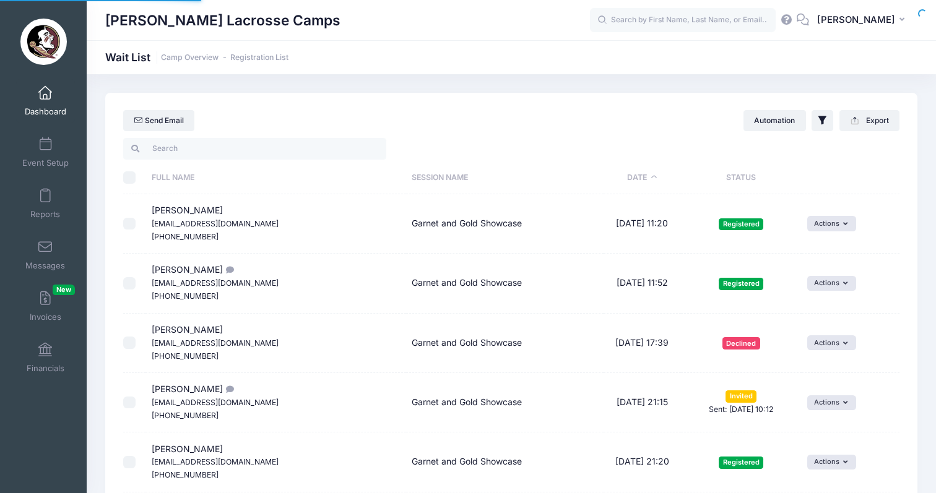
select select "50"
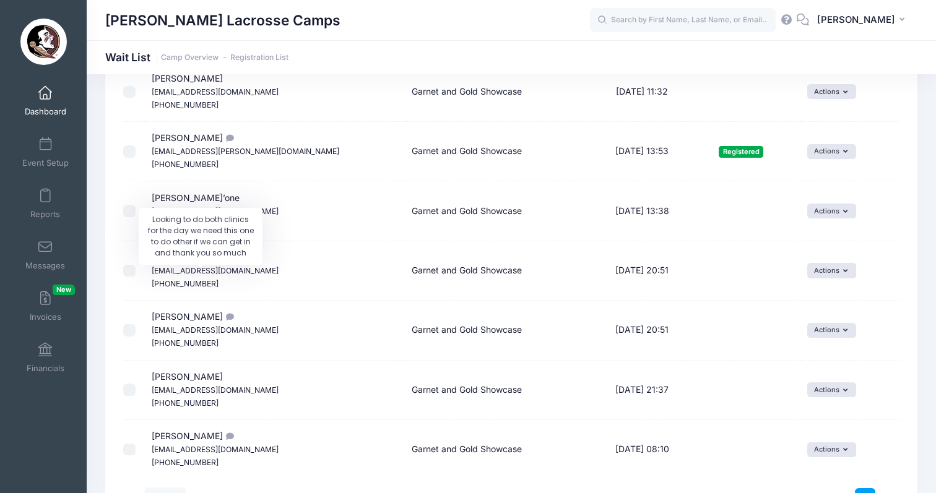
scroll to position [1443, 0]
click at [822, 204] on button "Actions" at bounding box center [831, 211] width 49 height 15
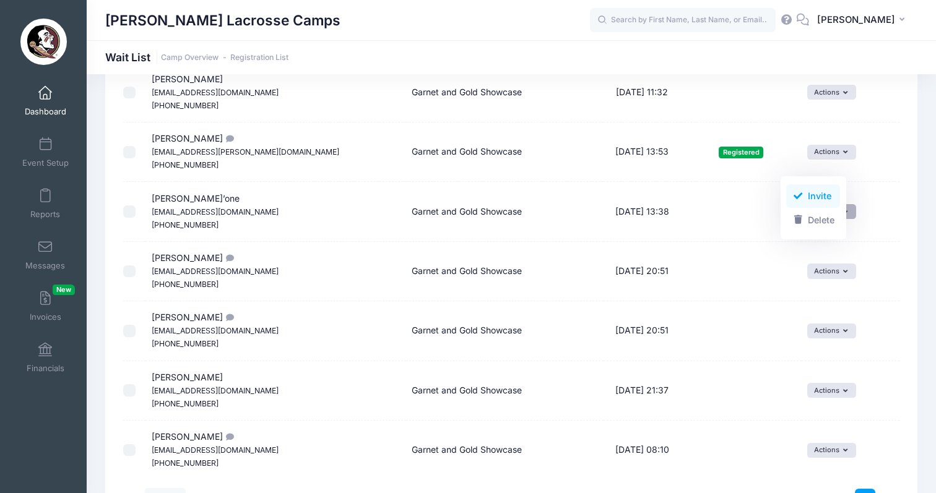
click at [808, 191] on link "Invite" at bounding box center [813, 196] width 54 height 24
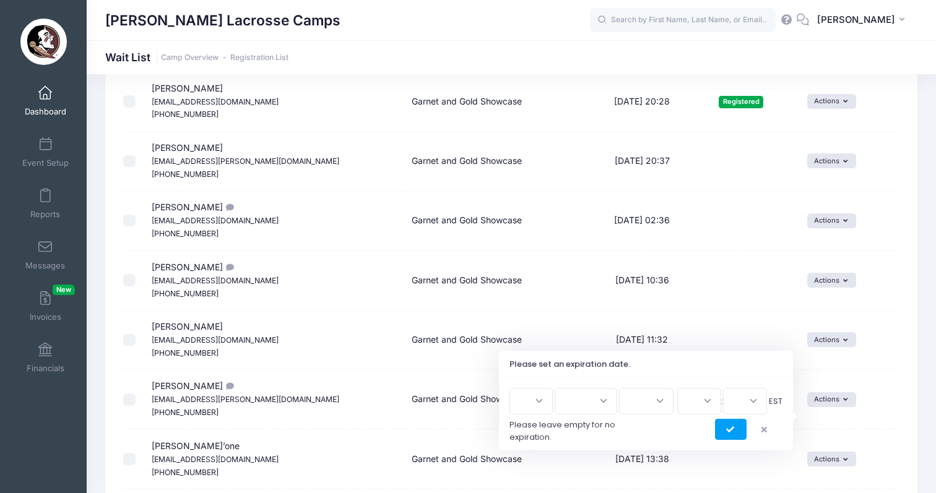
scroll to position [1265, 0]
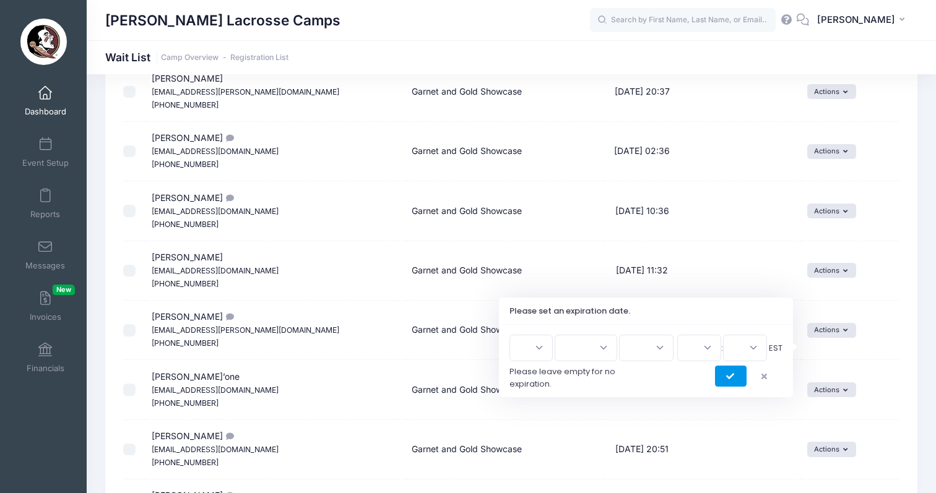
click at [742, 386] on button "submit" at bounding box center [731, 376] width 32 height 21
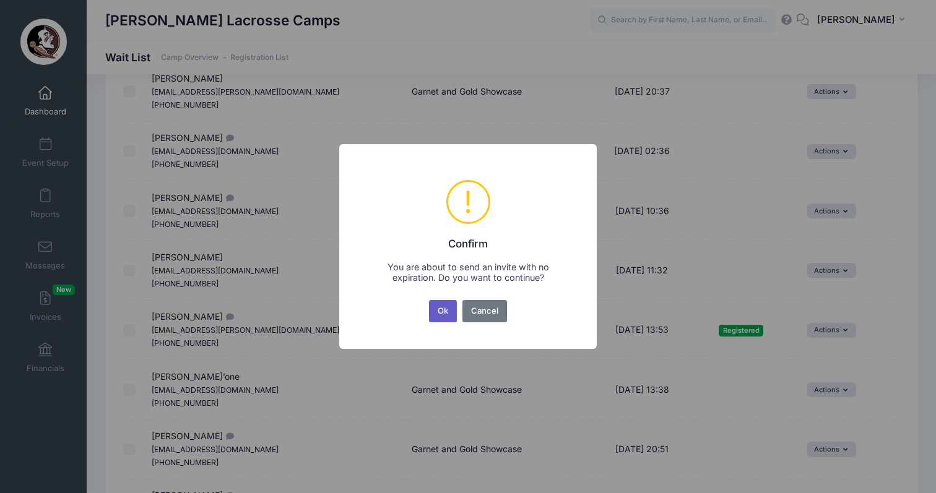
click at [435, 312] on button "Ok" at bounding box center [443, 311] width 28 height 22
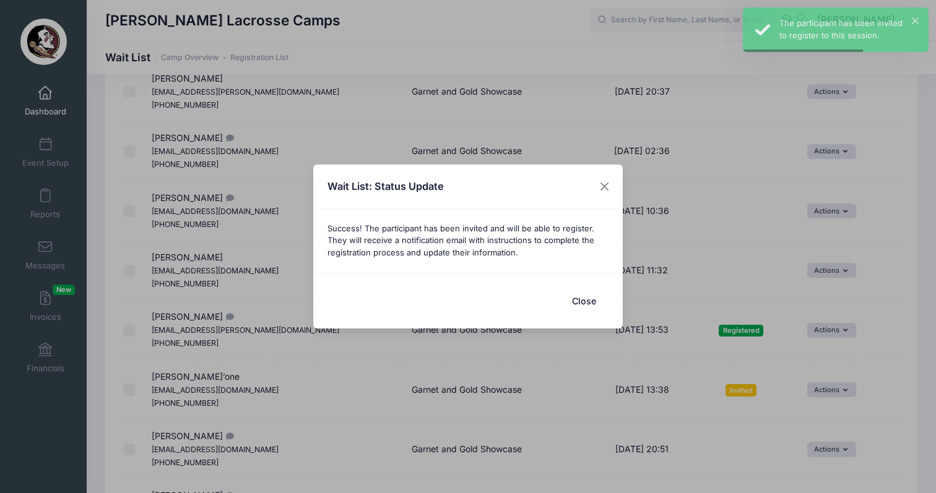
click at [582, 306] on button "Close" at bounding box center [584, 301] width 50 height 27
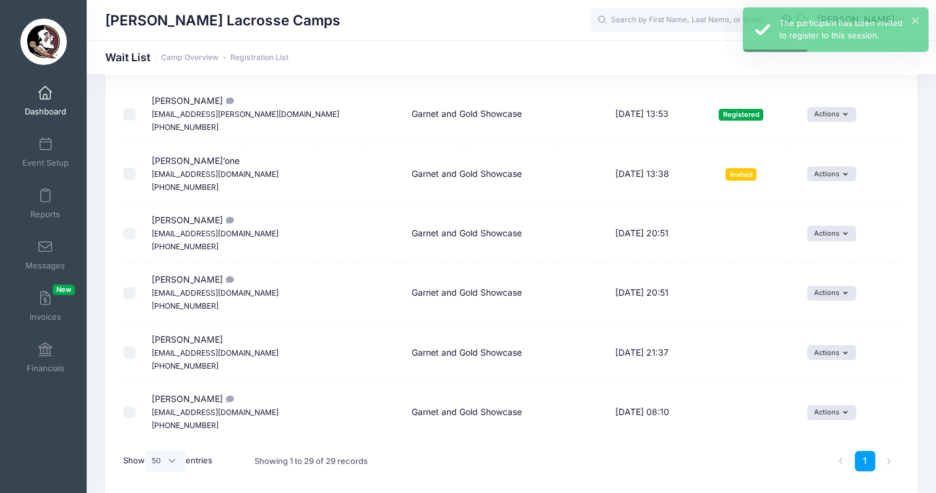
scroll to position [1480, 0]
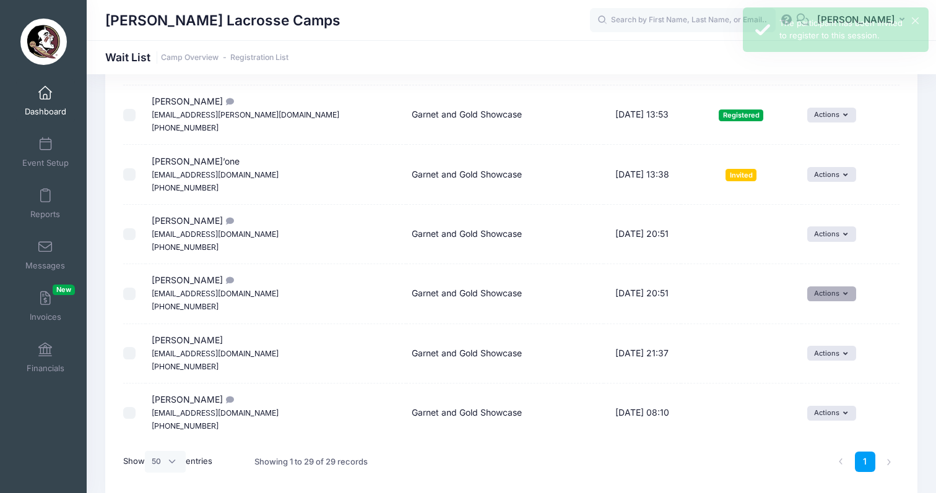
click at [829, 287] on button "Actions" at bounding box center [831, 294] width 49 height 15
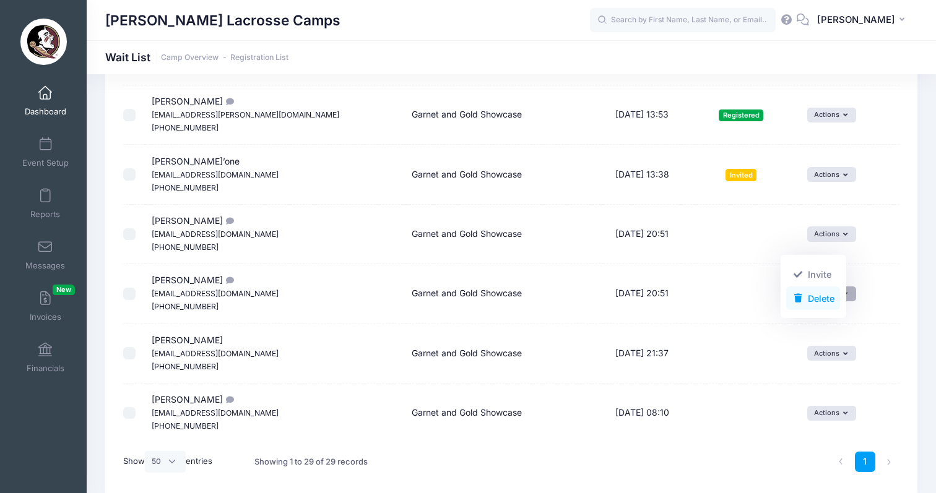
click at [823, 302] on link "Delete" at bounding box center [813, 299] width 54 height 24
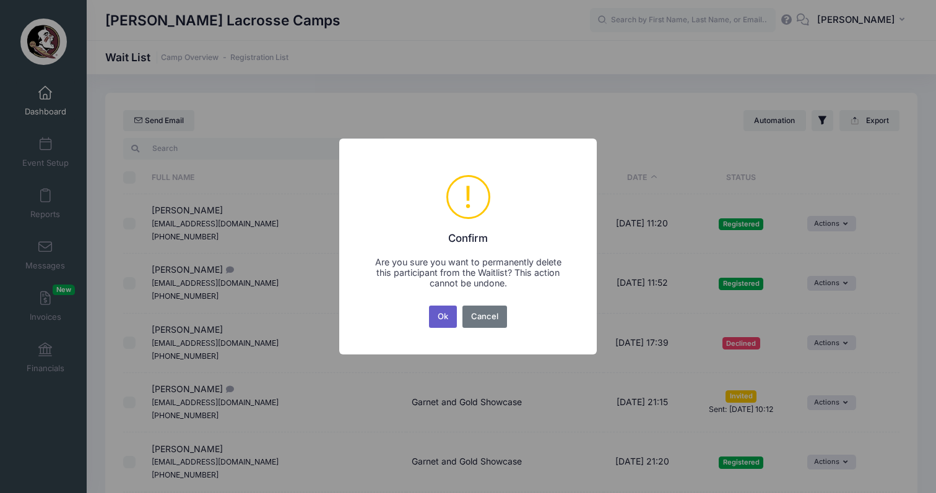
click at [444, 313] on button "Ok" at bounding box center [443, 317] width 28 height 22
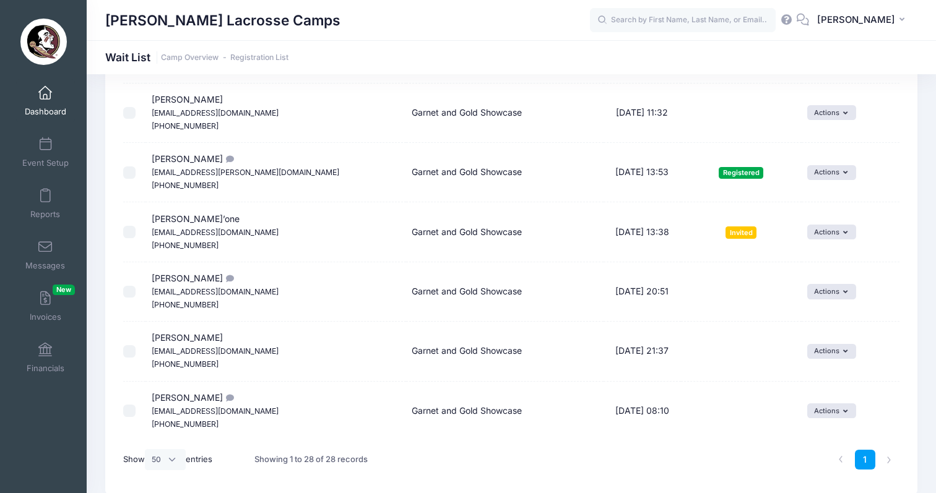
scroll to position [1422, 0]
click at [843, 293] on icon "button" at bounding box center [847, 293] width 9 height 0
click at [30, 101] on link "Dashboard" at bounding box center [45, 100] width 59 height 43
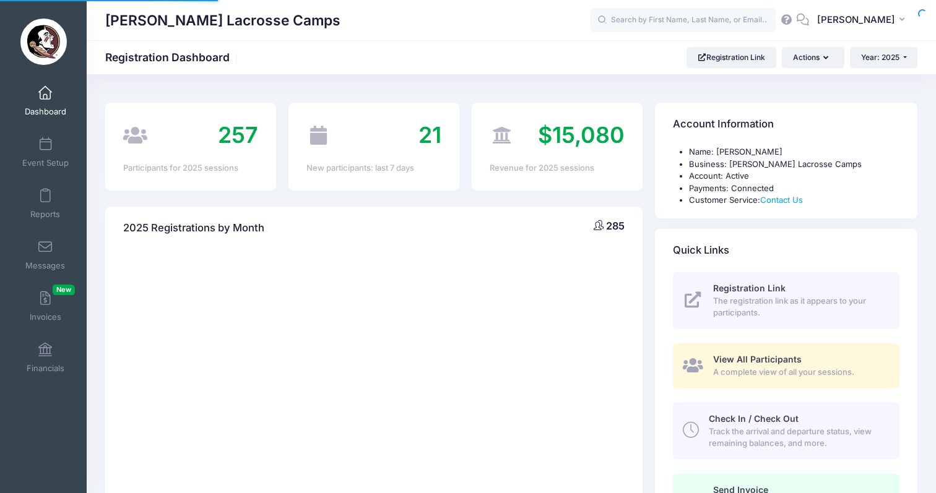
select select
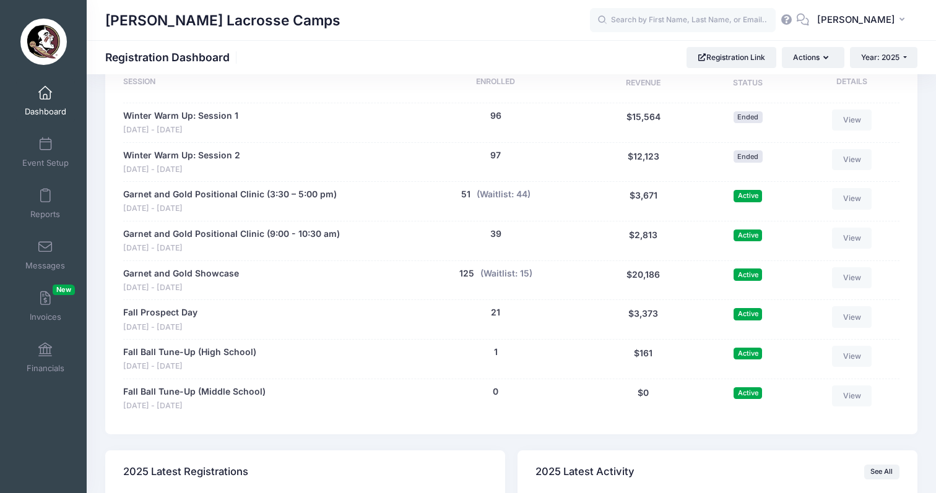
scroll to position [639, 0]
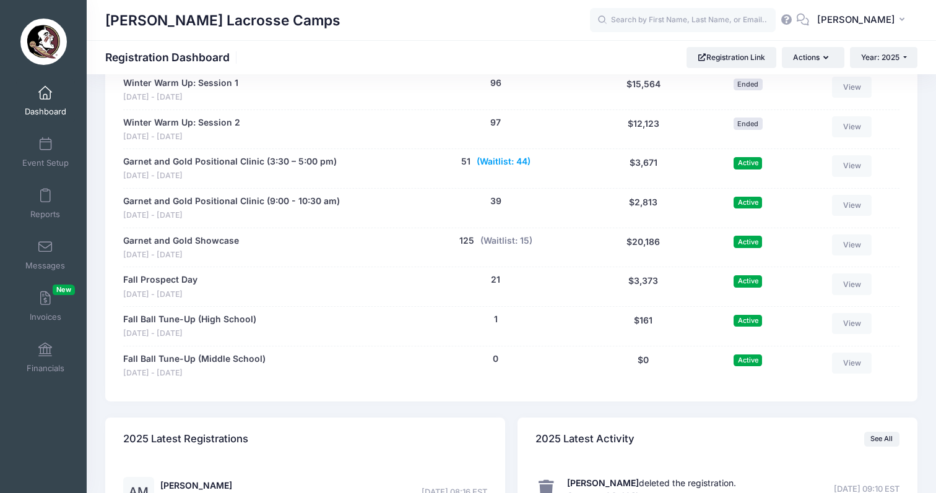
click at [498, 155] on button "(Waitlist: 44)" at bounding box center [503, 161] width 54 height 13
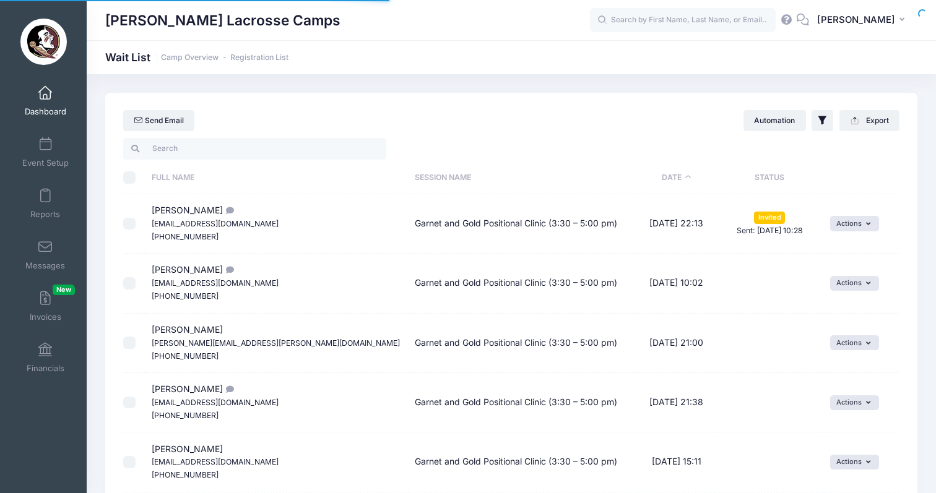
select select "50"
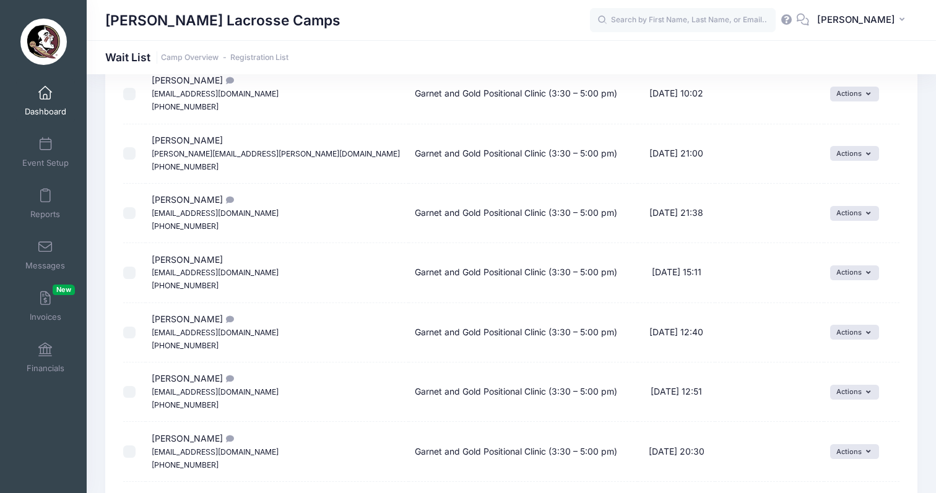
scroll to position [173, 0]
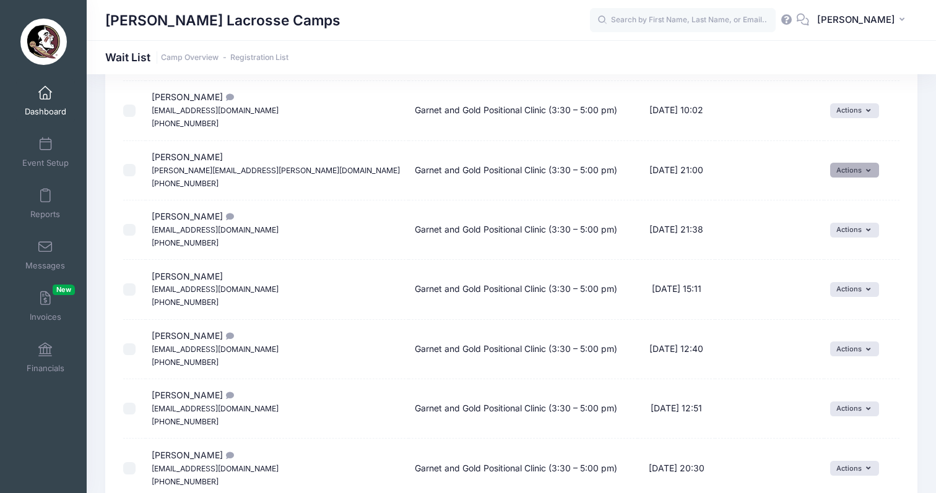
click at [850, 165] on button "Actions" at bounding box center [854, 170] width 49 height 15
click at [827, 218] on span at bounding box center [822, 217] width 11 height 9
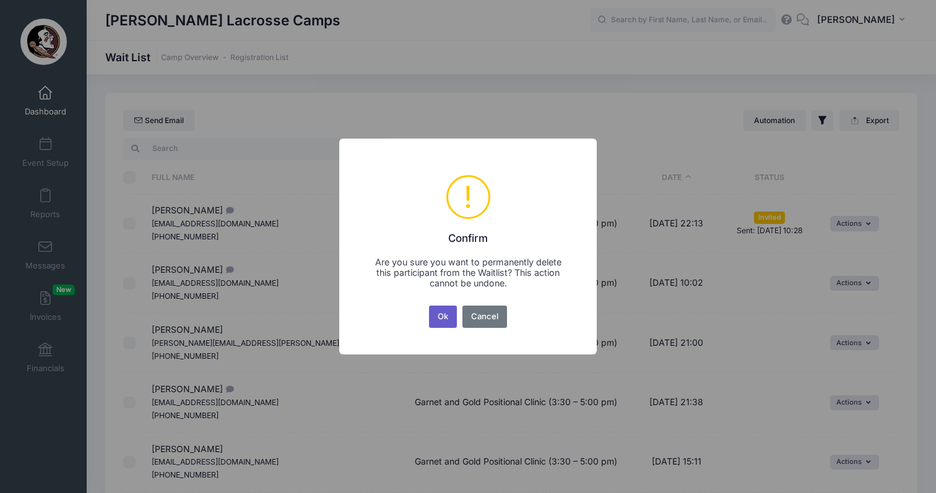
click at [443, 321] on button "Ok" at bounding box center [443, 317] width 28 height 22
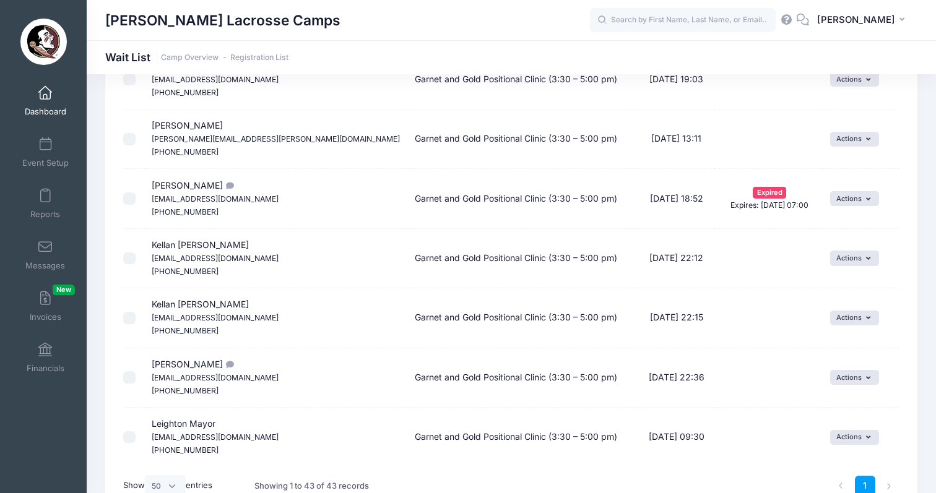
scroll to position [2290, 0]
click at [197, 360] on span "Chase Hobson cehobson5@gmail.com (202) 378-3486" at bounding box center [215, 378] width 127 height 37
copy span "Hobson"
click at [45, 97] on span at bounding box center [45, 94] width 0 height 14
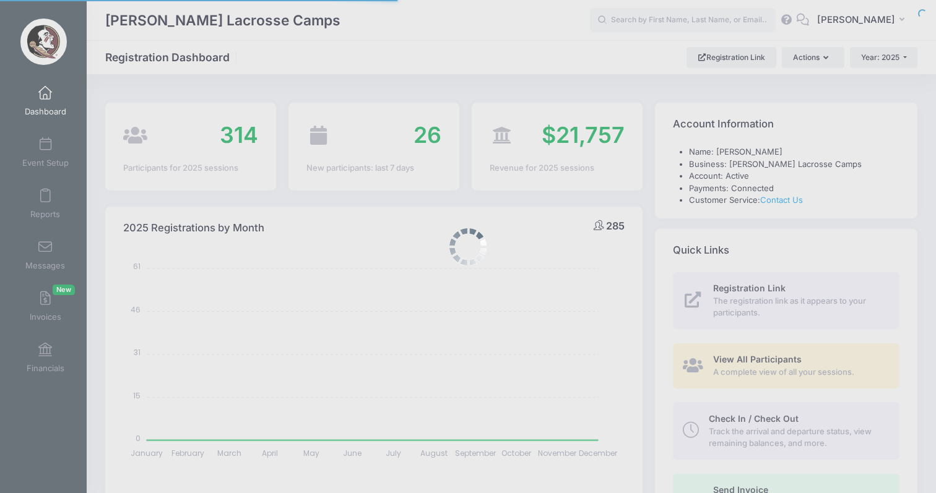
select select
